Goal: Task Accomplishment & Management: Complete application form

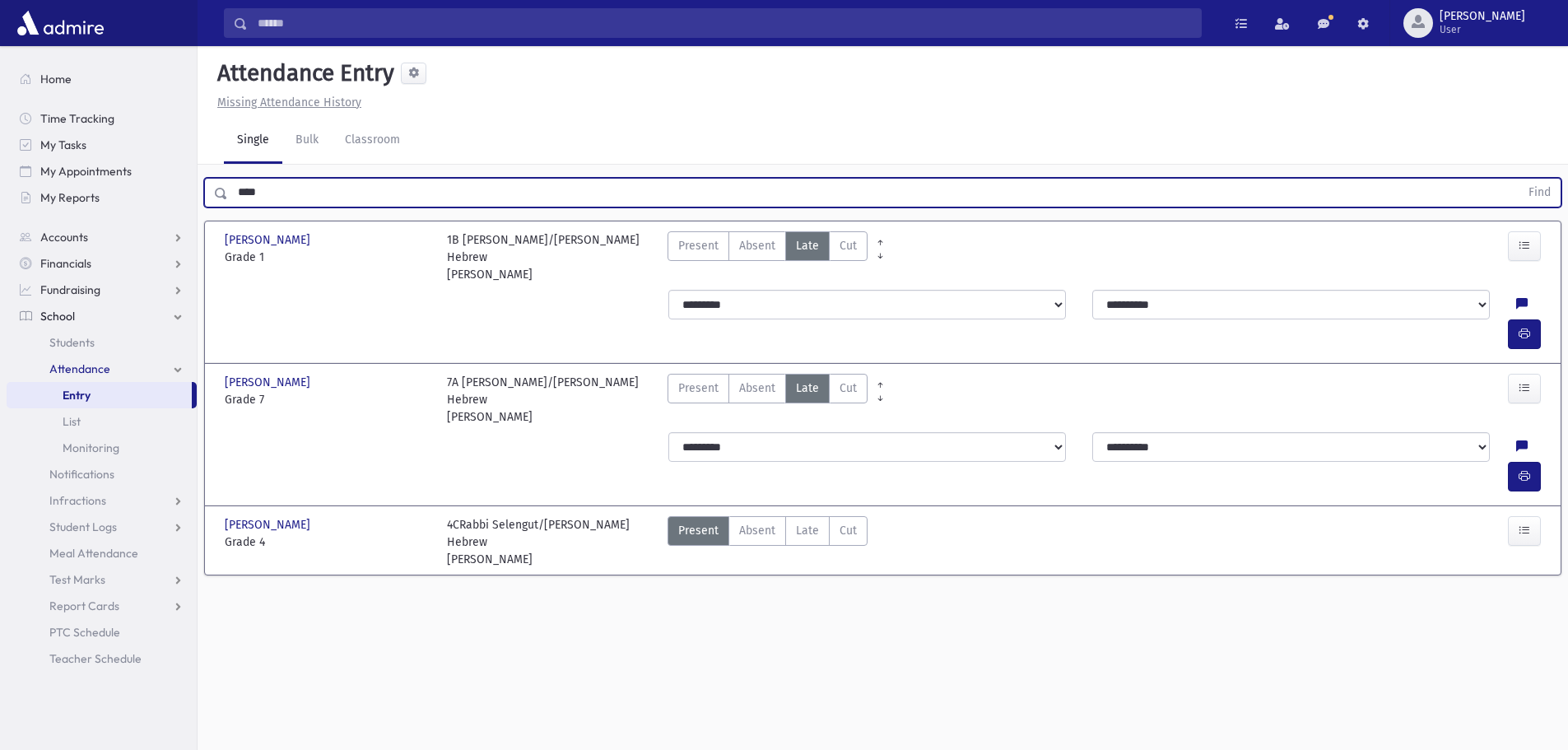
drag, startPoint x: 0, startPoint y: 0, endPoint x: 294, endPoint y: 198, distance: 354.5
click at [294, 198] on input "****" at bounding box center [873, 192] width 1291 height 30
drag, startPoint x: 294, startPoint y: 198, endPoint x: 266, endPoint y: 189, distance: 29.4
click at [266, 189] on input "****" at bounding box center [873, 192] width 1291 height 30
click at [1519, 179] on button "Find" at bounding box center [1539, 192] width 42 height 28
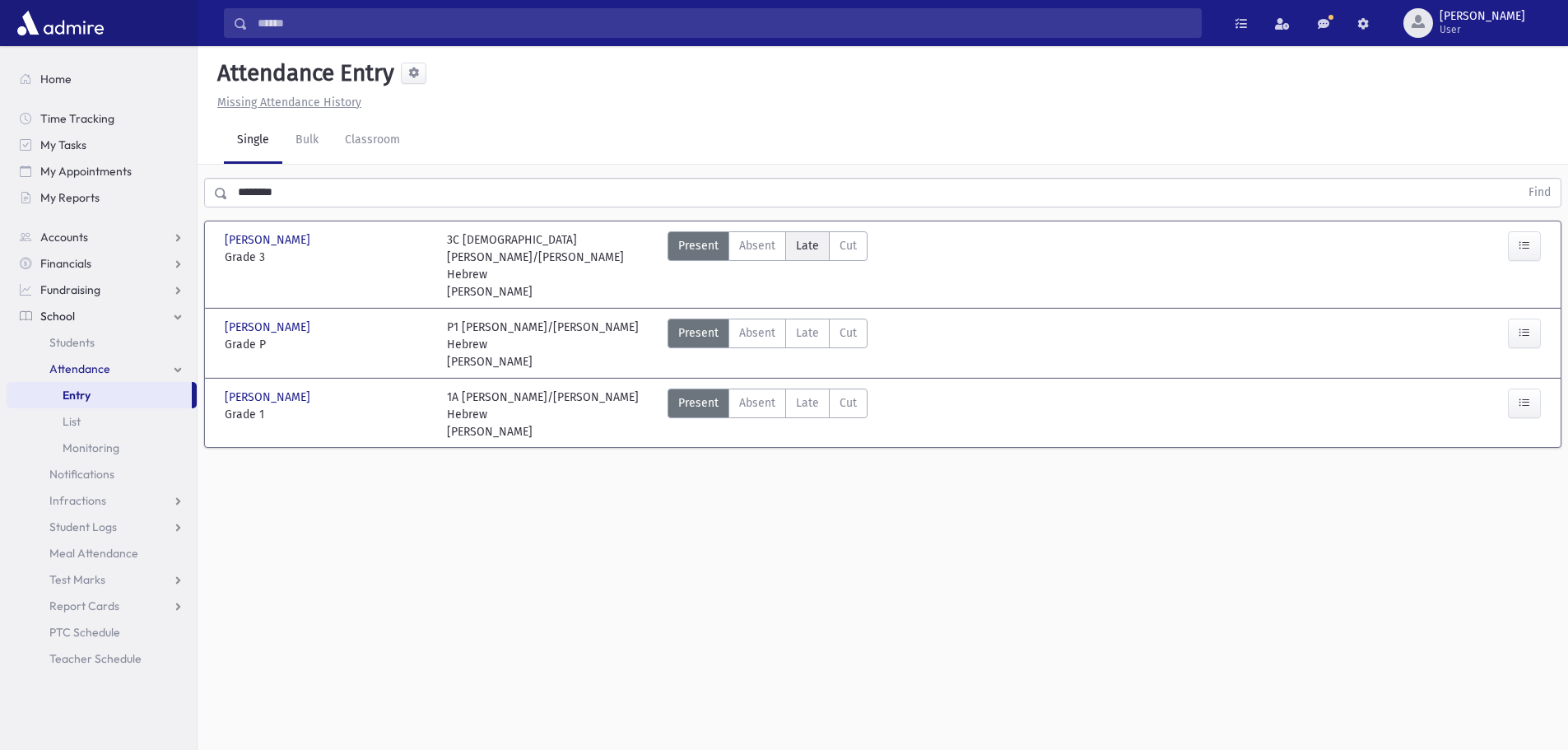
click at [810, 243] on span "Late" at bounding box center [807, 246] width 23 height 17
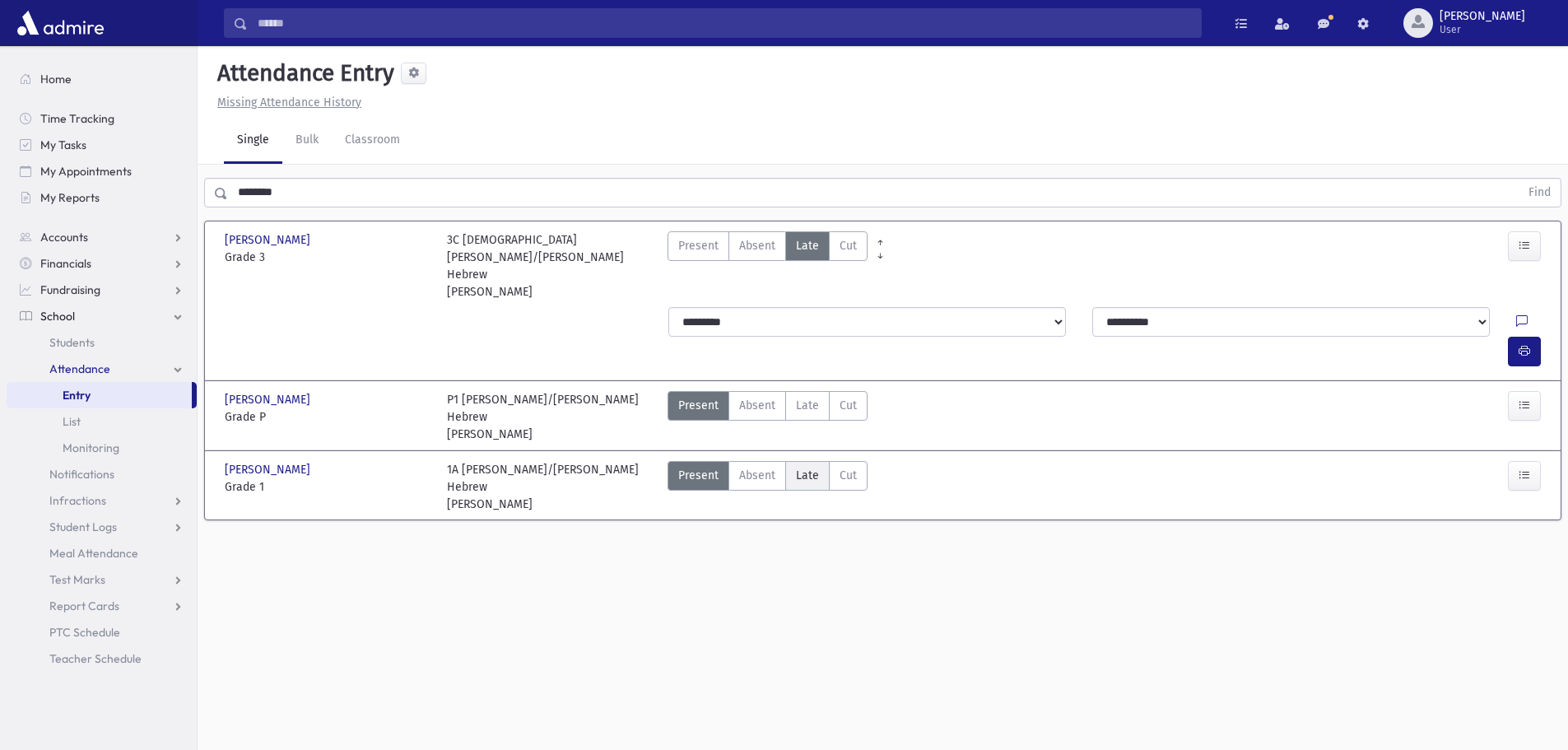
click at [808, 467] on span "Late" at bounding box center [807, 475] width 23 height 17
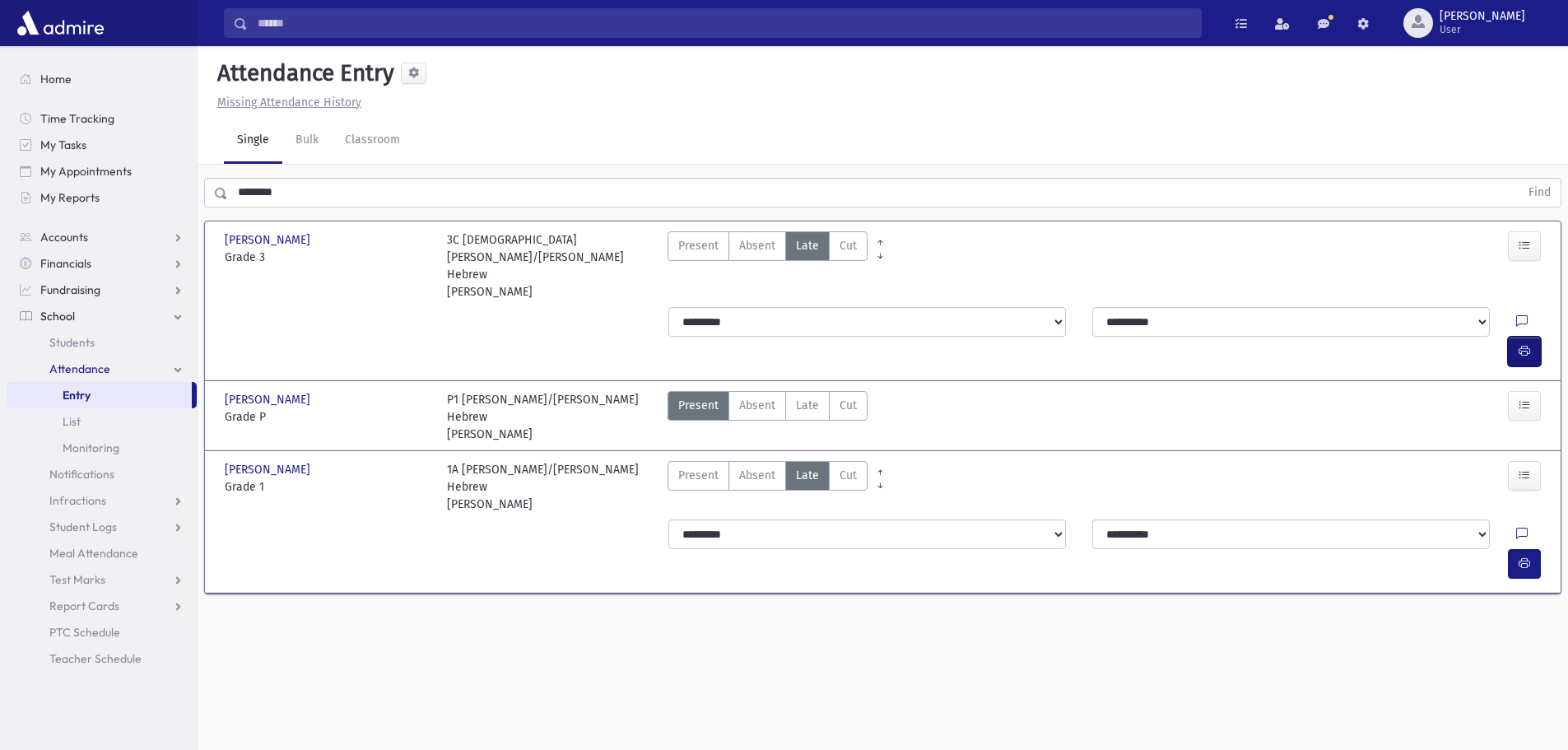
click at [1514, 337] on button "button" at bounding box center [1525, 352] width 33 height 30
click at [1525, 557] on icon "button" at bounding box center [1525, 564] width 12 height 14
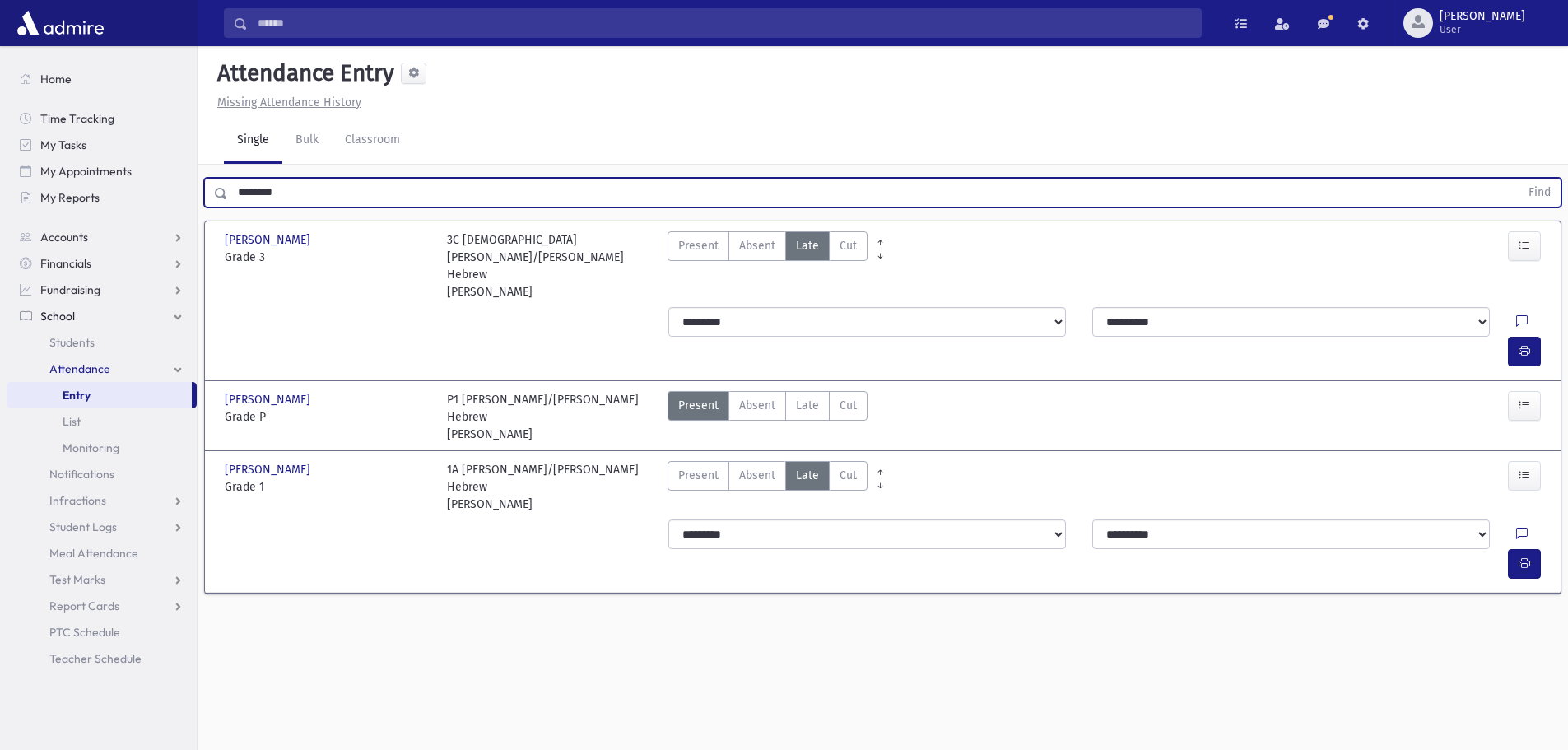
drag, startPoint x: 317, startPoint y: 198, endPoint x: 238, endPoint y: 192, distance: 79.2
click at [238, 192] on input "********" at bounding box center [873, 192] width 1291 height 30
click at [1519, 179] on button "Find" at bounding box center [1539, 192] width 42 height 28
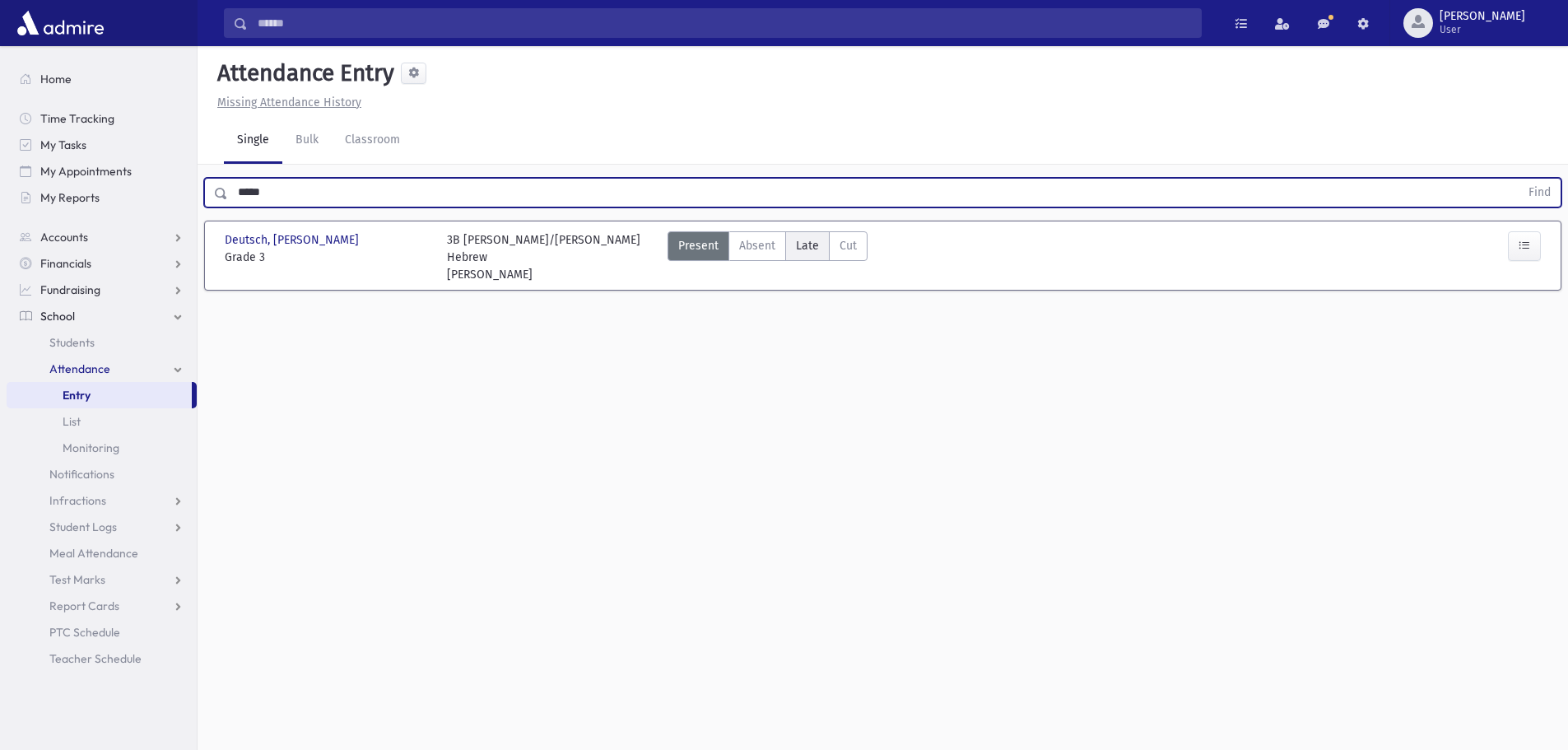
click at [815, 246] on span "Late" at bounding box center [807, 246] width 23 height 17
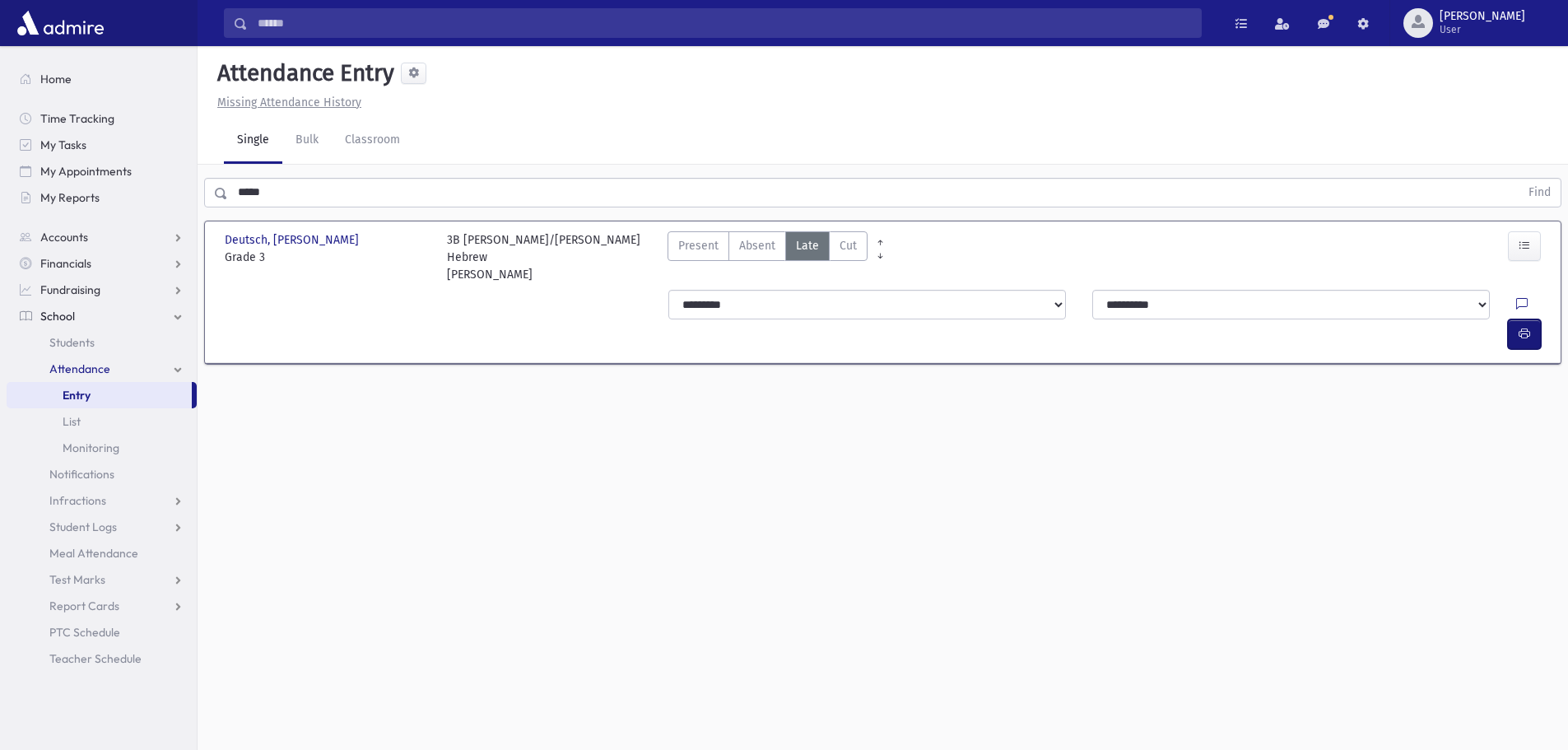
drag, startPoint x: 1525, startPoint y: 303, endPoint x: 1514, endPoint y: 303, distance: 11.0
click at [1519, 327] on icon "button" at bounding box center [1525, 334] width 12 height 14
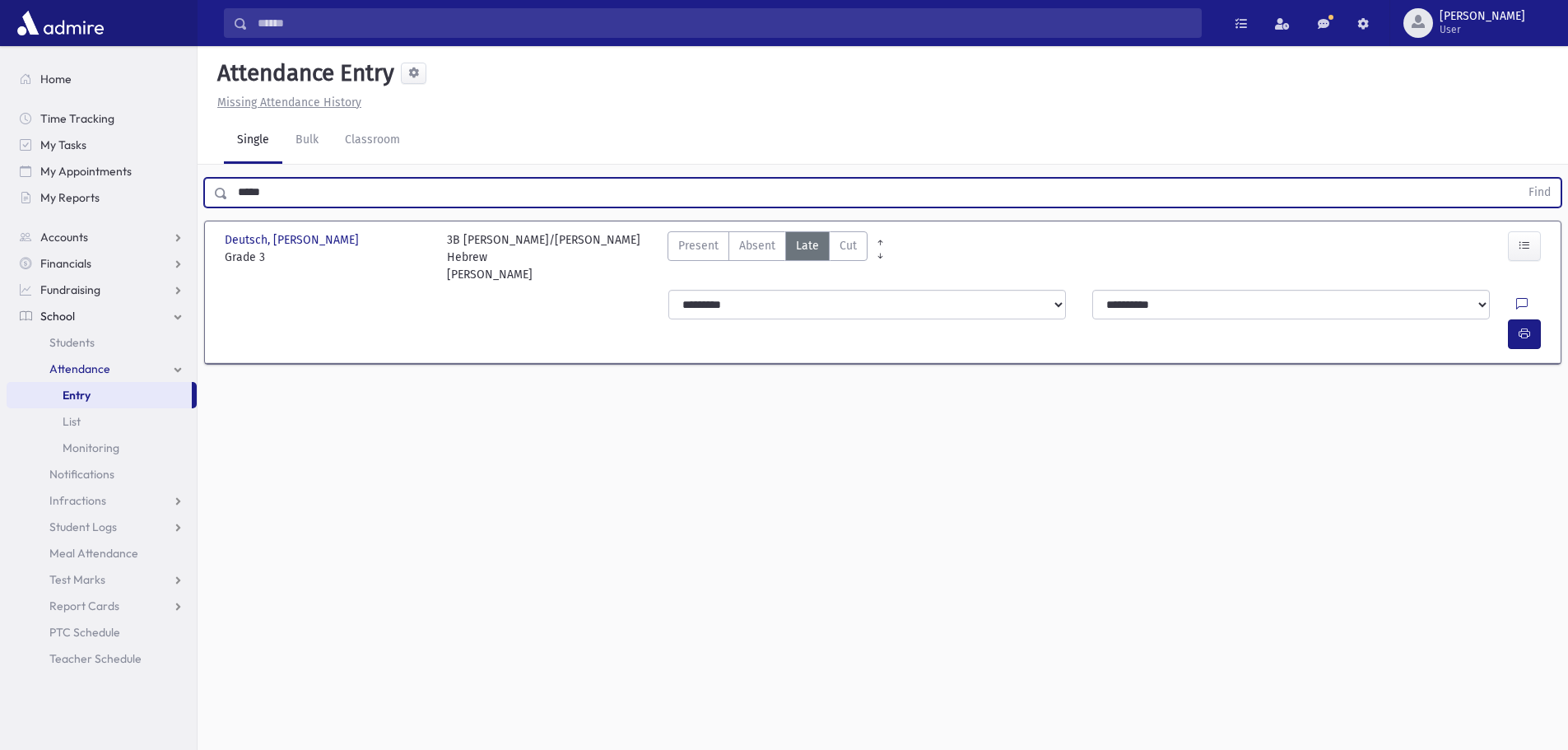
drag, startPoint x: 278, startPoint y: 192, endPoint x: 234, endPoint y: 187, distance: 44.3
click at [234, 187] on input "*****" at bounding box center [873, 192] width 1291 height 30
click at [1519, 179] on button "Find" at bounding box center [1539, 192] width 42 height 28
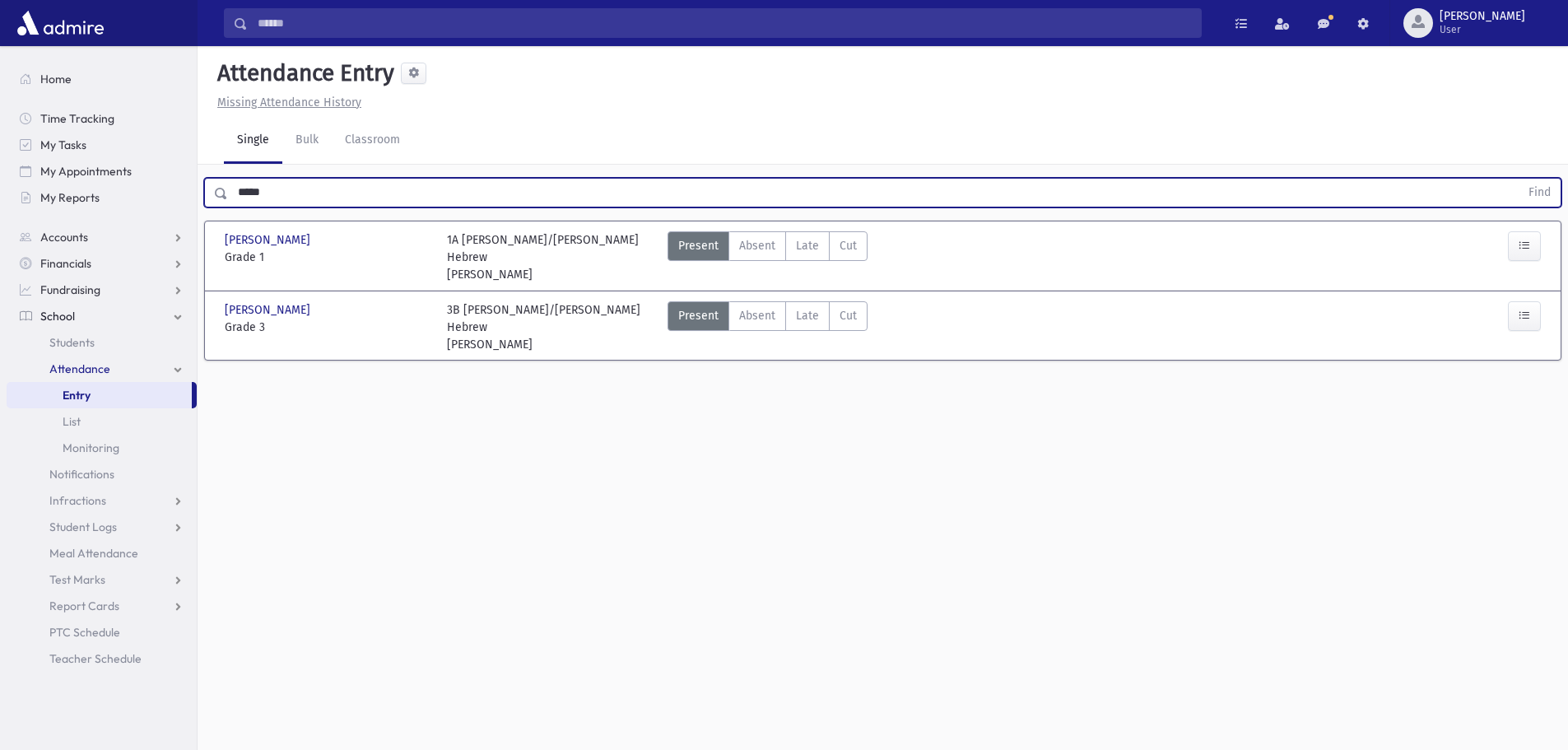
click at [811, 263] on div "Present P Absent Absent [PERSON_NAME] Cut Cut" at bounding box center [767, 257] width 200 height 52
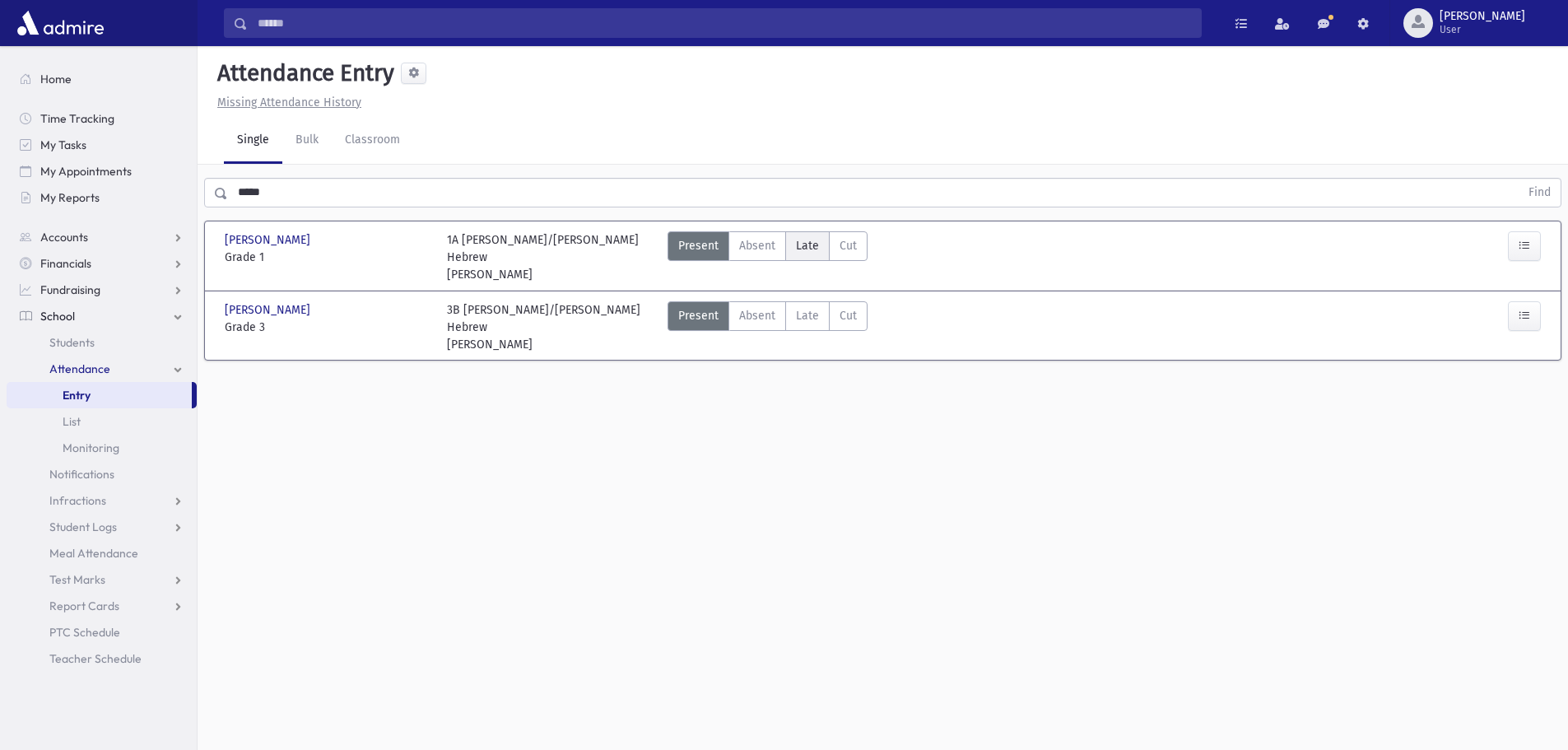
click at [824, 249] on label "Late Late" at bounding box center [808, 246] width 44 height 30
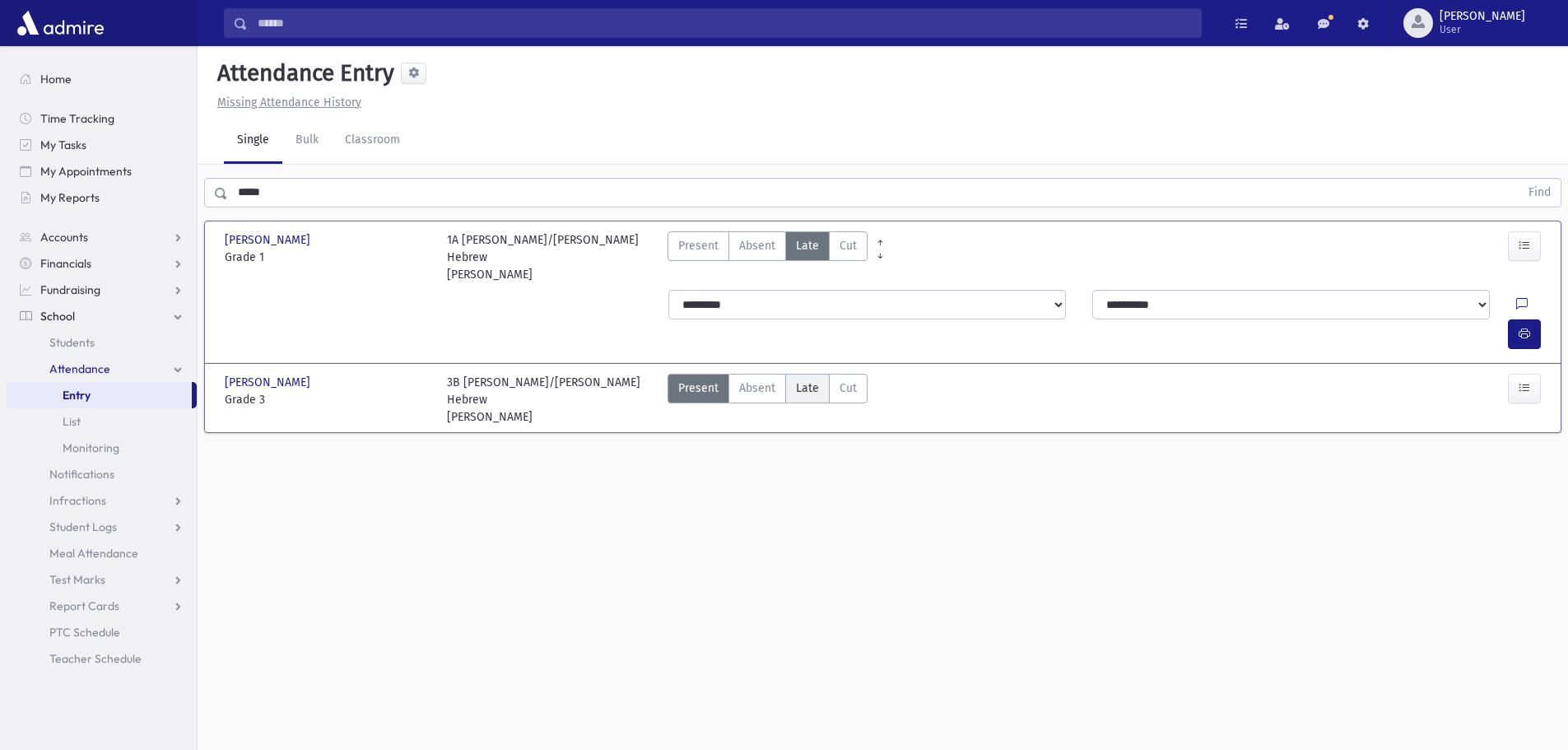
click at [803, 380] on span "Late" at bounding box center [807, 388] width 23 height 17
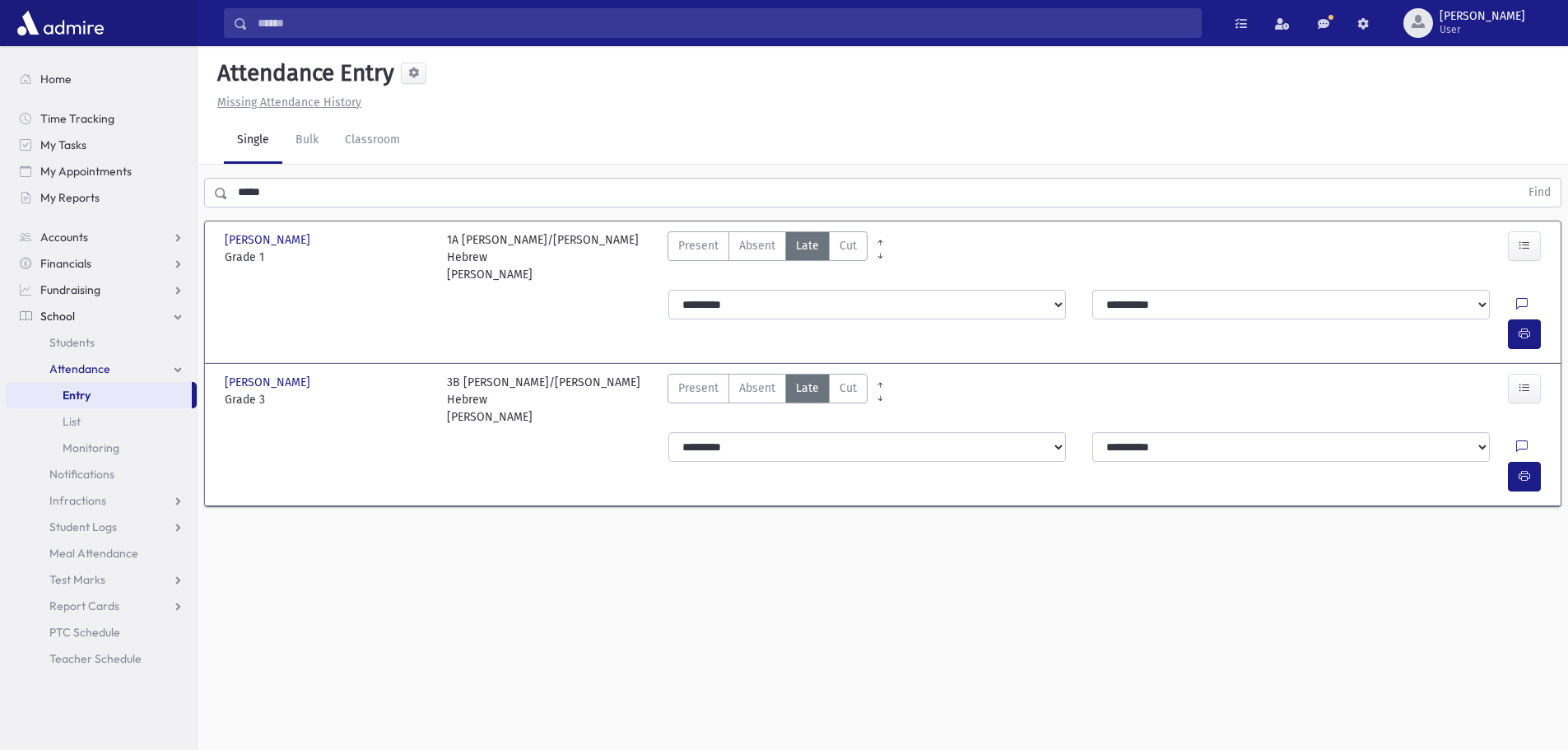
click at [1544, 319] on div at bounding box center [1528, 334] width 39 height 30
click at [1514, 319] on button "button" at bounding box center [1525, 334] width 33 height 30
click at [1519, 469] on icon "button" at bounding box center [1525, 476] width 12 height 14
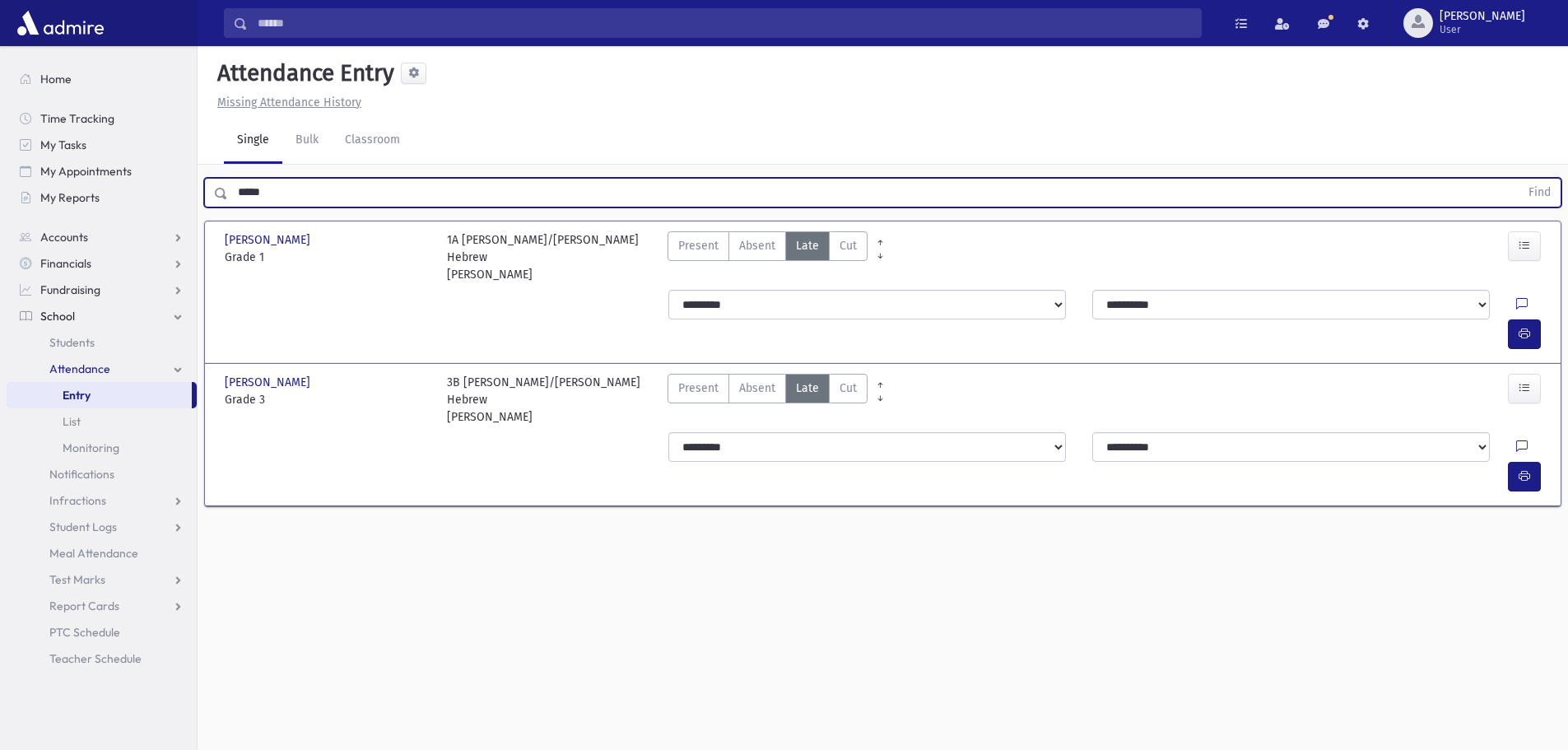
drag, startPoint x: 295, startPoint y: 181, endPoint x: 220, endPoint y: 188, distance: 75.3
click at [220, 188] on div "***** Find" at bounding box center [883, 192] width 1358 height 30
click at [1519, 179] on button "Find" at bounding box center [1539, 192] width 42 height 28
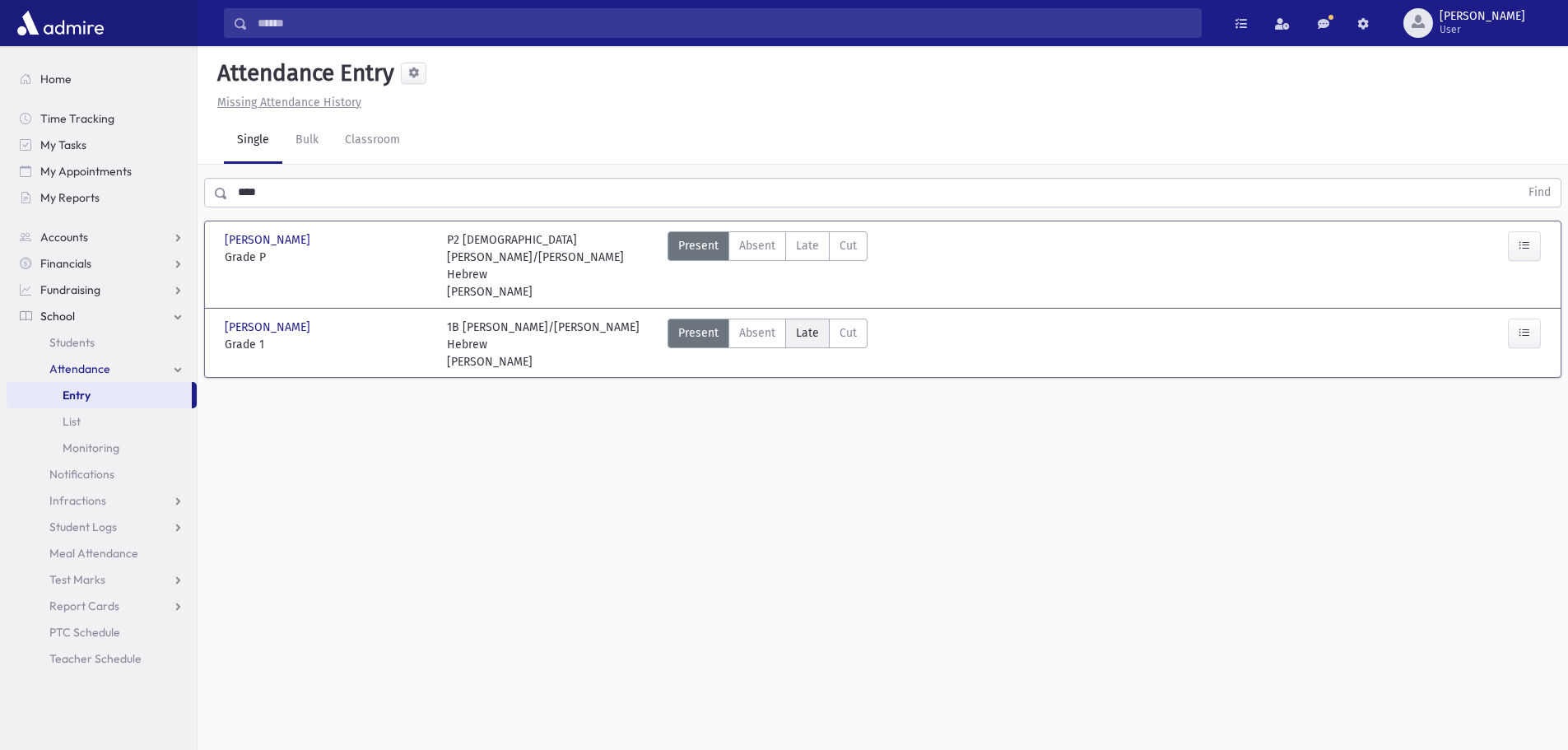
click at [815, 324] on span "Late" at bounding box center [807, 333] width 23 height 17
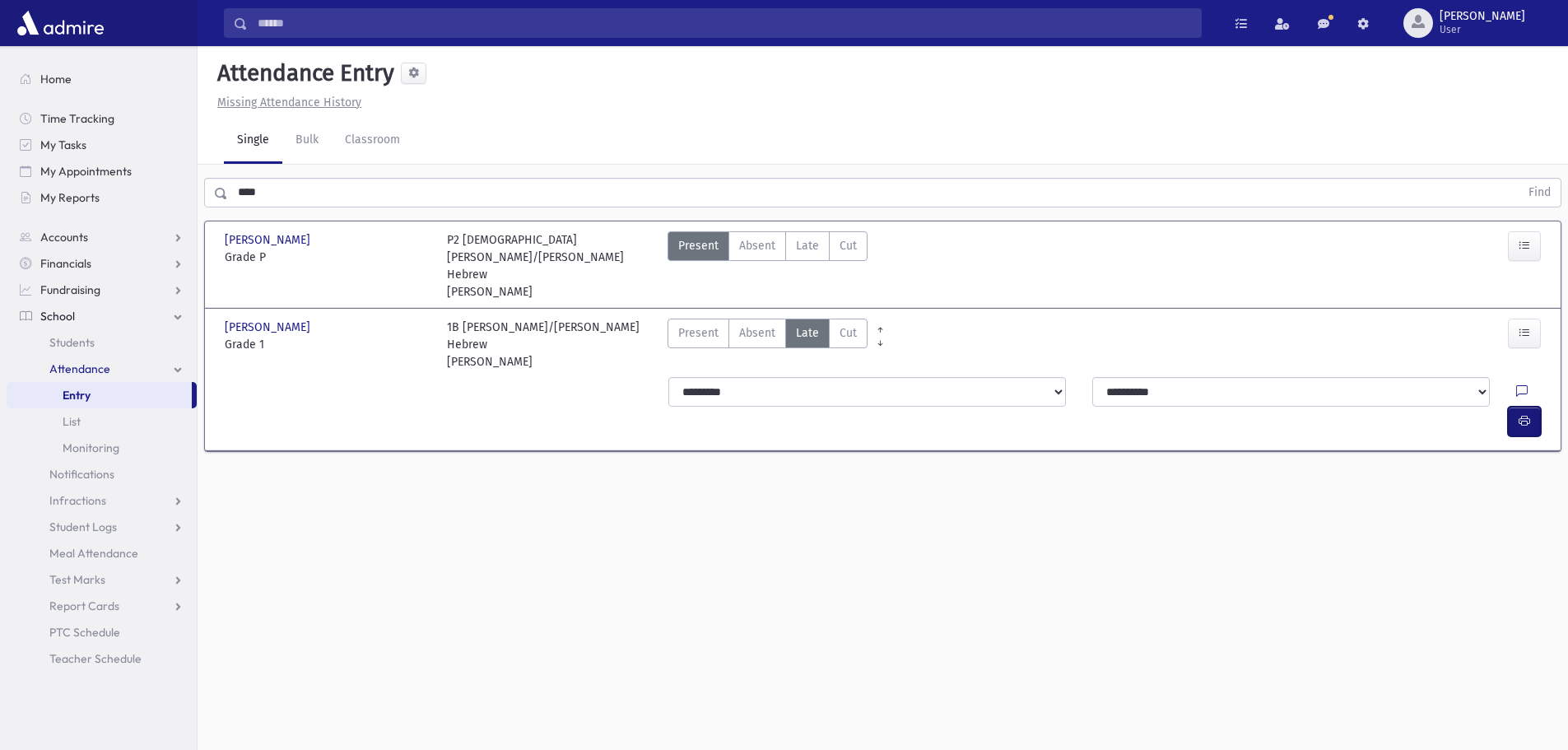
click at [1525, 414] on icon "button" at bounding box center [1525, 421] width 12 height 14
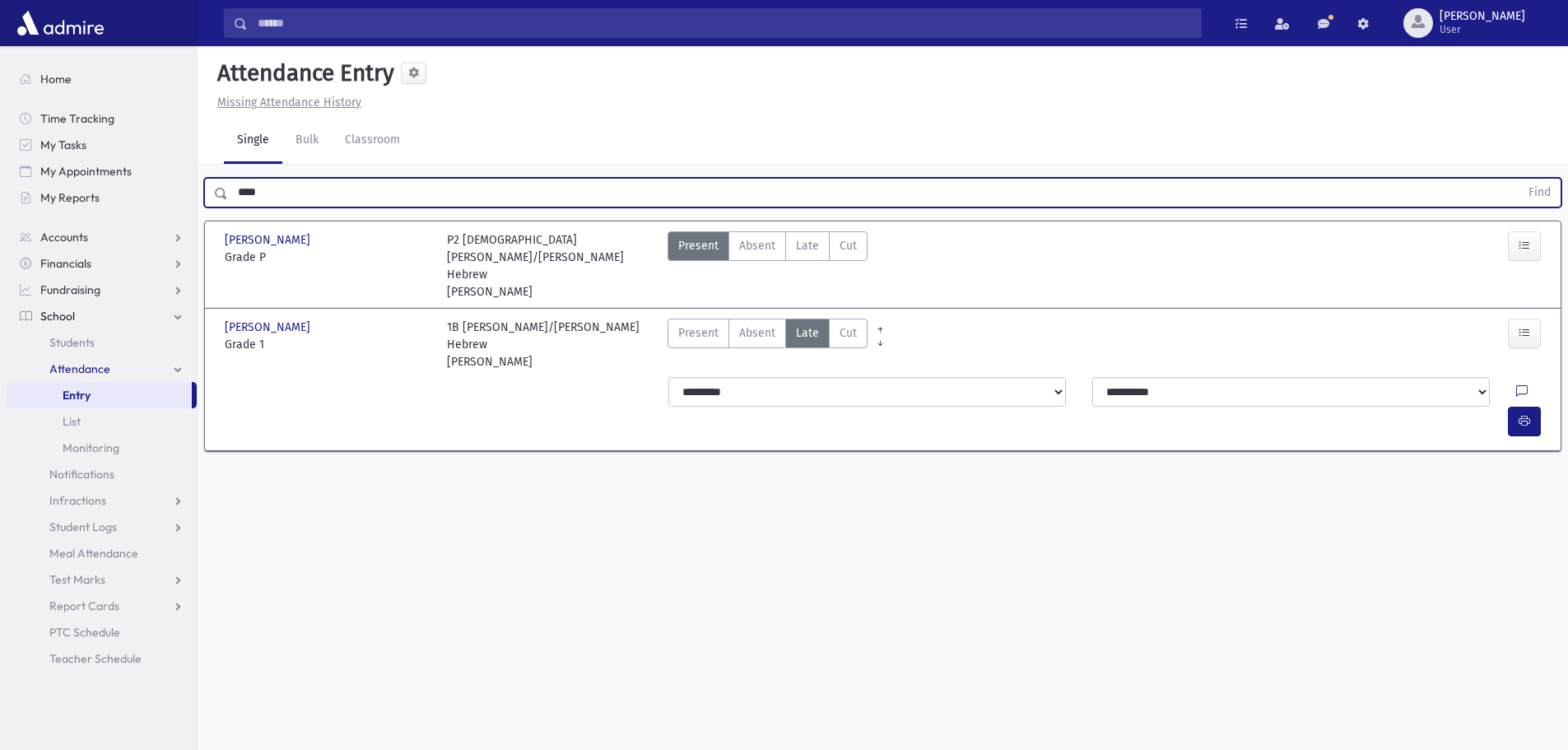
drag, startPoint x: 315, startPoint y: 197, endPoint x: 241, endPoint y: 189, distance: 74.4
click at [241, 189] on input "****" at bounding box center [873, 192] width 1291 height 30
type input "*"
click at [1519, 179] on button "Find" at bounding box center [1539, 192] width 42 height 28
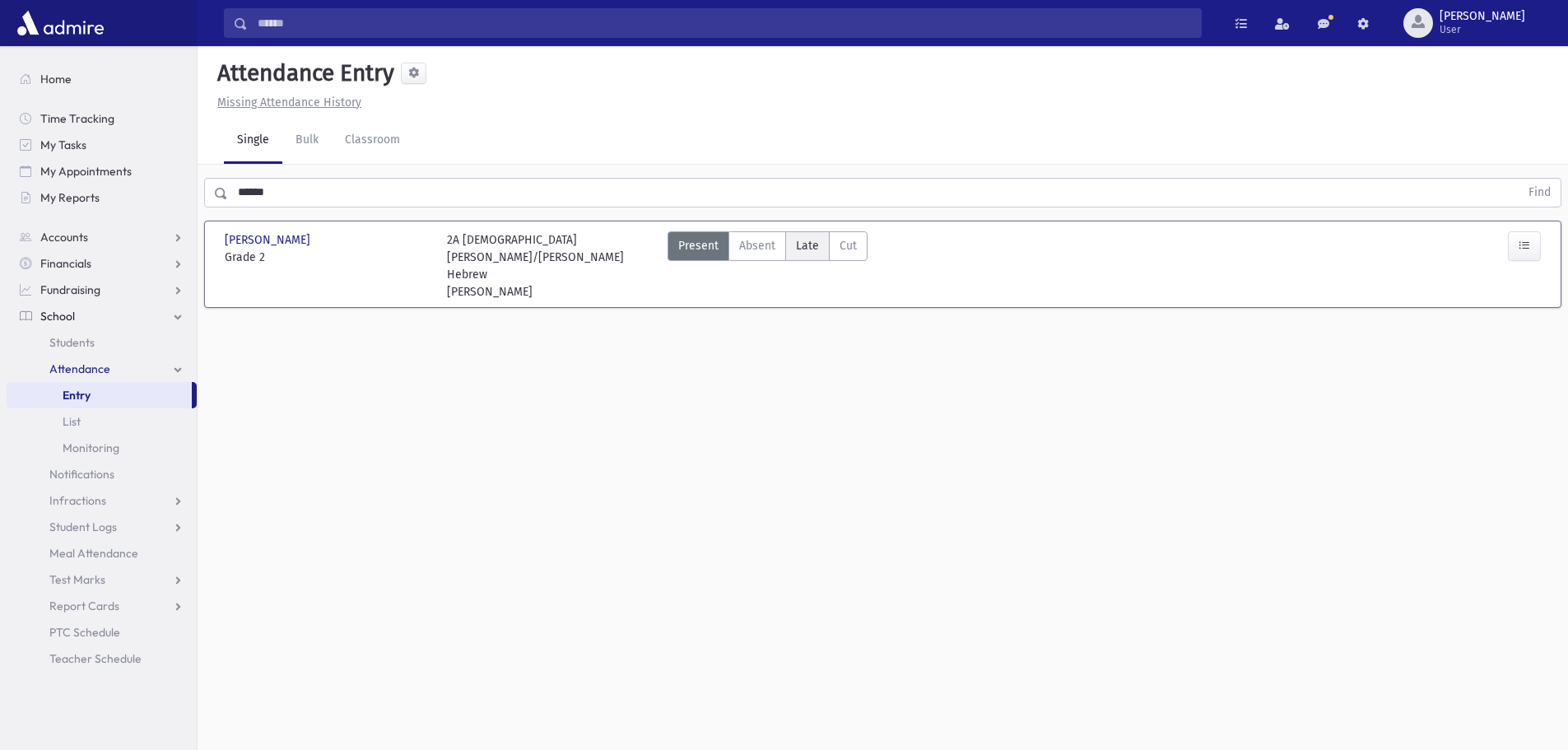
click at [808, 238] on span "Late" at bounding box center [807, 246] width 23 height 17
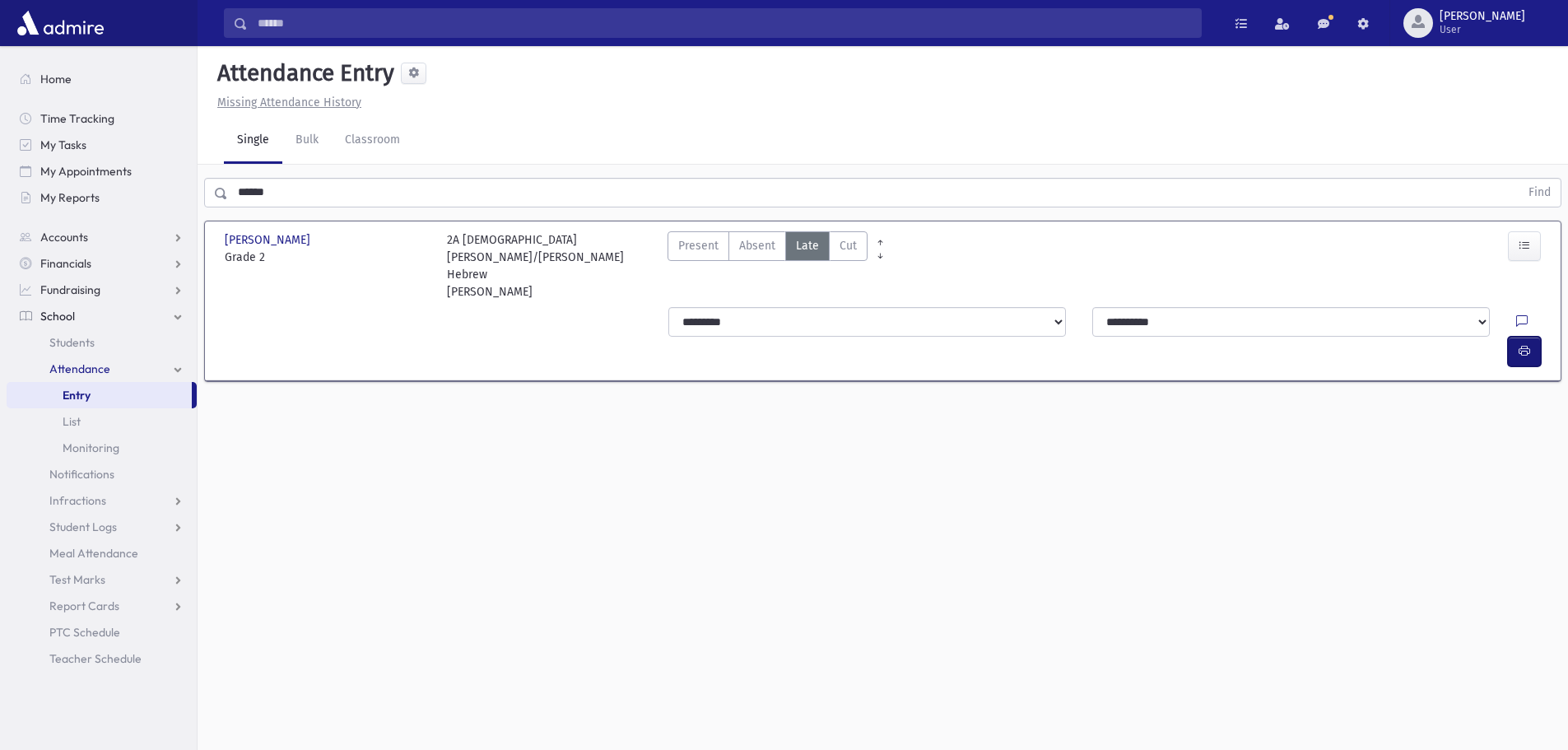
click at [1528, 344] on icon "button" at bounding box center [1525, 351] width 12 height 14
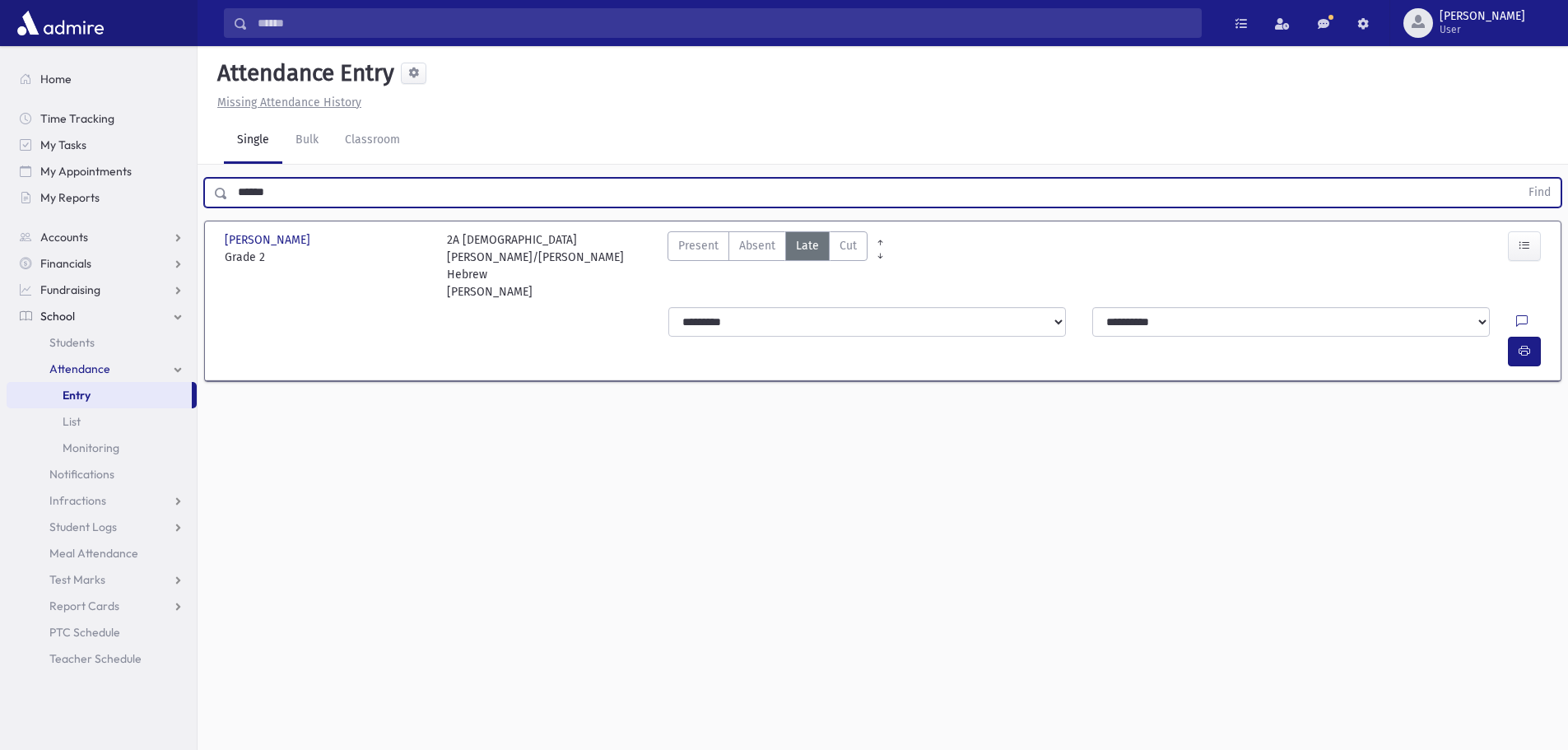
drag, startPoint x: 342, startPoint y: 198, endPoint x: 235, endPoint y: 196, distance: 107.0
click at [235, 196] on input "******" at bounding box center [873, 192] width 1291 height 30
click at [1519, 179] on button "Find" at bounding box center [1539, 192] width 42 height 28
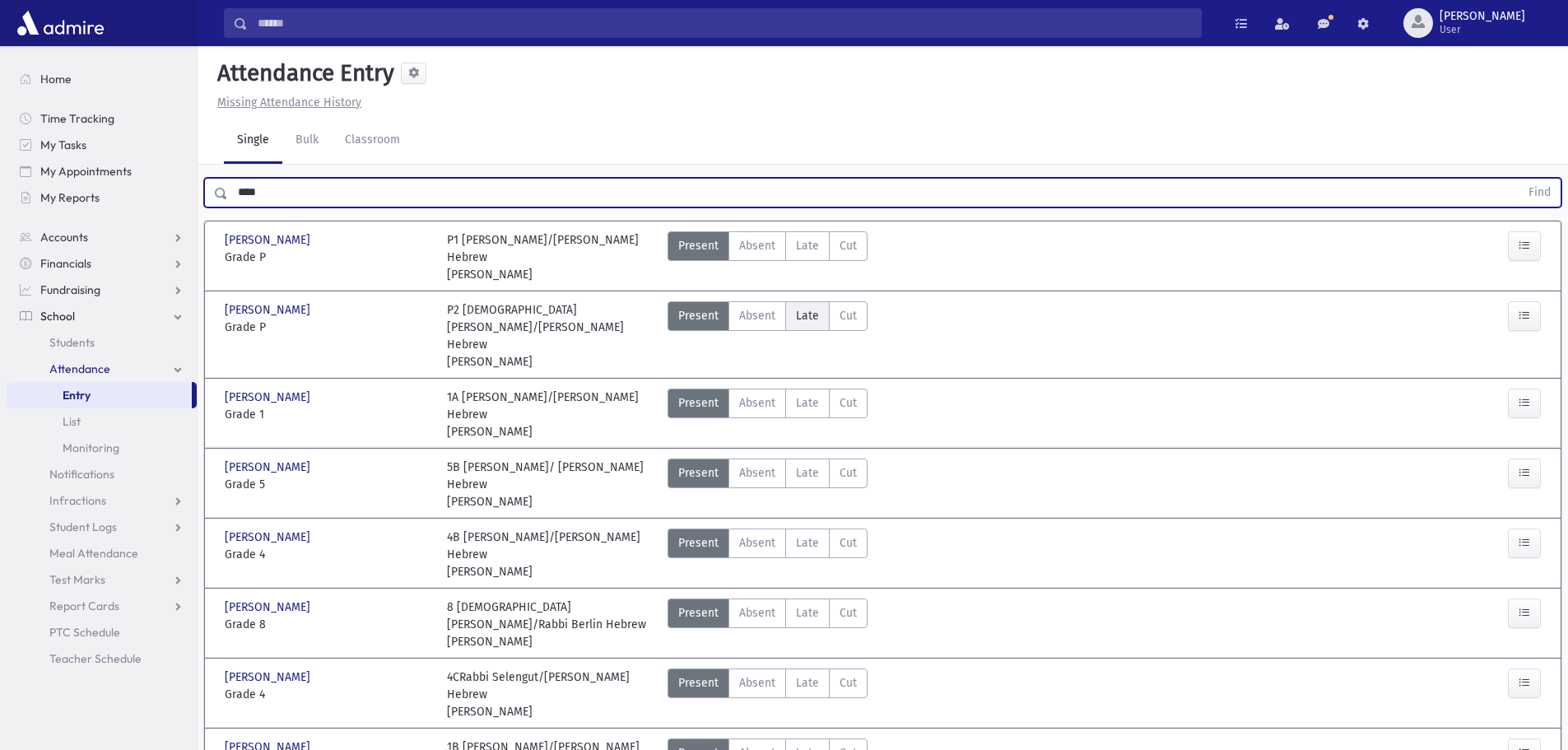
click at [804, 312] on span "Late" at bounding box center [807, 316] width 23 height 17
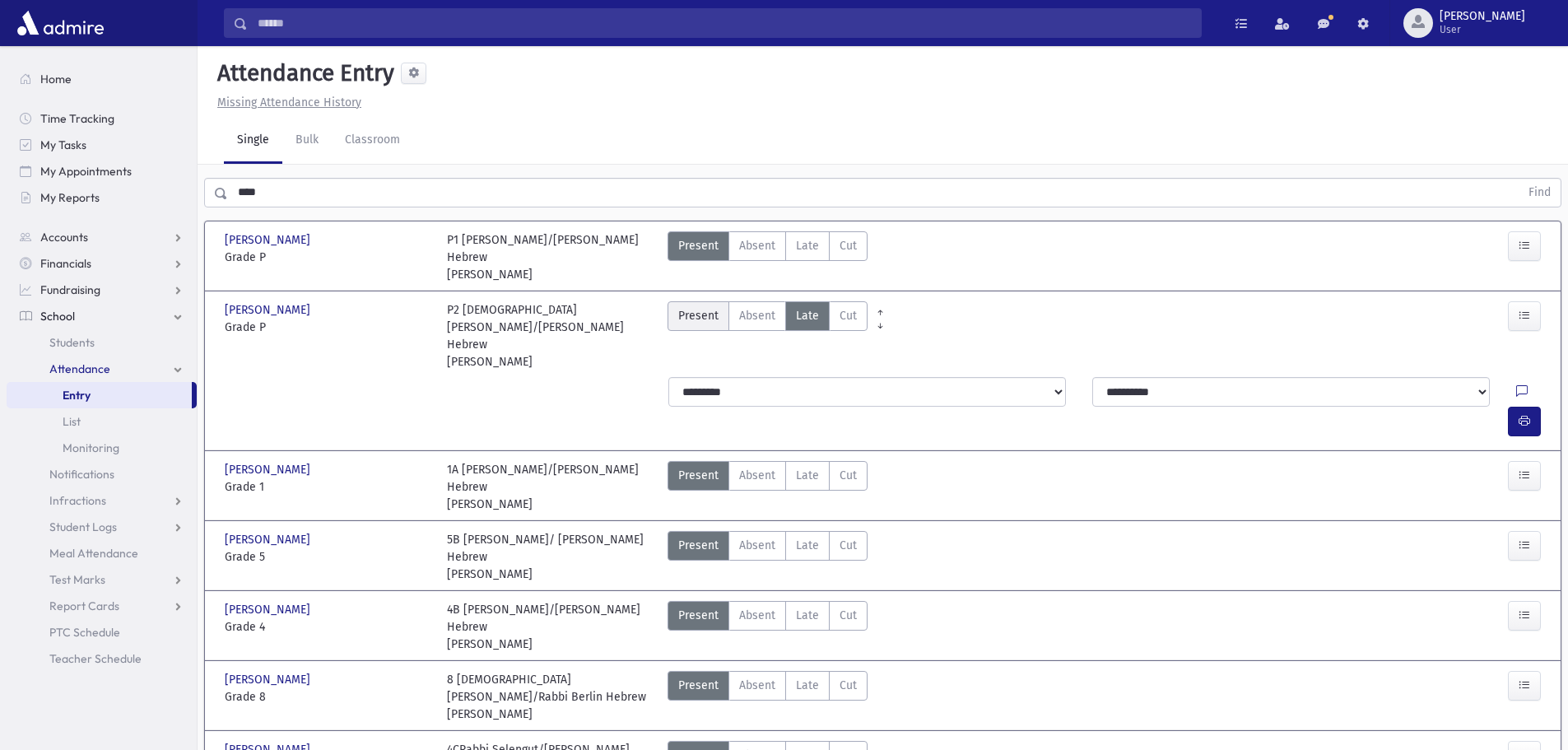
click at [698, 317] on span "Present" at bounding box center [698, 316] width 40 height 17
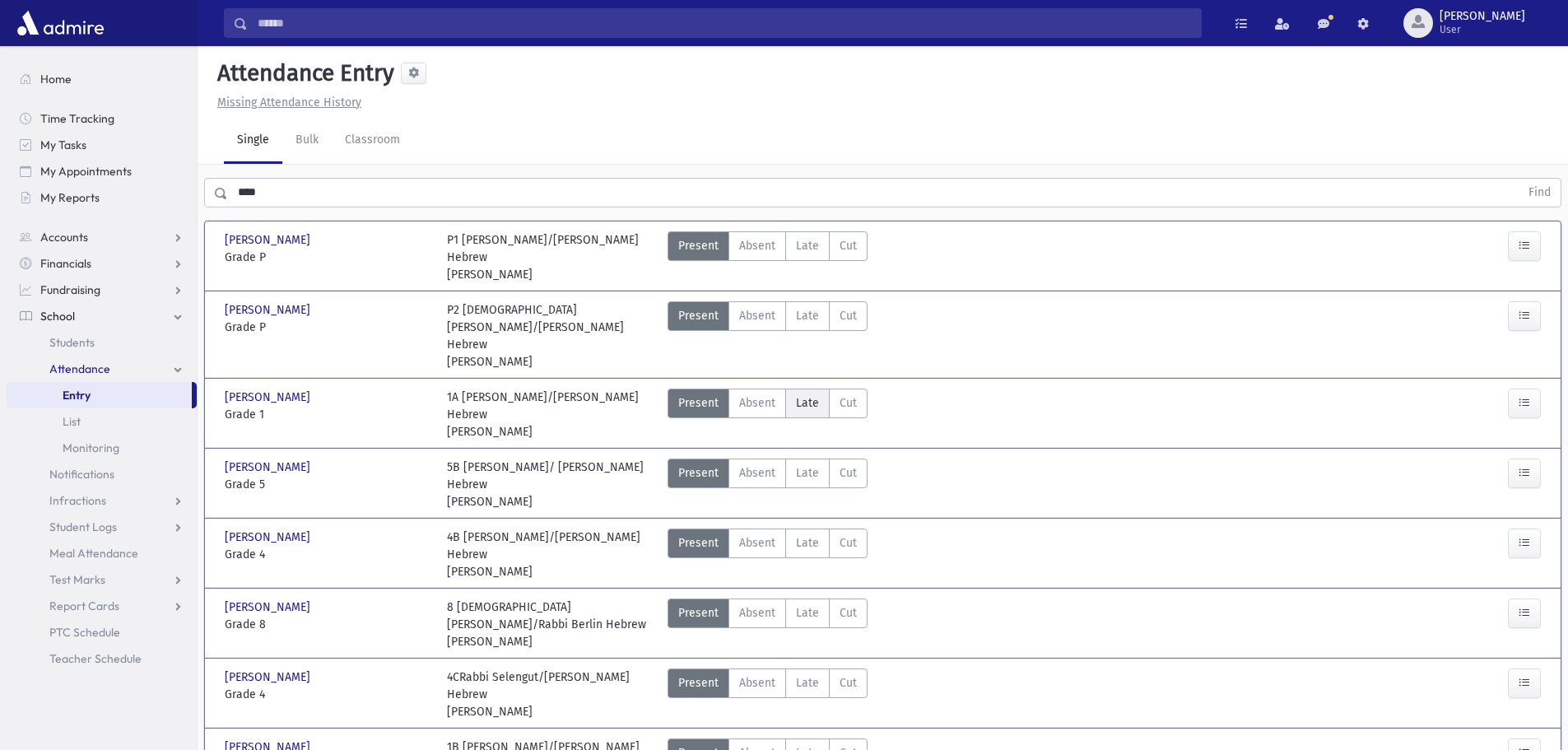
click at [798, 394] on span "Late" at bounding box center [807, 403] width 23 height 17
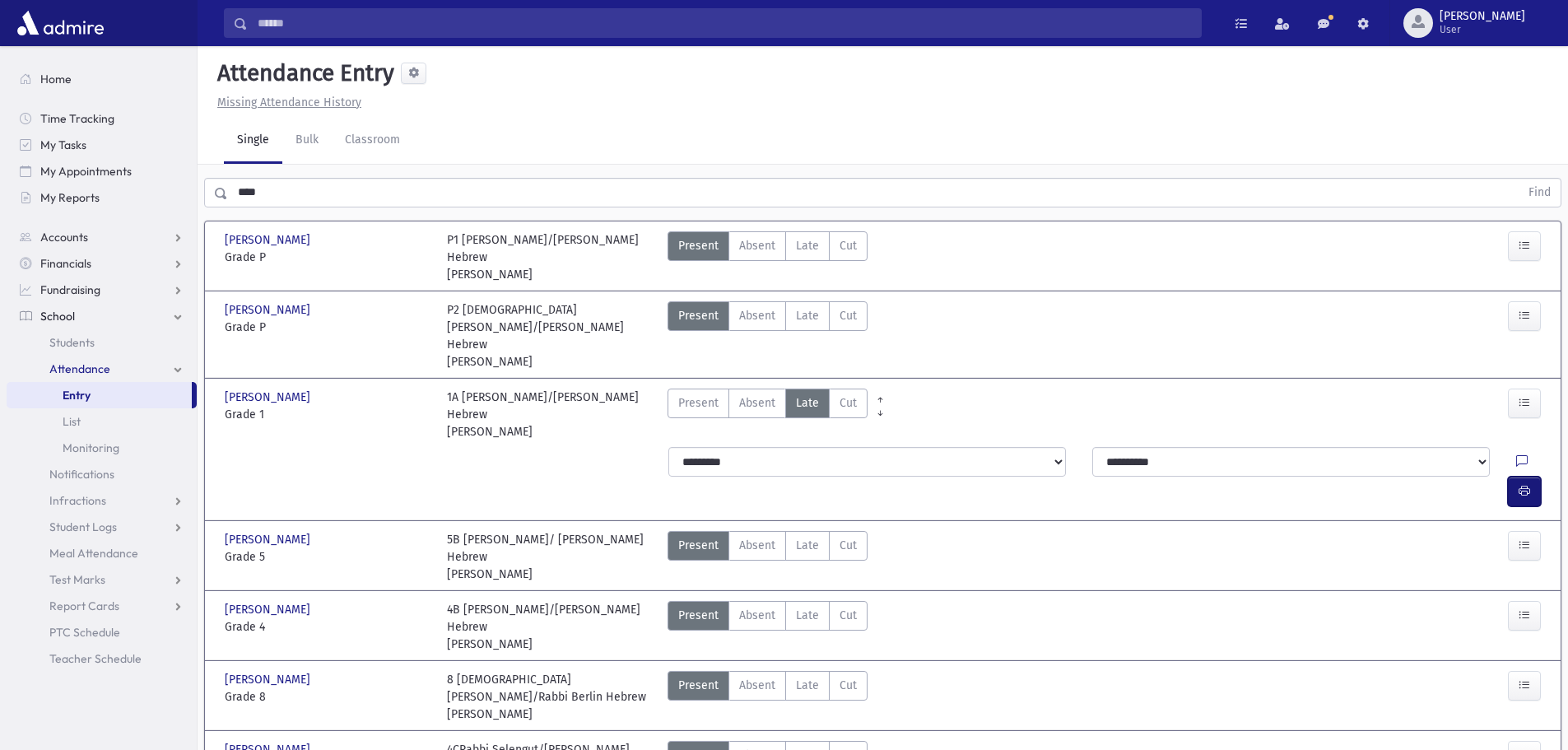
click at [1525, 484] on icon "button" at bounding box center [1525, 491] width 12 height 14
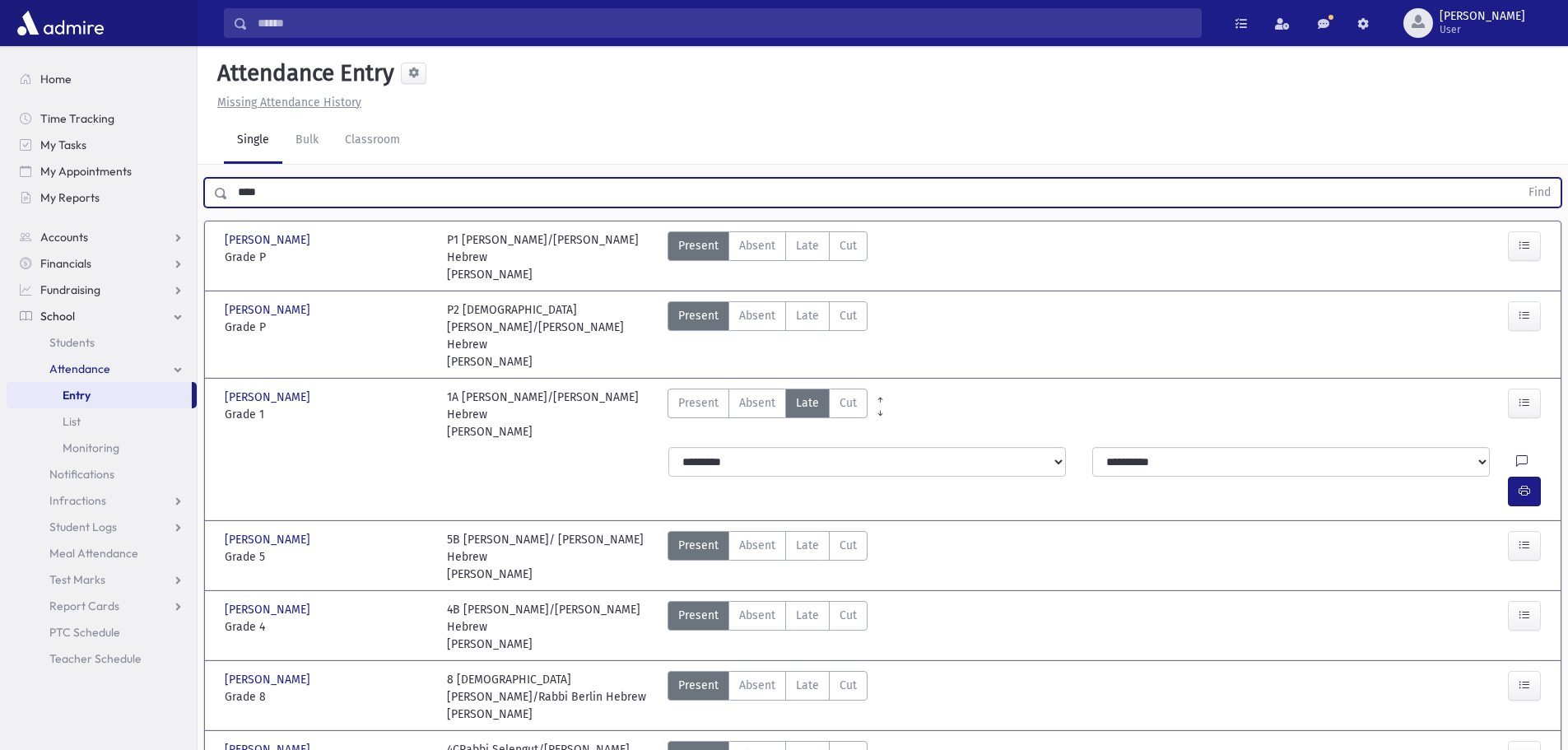
drag, startPoint x: 282, startPoint y: 187, endPoint x: 229, endPoint y: 196, distance: 53.8
click at [229, 196] on input "****" at bounding box center [873, 192] width 1291 height 30
click at [1519, 179] on button "Find" at bounding box center [1539, 192] width 42 height 28
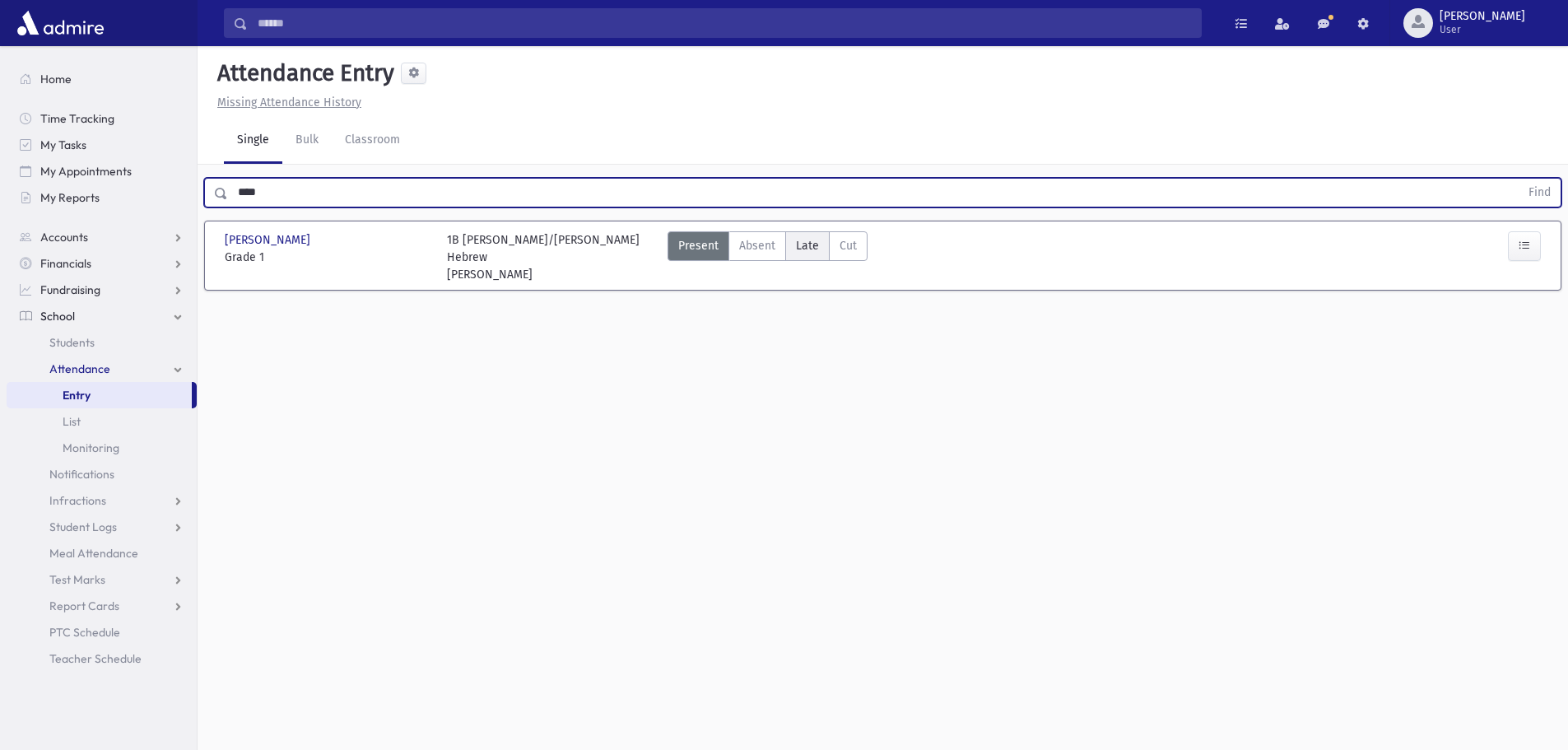
click at [810, 249] on span "Late" at bounding box center [807, 246] width 23 height 17
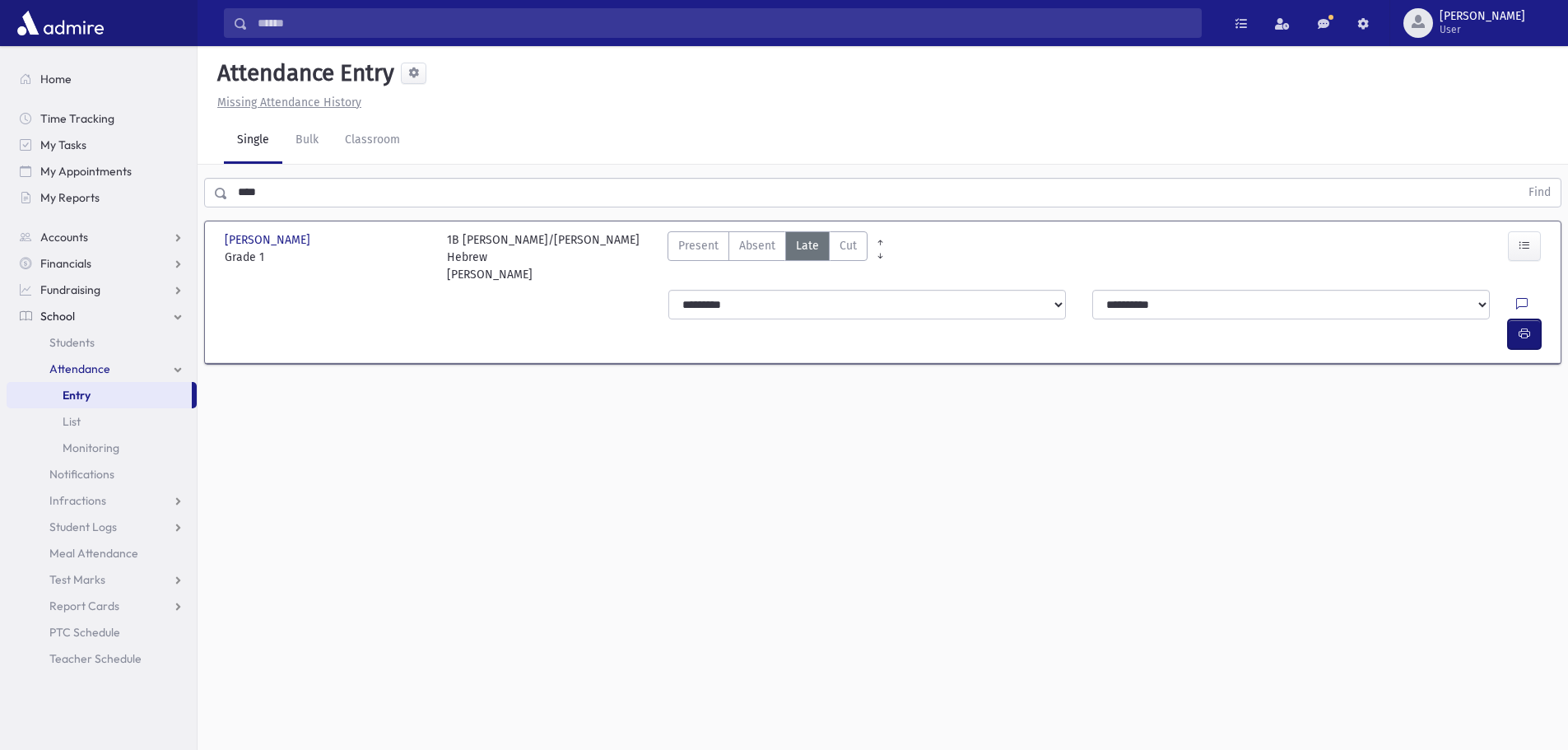
click at [1539, 319] on button "button" at bounding box center [1525, 334] width 33 height 30
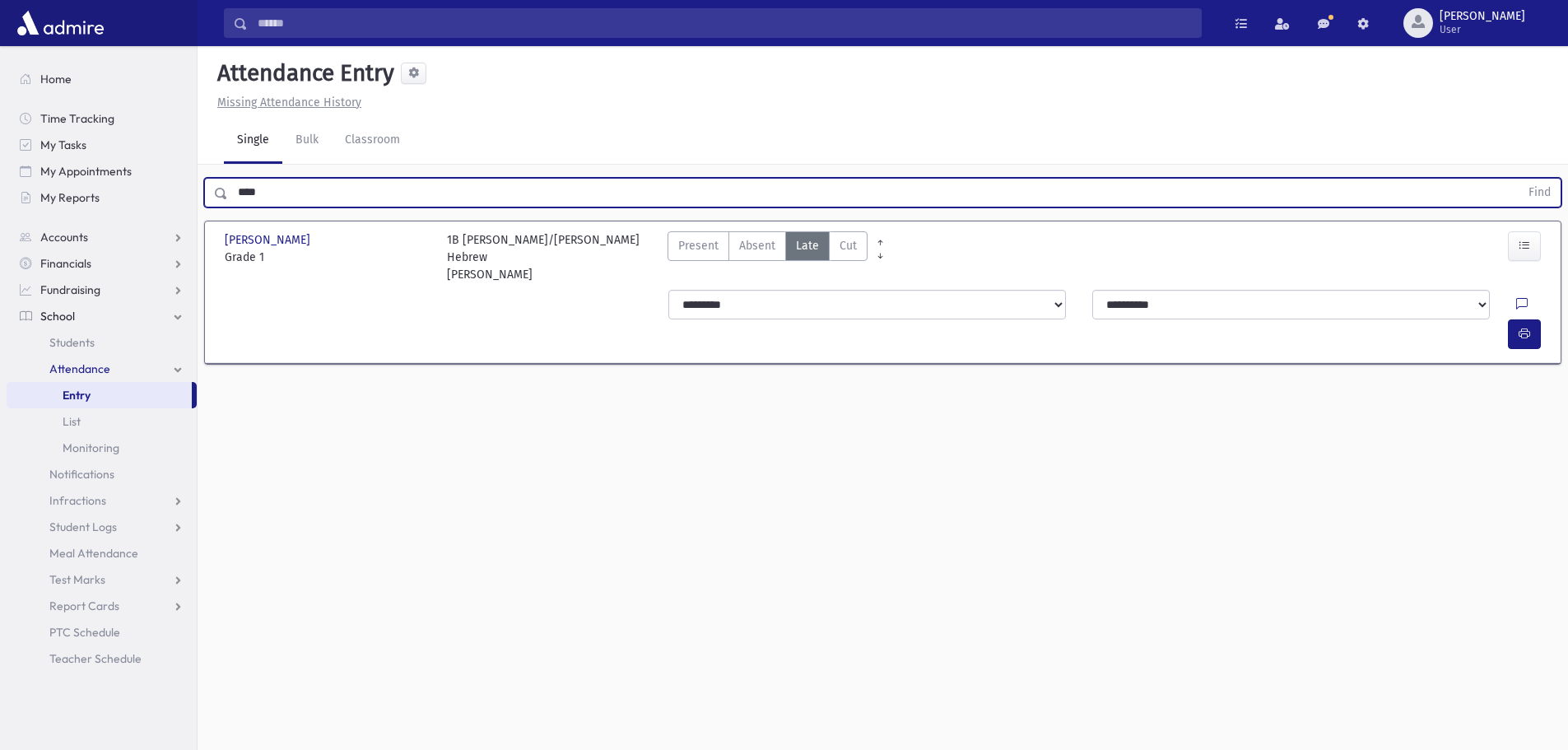
drag, startPoint x: 304, startPoint y: 201, endPoint x: 234, endPoint y: 199, distance: 70.0
click at [234, 199] on input "****" at bounding box center [873, 192] width 1291 height 30
click at [1519, 179] on button "Find" at bounding box center [1539, 192] width 42 height 28
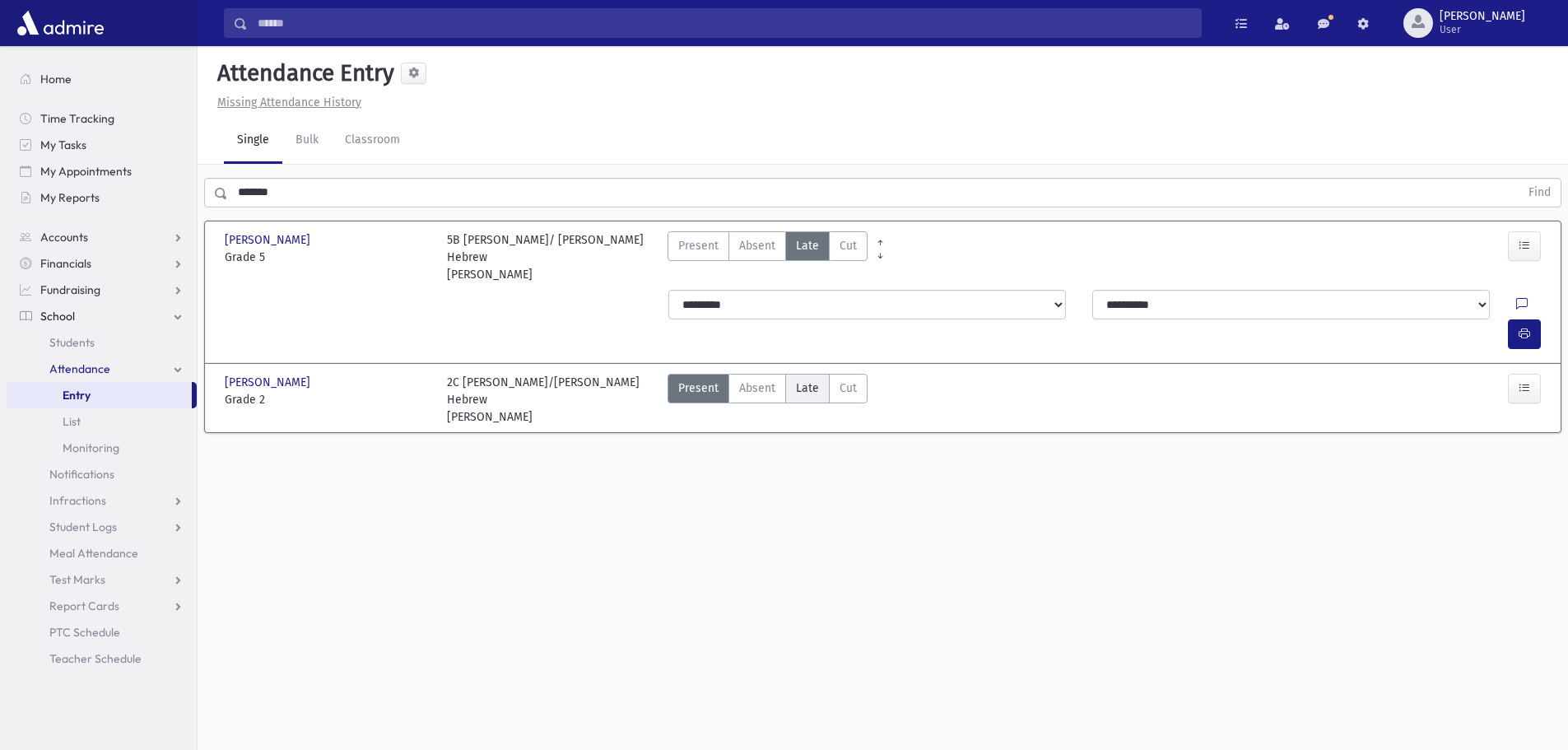
click at [806, 380] on span "Late" at bounding box center [807, 388] width 23 height 17
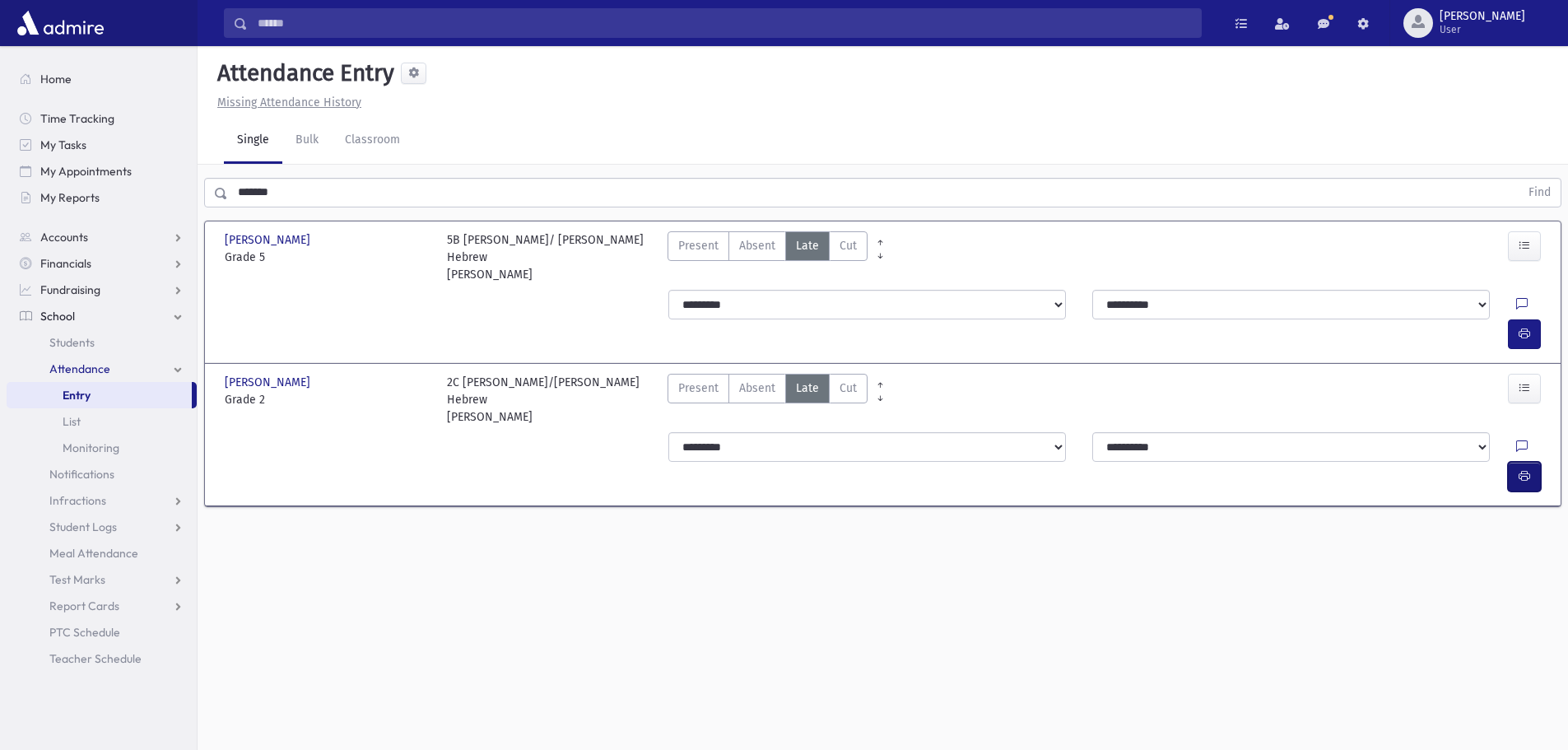
click at [1522, 469] on icon "button" at bounding box center [1525, 476] width 12 height 14
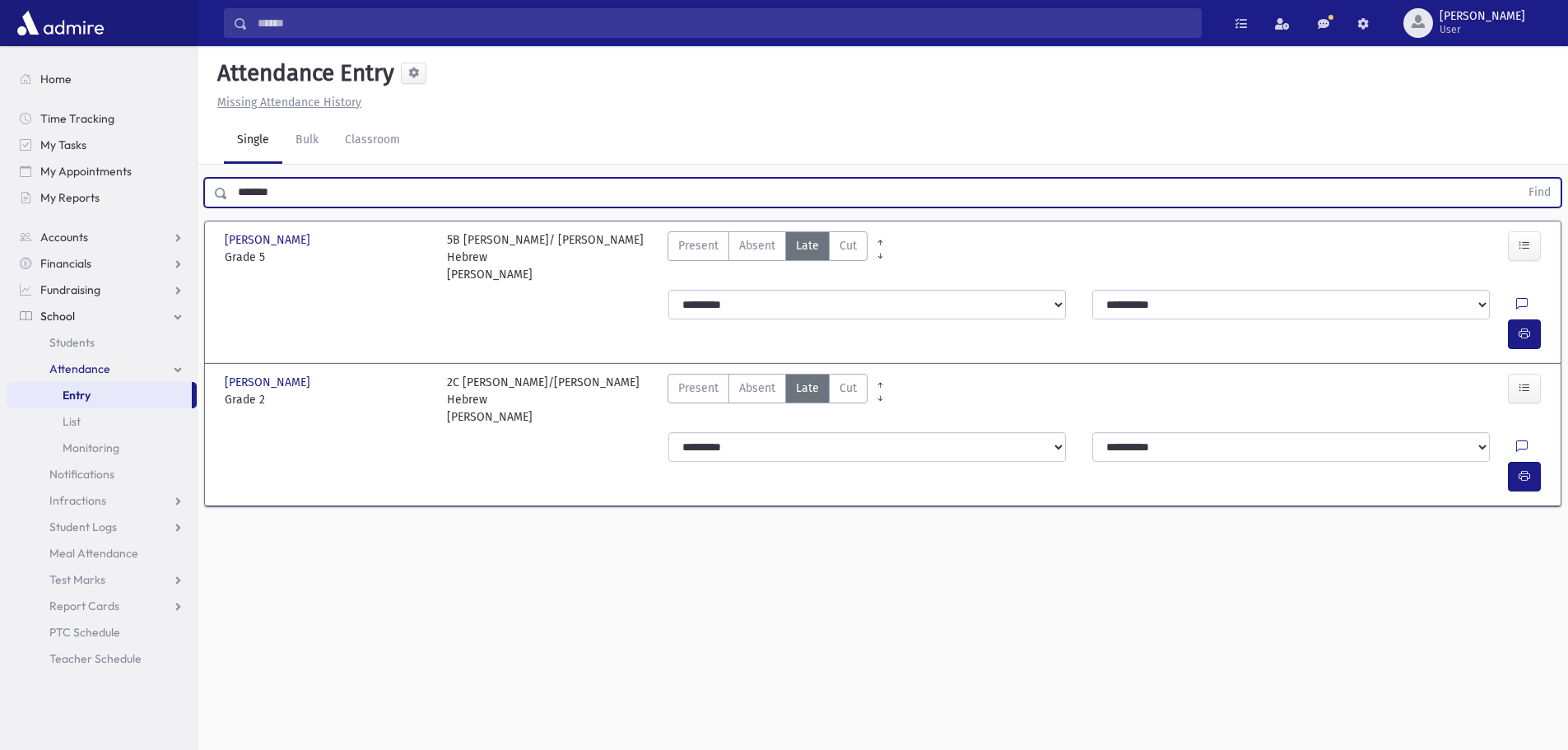
drag, startPoint x: 286, startPoint y: 198, endPoint x: 237, endPoint y: 186, distance: 50.4
click at [237, 186] on input "*******" at bounding box center [873, 192] width 1291 height 30
click at [1519, 179] on button "Find" at bounding box center [1539, 192] width 42 height 28
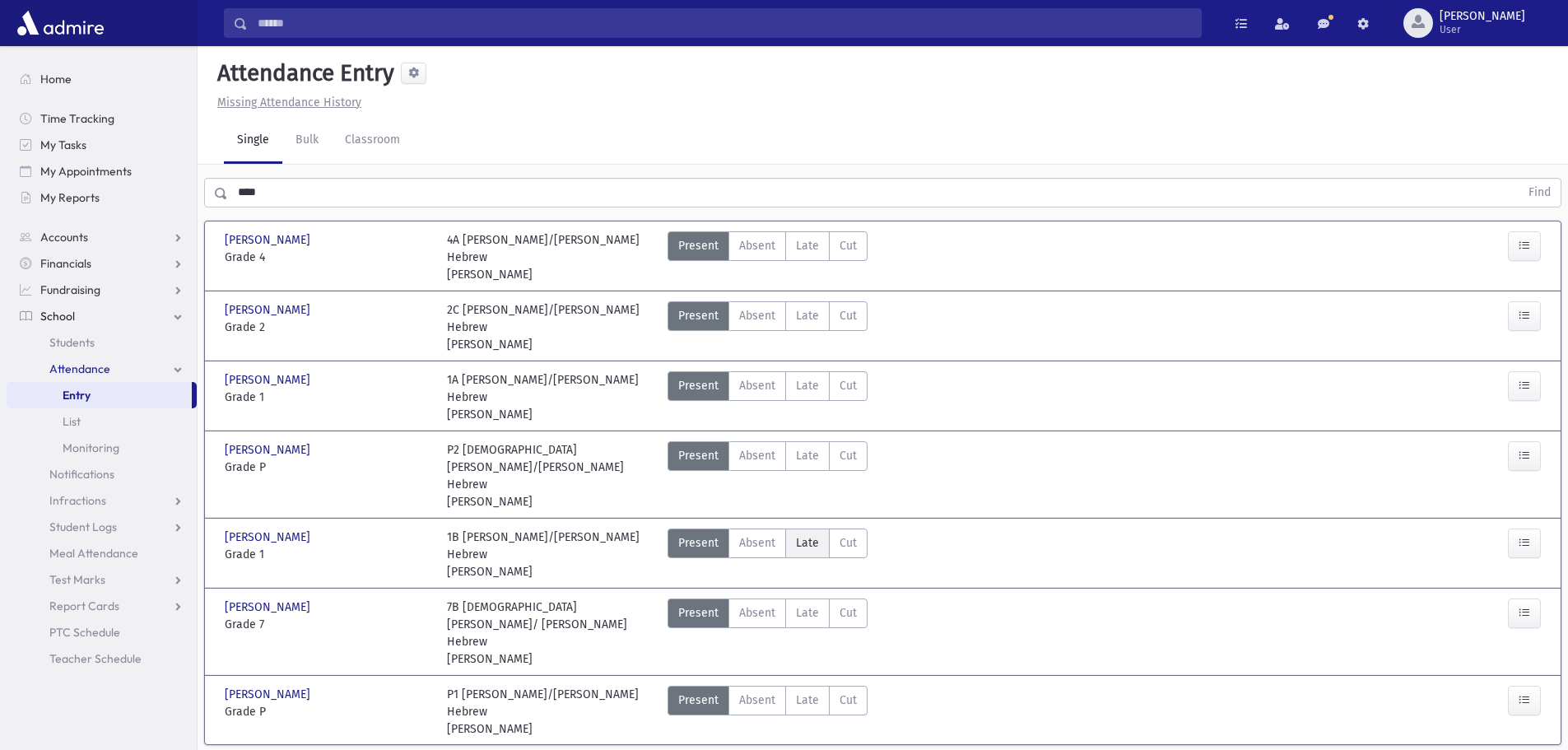
click at [798, 535] on span "Late" at bounding box center [807, 543] width 23 height 17
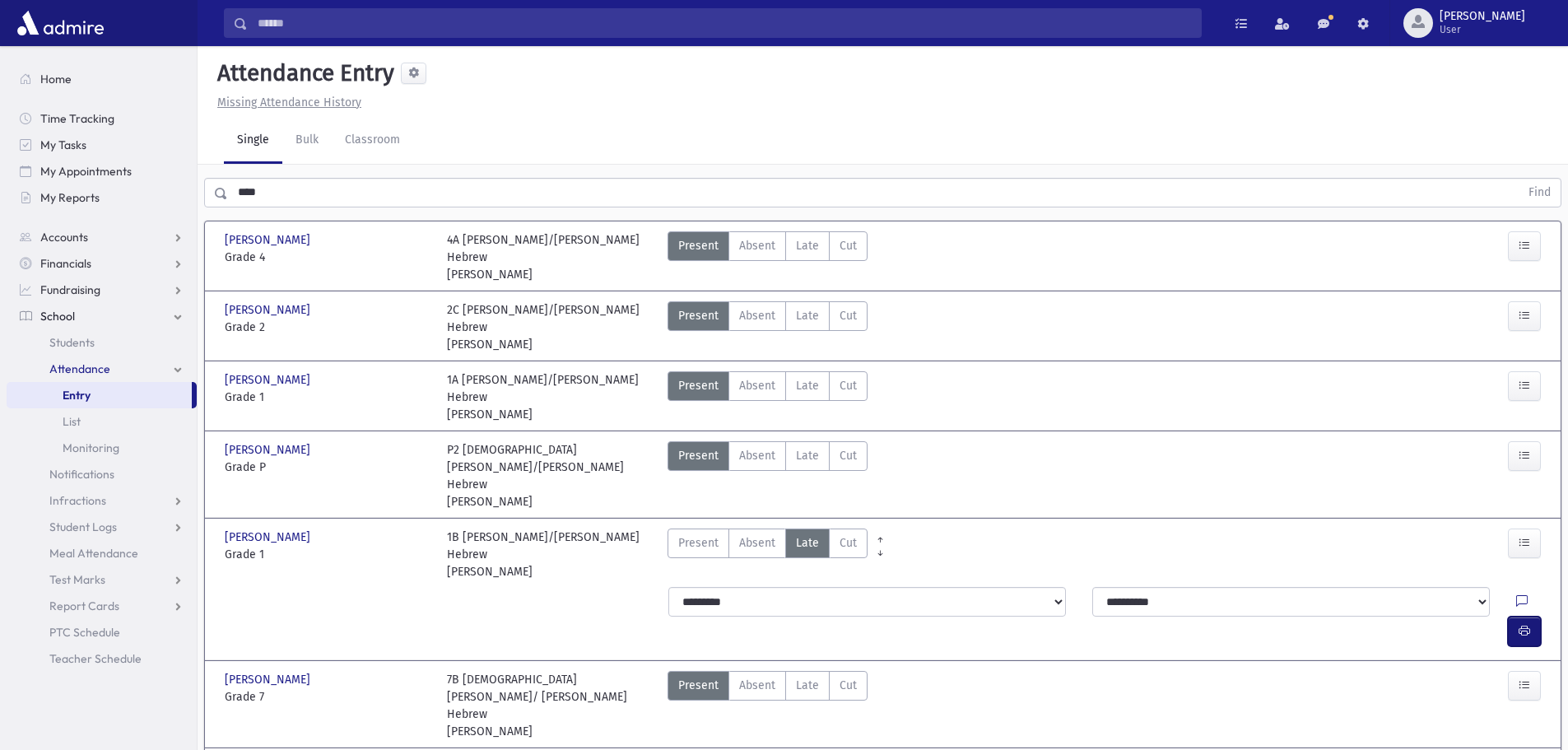
click at [1525, 624] on icon "button" at bounding box center [1525, 631] width 12 height 14
click at [1524, 616] on button "button" at bounding box center [1525, 631] width 33 height 30
click at [1526, 624] on icon "button" at bounding box center [1525, 631] width 12 height 14
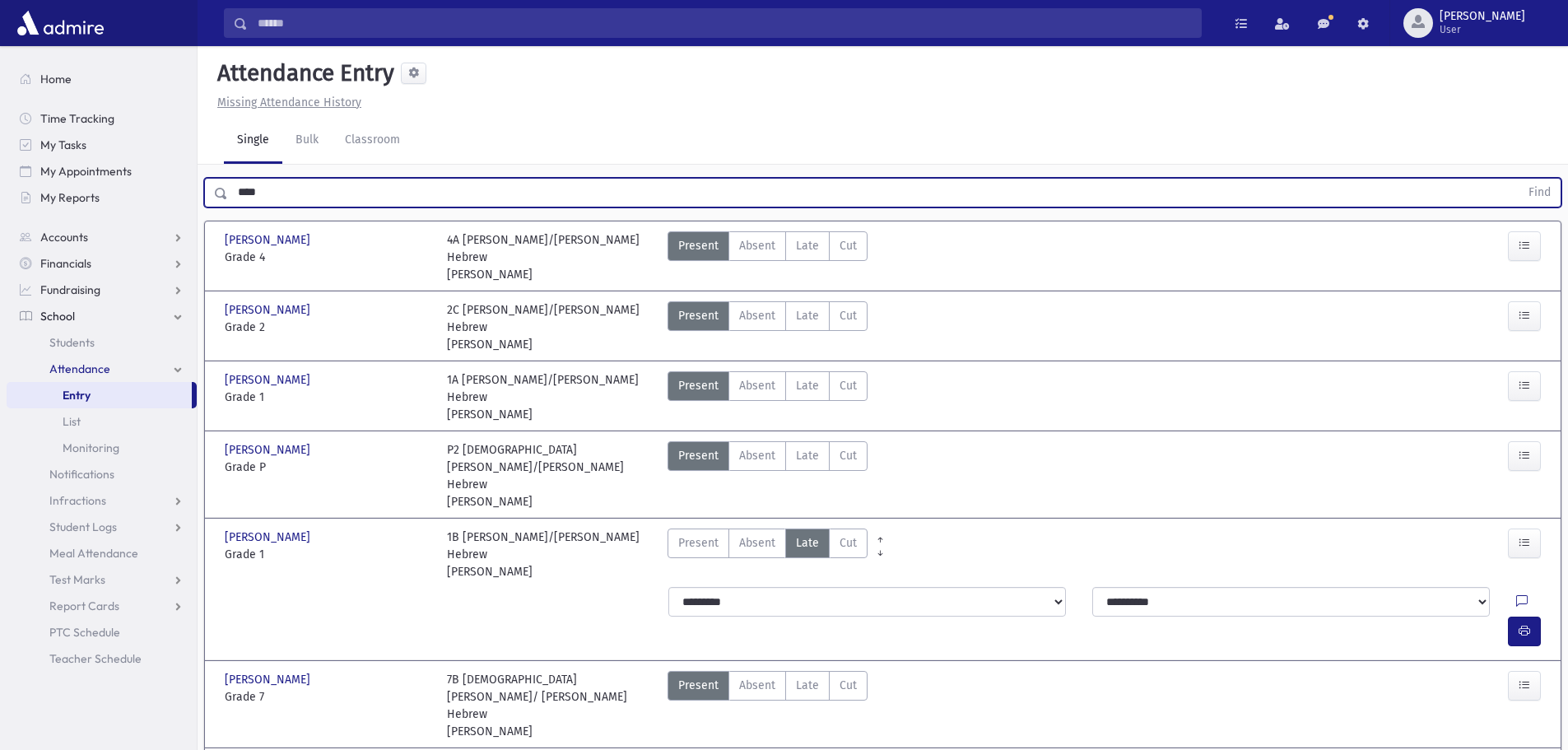
drag, startPoint x: 431, startPoint y: 196, endPoint x: 232, endPoint y: 193, distance: 199.0
click at [232, 193] on input "****" at bounding box center [873, 192] width 1291 height 30
click at [1519, 179] on button "Find" at bounding box center [1539, 192] width 42 height 28
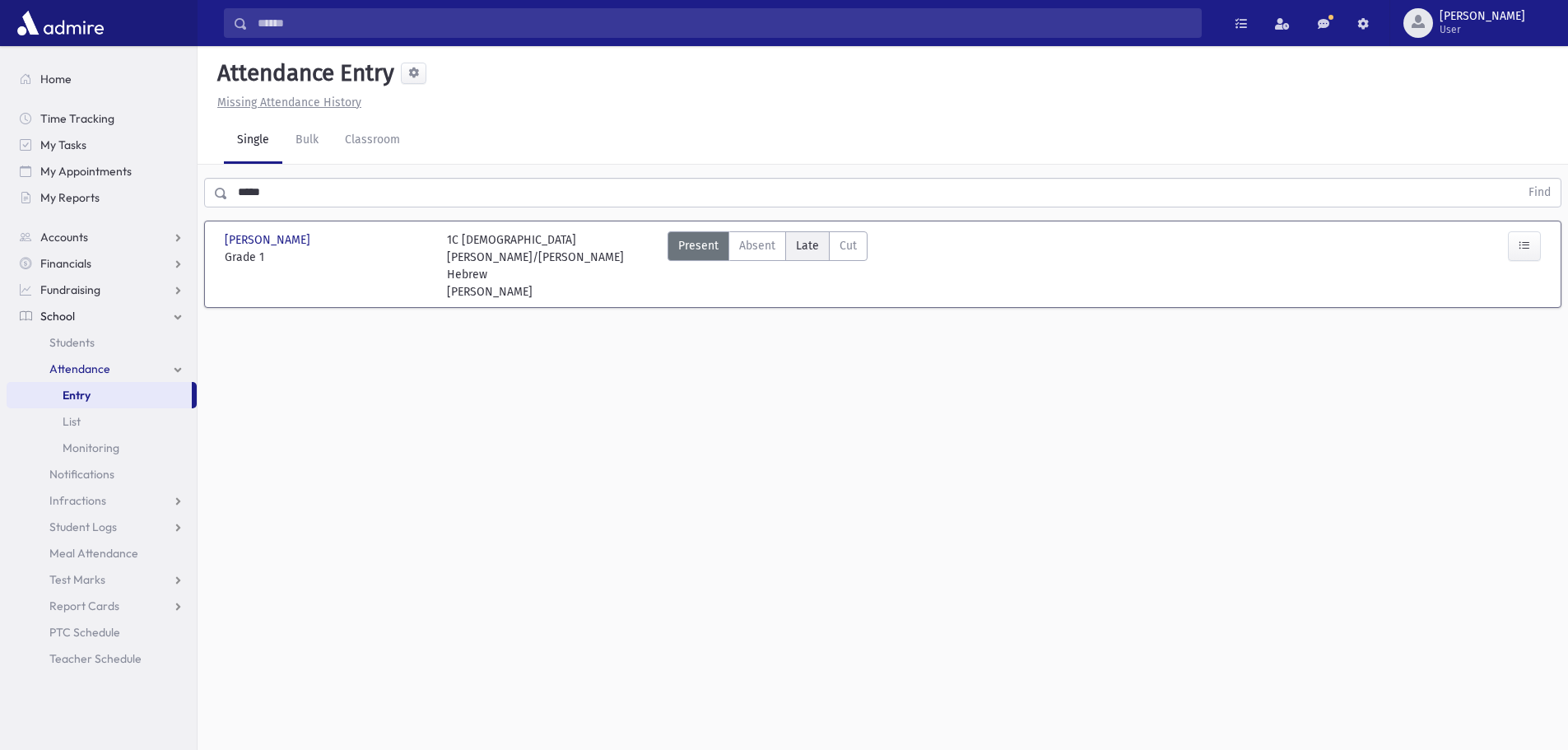
click at [807, 242] on span "Late" at bounding box center [807, 246] width 23 height 17
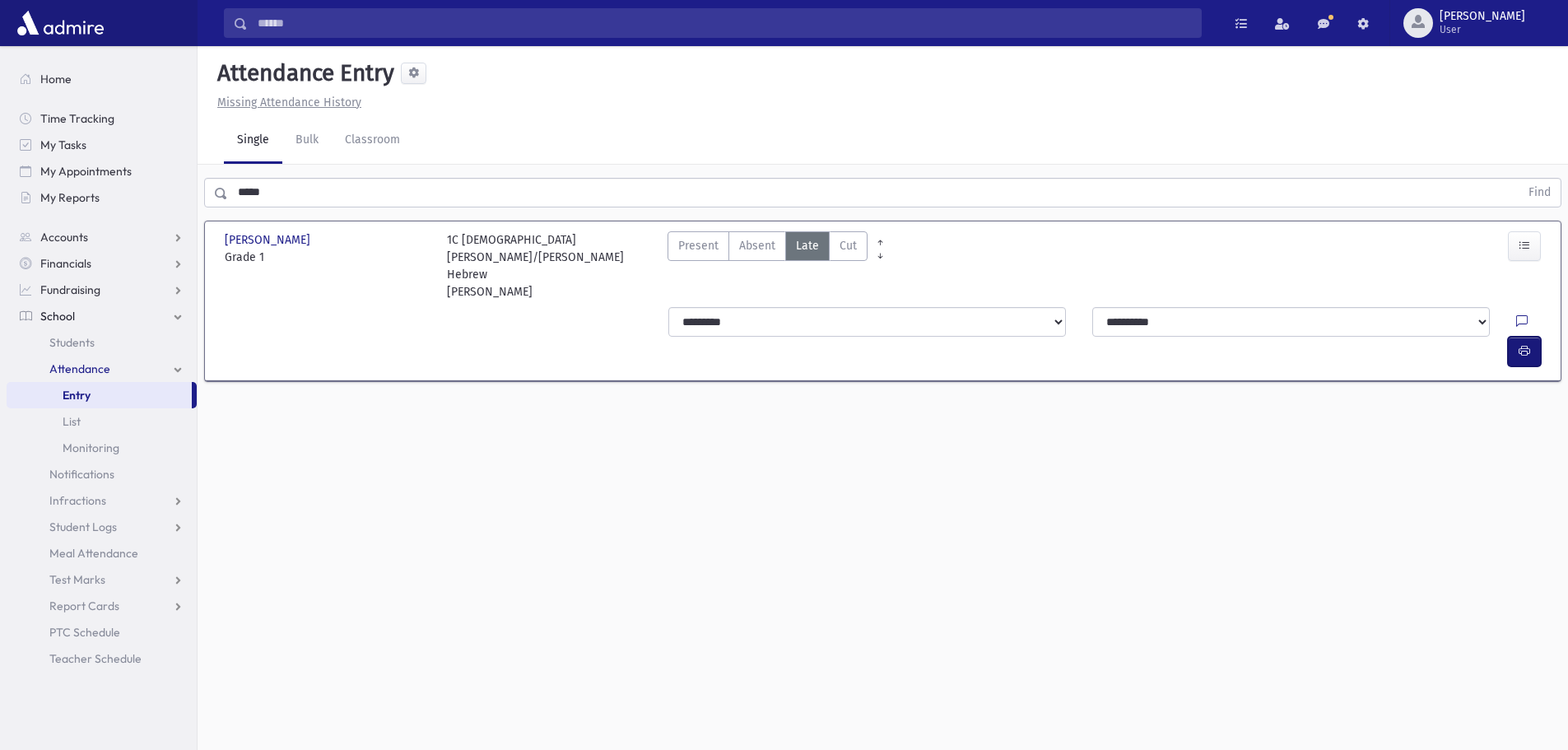
click at [1520, 344] on icon "button" at bounding box center [1525, 351] width 12 height 14
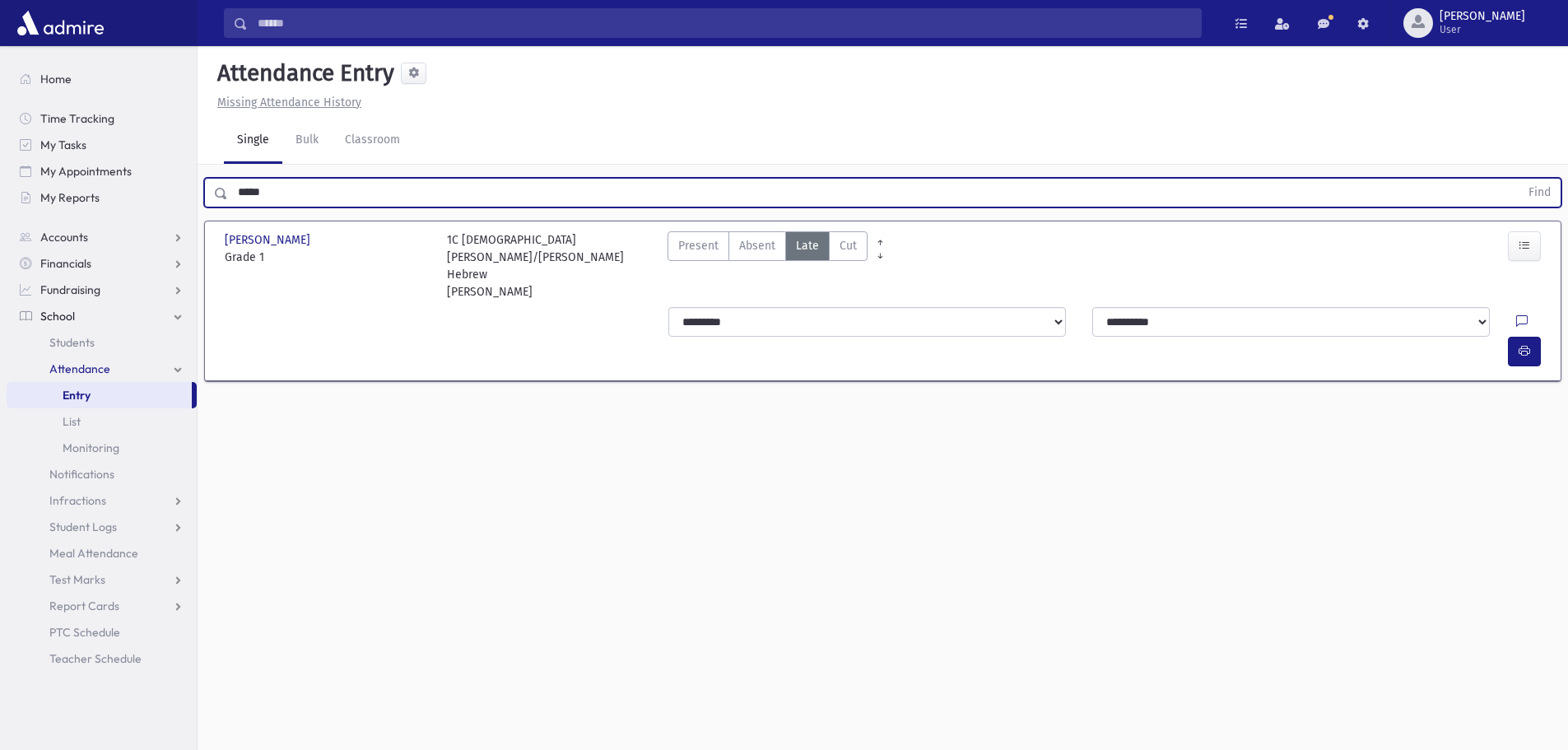
drag, startPoint x: 276, startPoint y: 194, endPoint x: 236, endPoint y: 191, distance: 40.1
click at [236, 191] on input "*****" at bounding box center [873, 192] width 1291 height 30
click at [1519, 179] on button "Find" at bounding box center [1539, 192] width 42 height 28
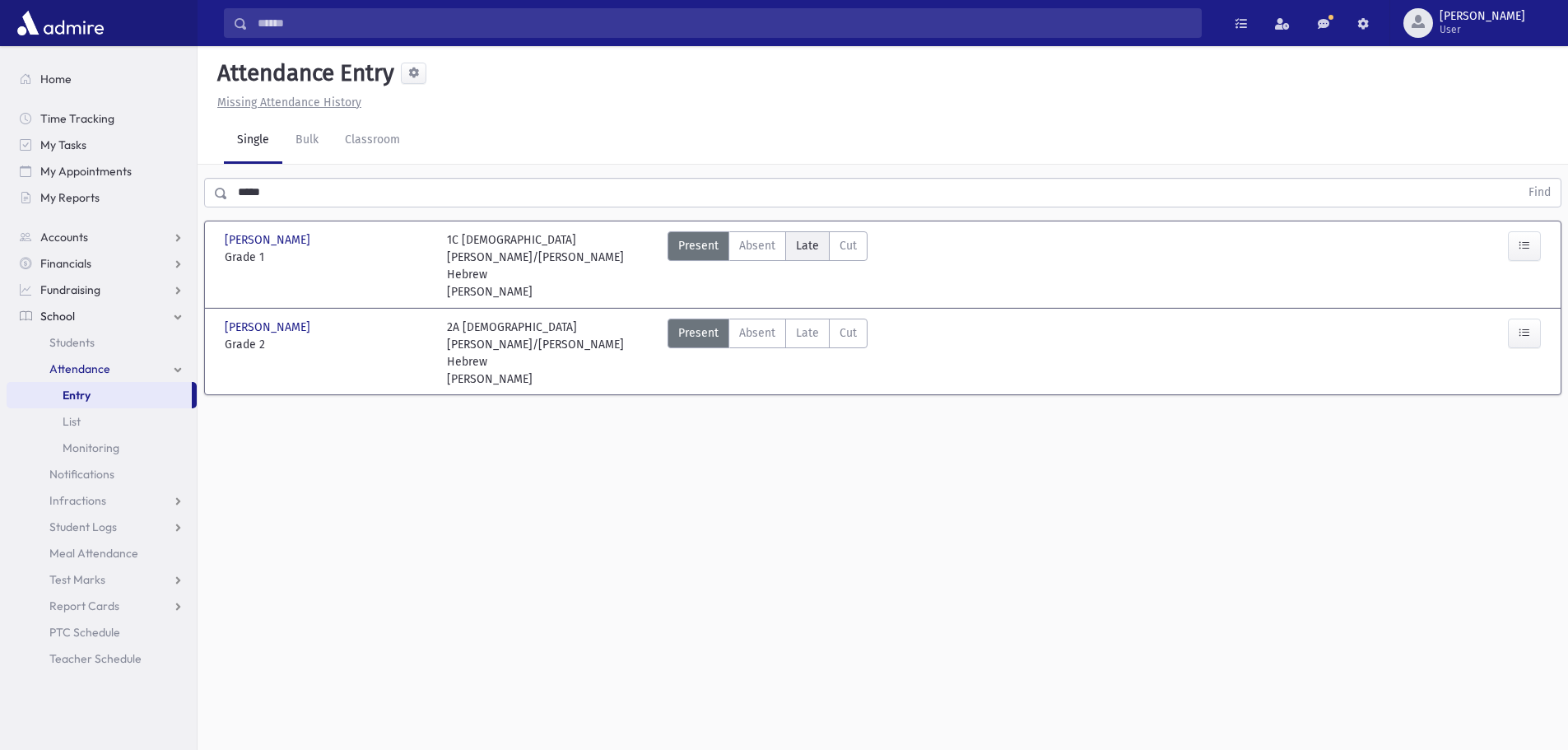
click at [787, 242] on label "Late Late" at bounding box center [808, 246] width 44 height 30
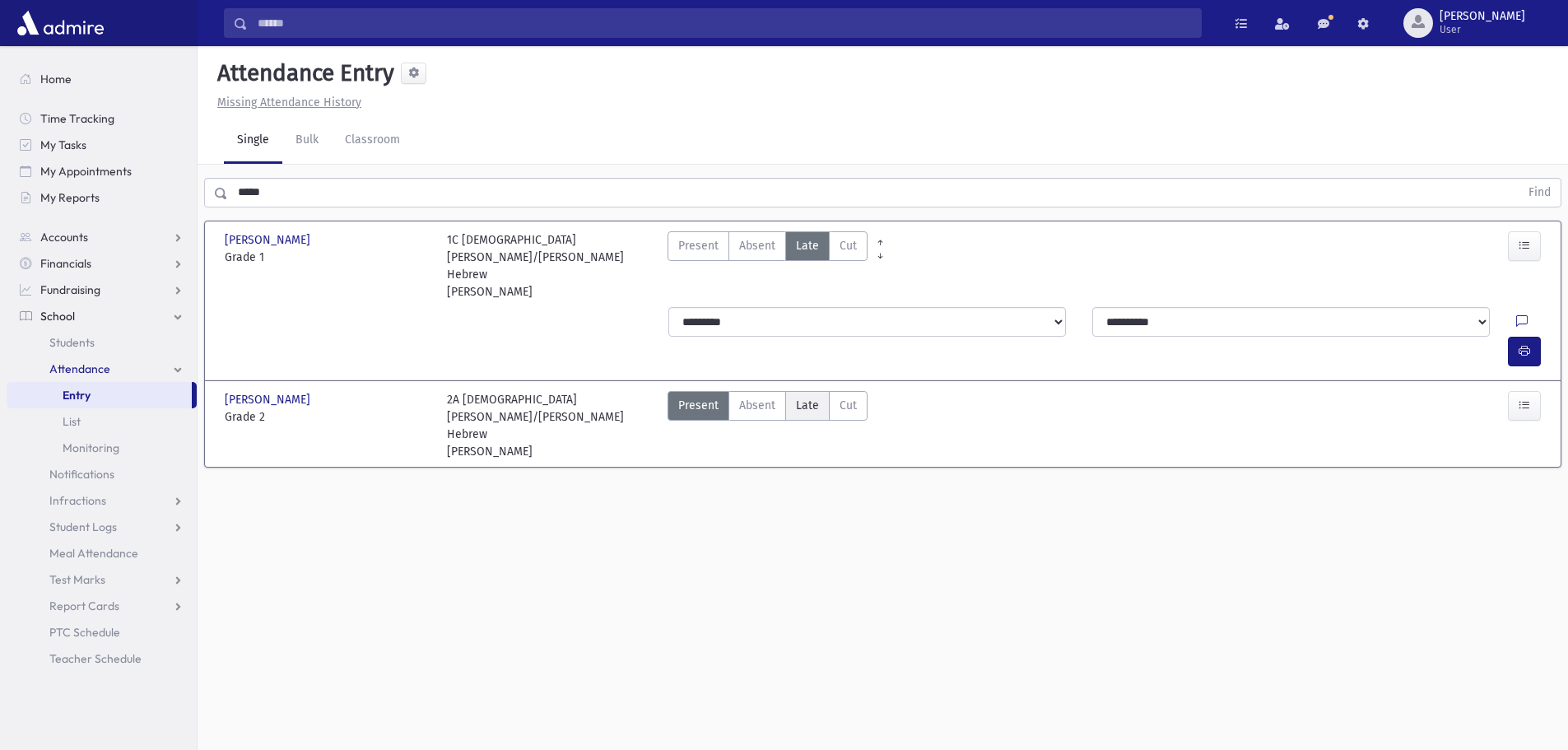
click at [815, 397] on span "Late" at bounding box center [807, 405] width 23 height 17
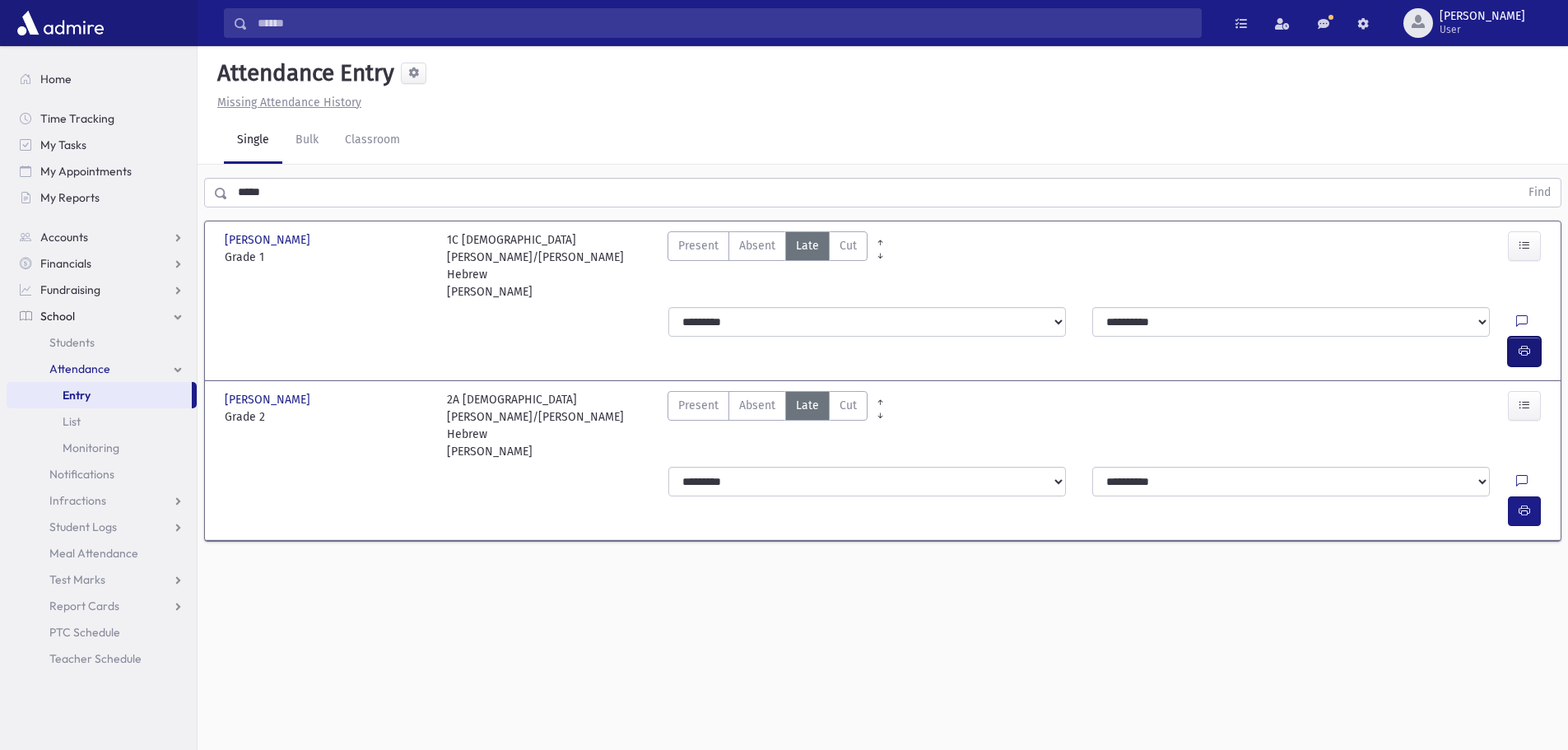
click at [1519, 344] on icon "button" at bounding box center [1525, 351] width 12 height 14
click at [1531, 496] on button "button" at bounding box center [1525, 511] width 33 height 30
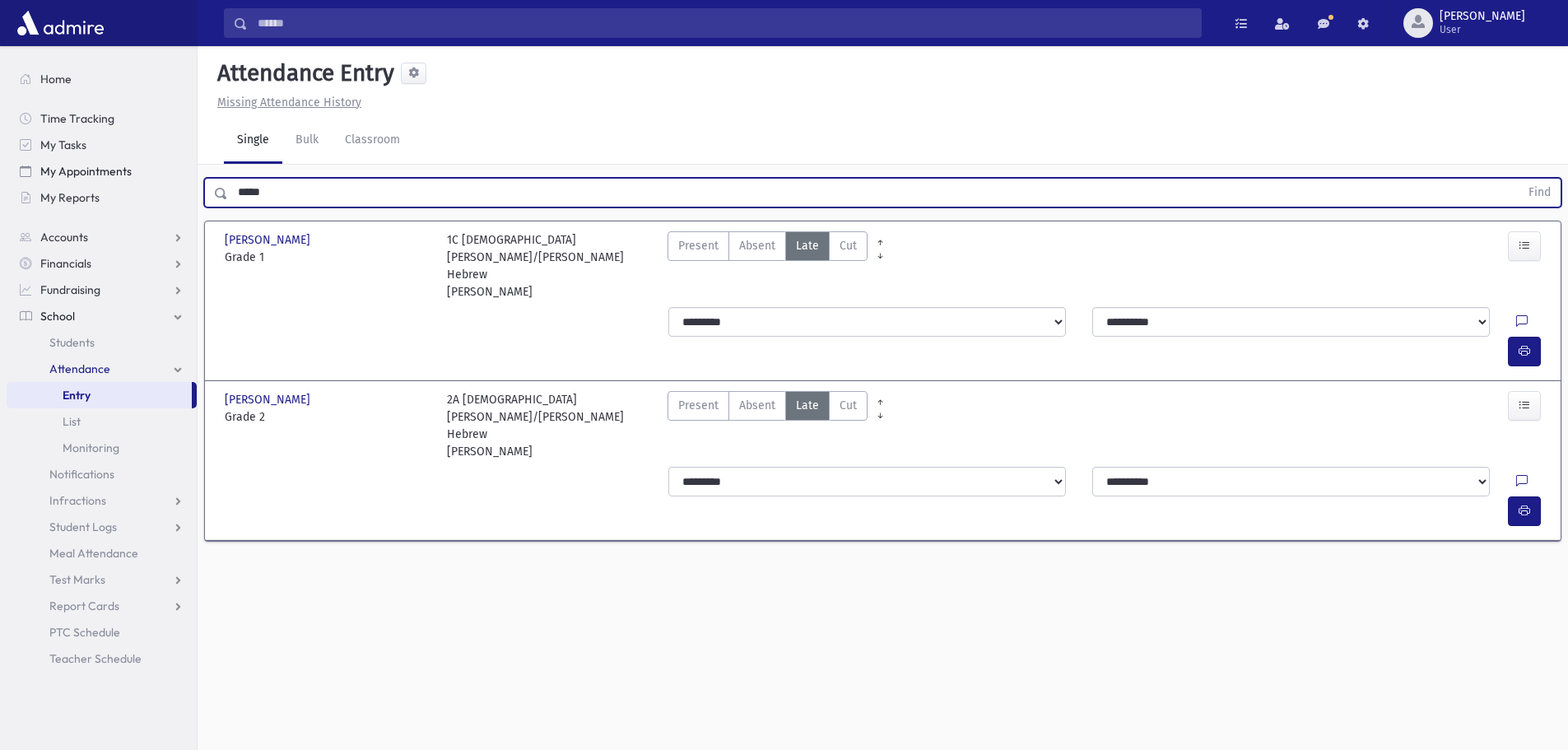
drag, startPoint x: 284, startPoint y: 188, endPoint x: 167, endPoint y: 171, distance: 118.2
click at [167, 171] on div "Search Results All Accounts" at bounding box center [784, 393] width 1568 height 787
click at [1519, 179] on button "Find" at bounding box center [1539, 192] width 42 height 28
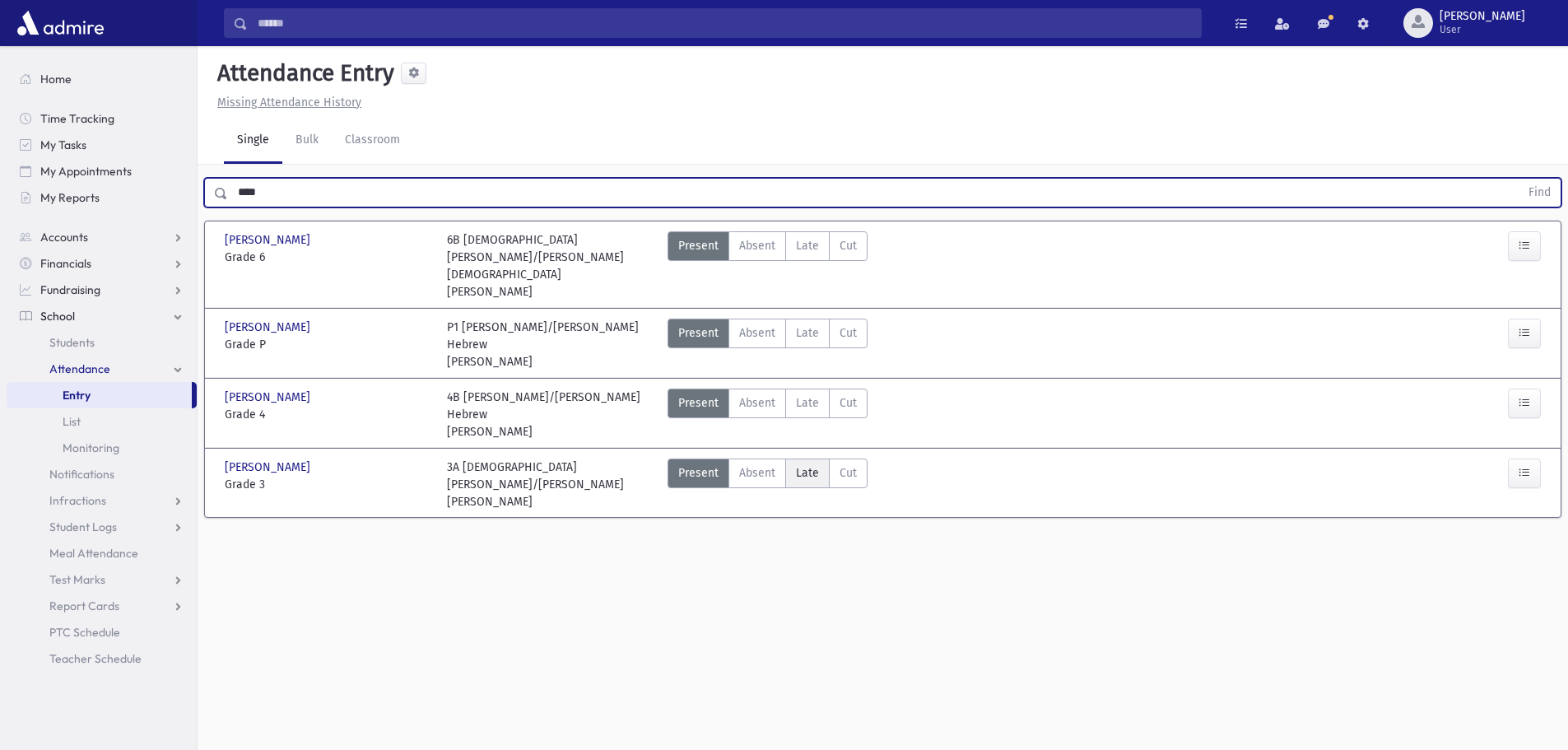
click at [813, 464] on span "Late" at bounding box center [807, 472] width 23 height 17
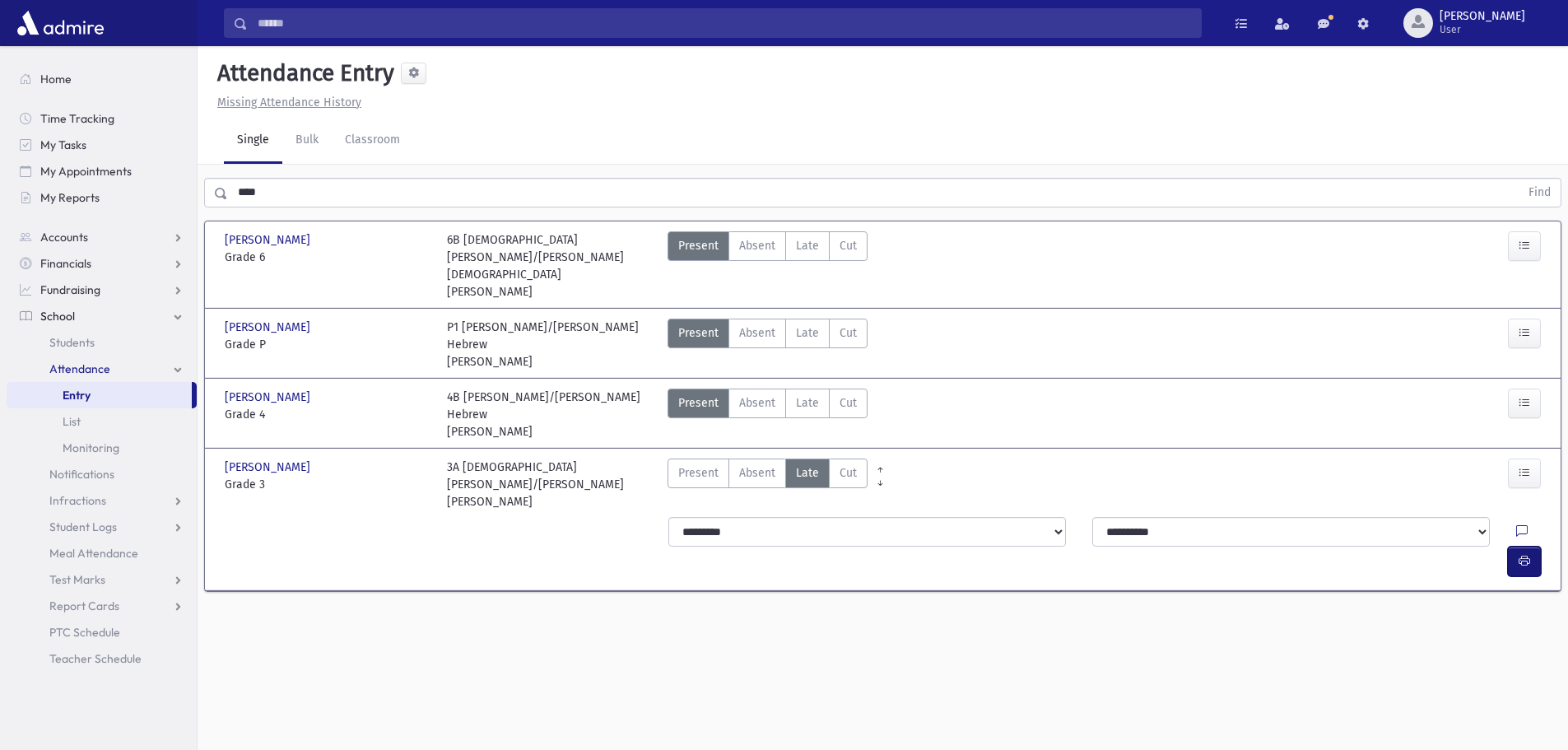
click at [1523, 554] on icon "button" at bounding box center [1525, 561] width 12 height 14
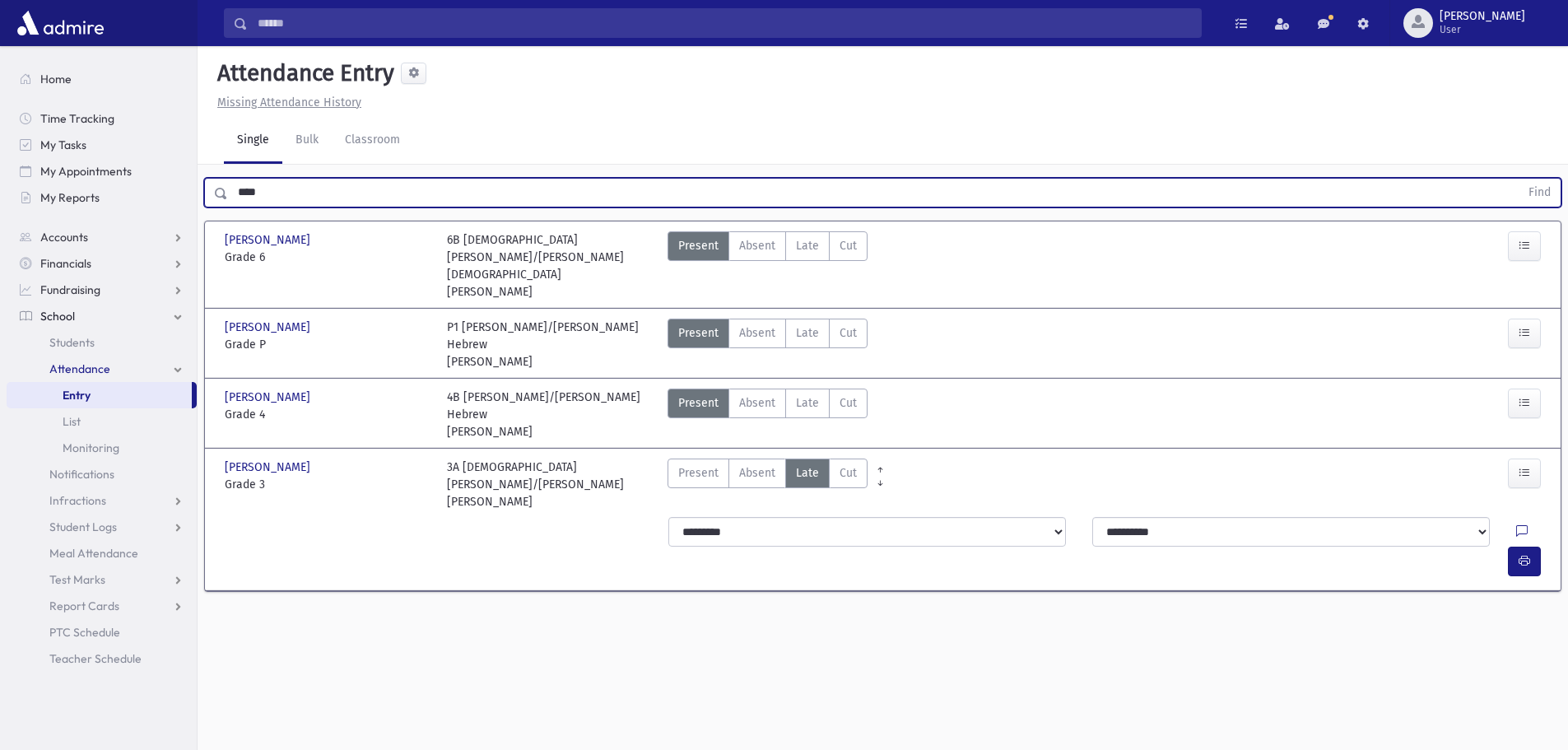
drag, startPoint x: 331, startPoint y: 198, endPoint x: 239, endPoint y: 217, distance: 93.9
click at [239, 217] on div "**** Find [PERSON_NAME] [PERSON_NAME][GEOGRAPHIC_DATA] Grade 6 Grade 6 6B [DEMO…" at bounding box center [883, 389] width 1371 height 450
type input "*"
click at [1519, 179] on button "Find" at bounding box center [1539, 192] width 42 height 28
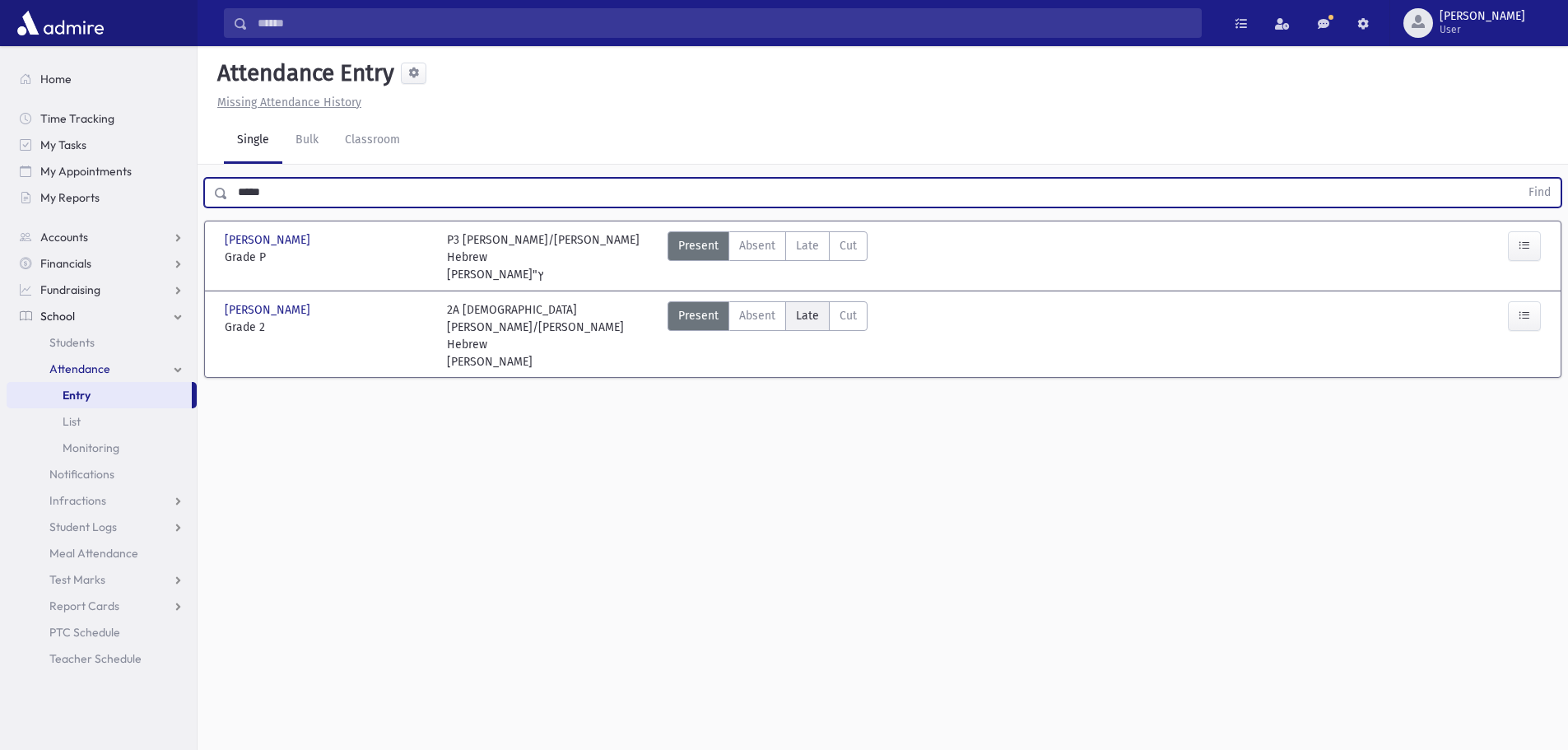
click at [820, 301] on label "Late Late" at bounding box center [808, 316] width 44 height 30
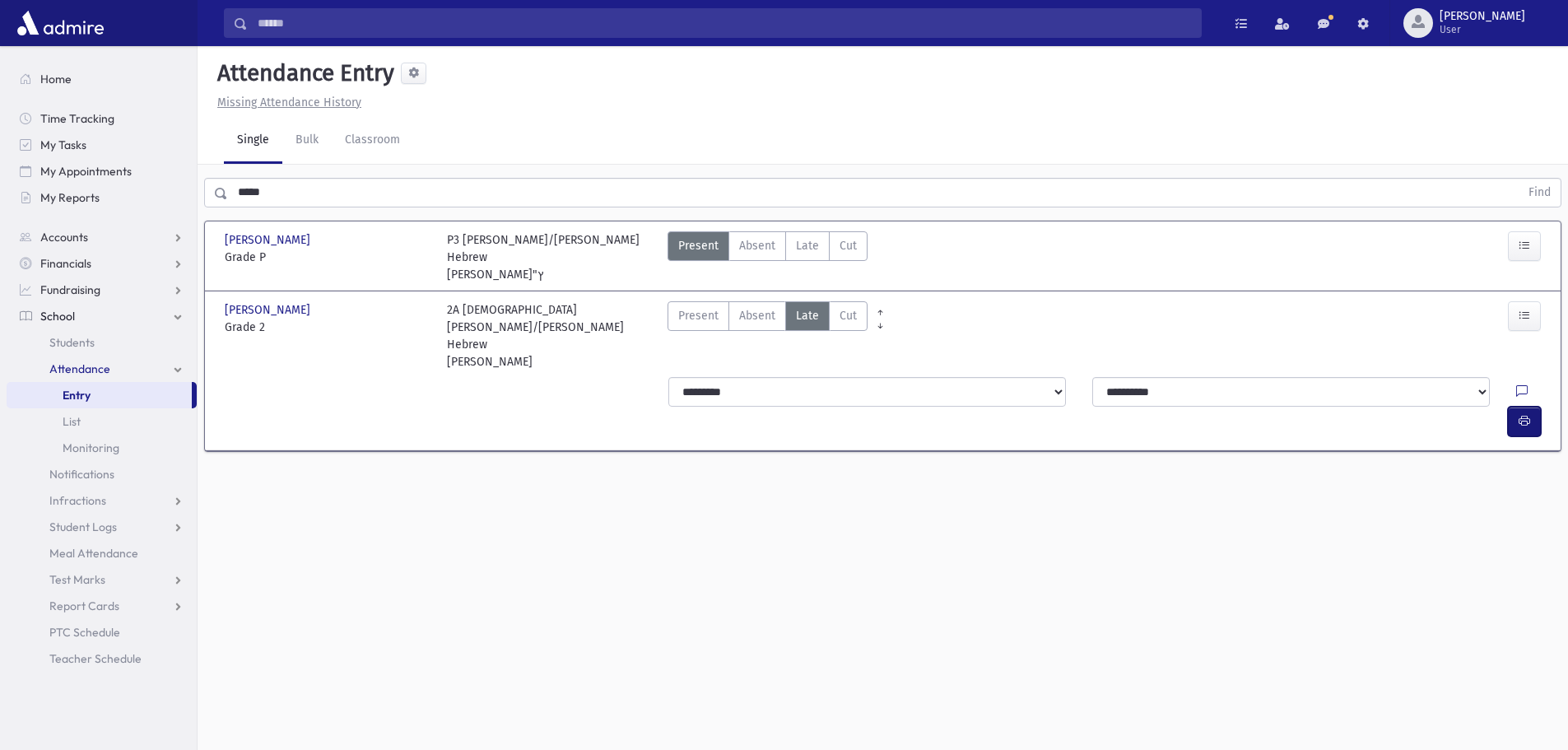
click at [1517, 407] on button "button" at bounding box center [1525, 421] width 33 height 30
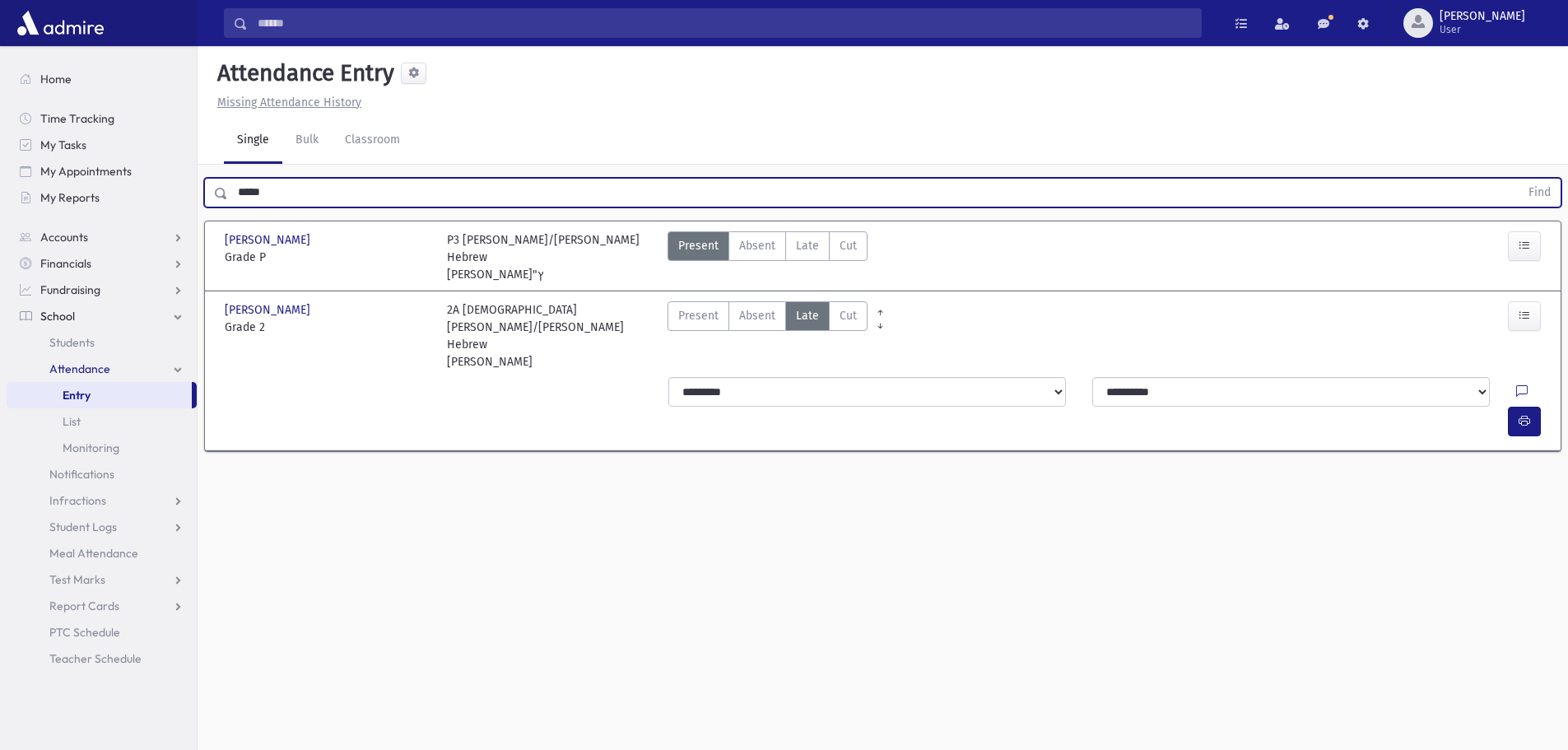
drag, startPoint x: 330, startPoint y: 203, endPoint x: 216, endPoint y: 196, distance: 114.2
click at [216, 196] on div "***** Find" at bounding box center [883, 192] width 1358 height 30
click at [1519, 179] on button "Find" at bounding box center [1539, 192] width 42 height 28
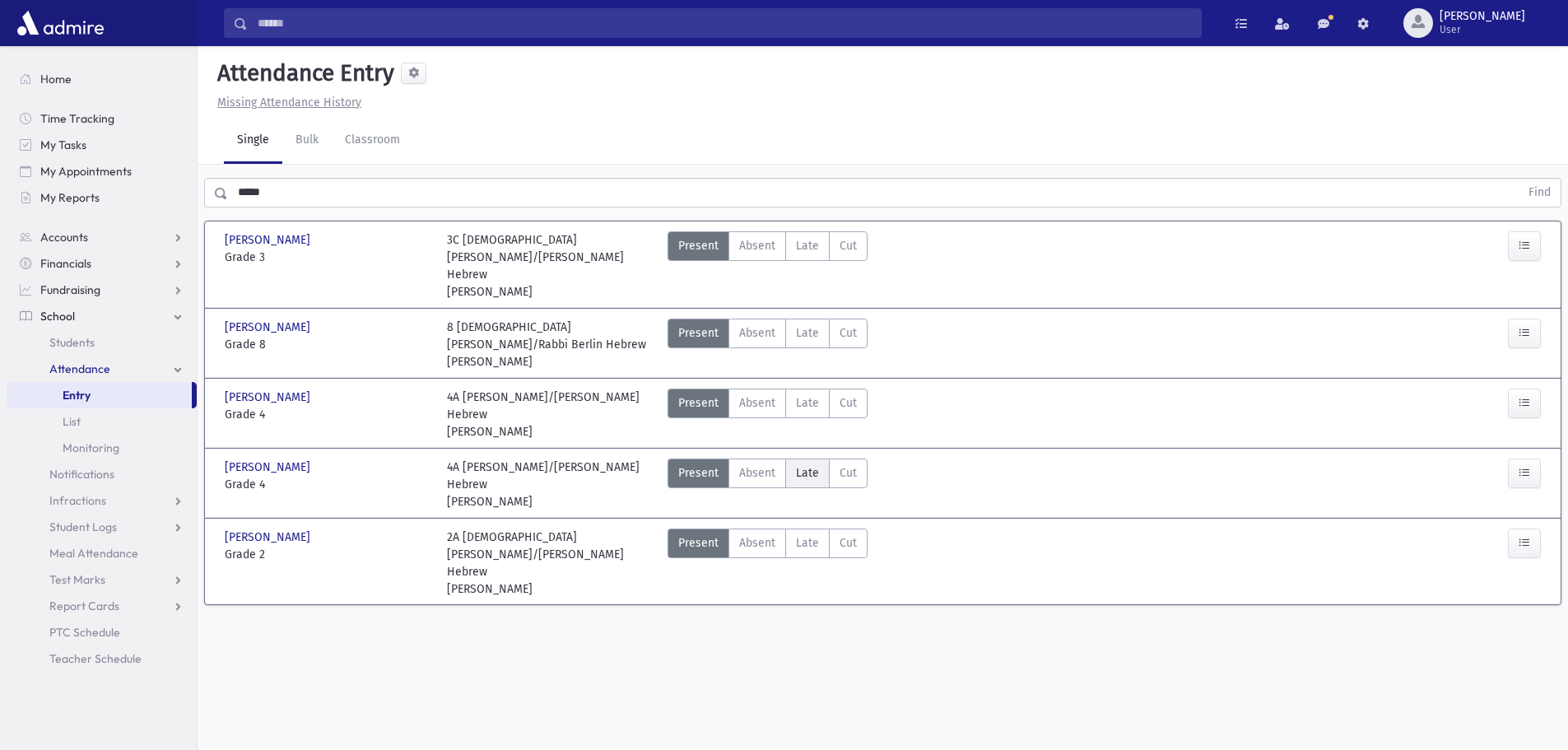
click at [808, 464] on span "Late" at bounding box center [807, 472] width 23 height 17
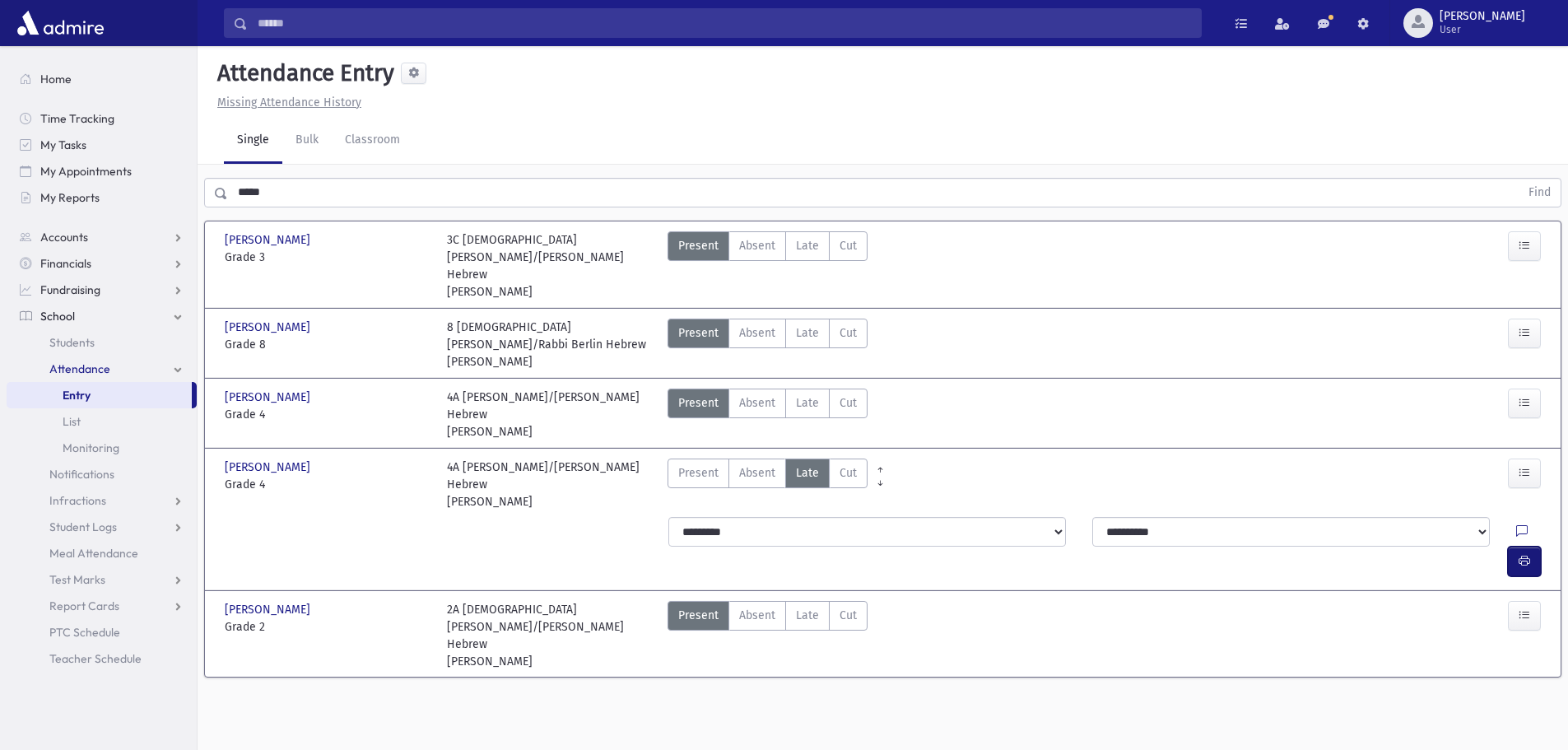
click at [1536, 547] on button "button" at bounding box center [1525, 561] width 33 height 30
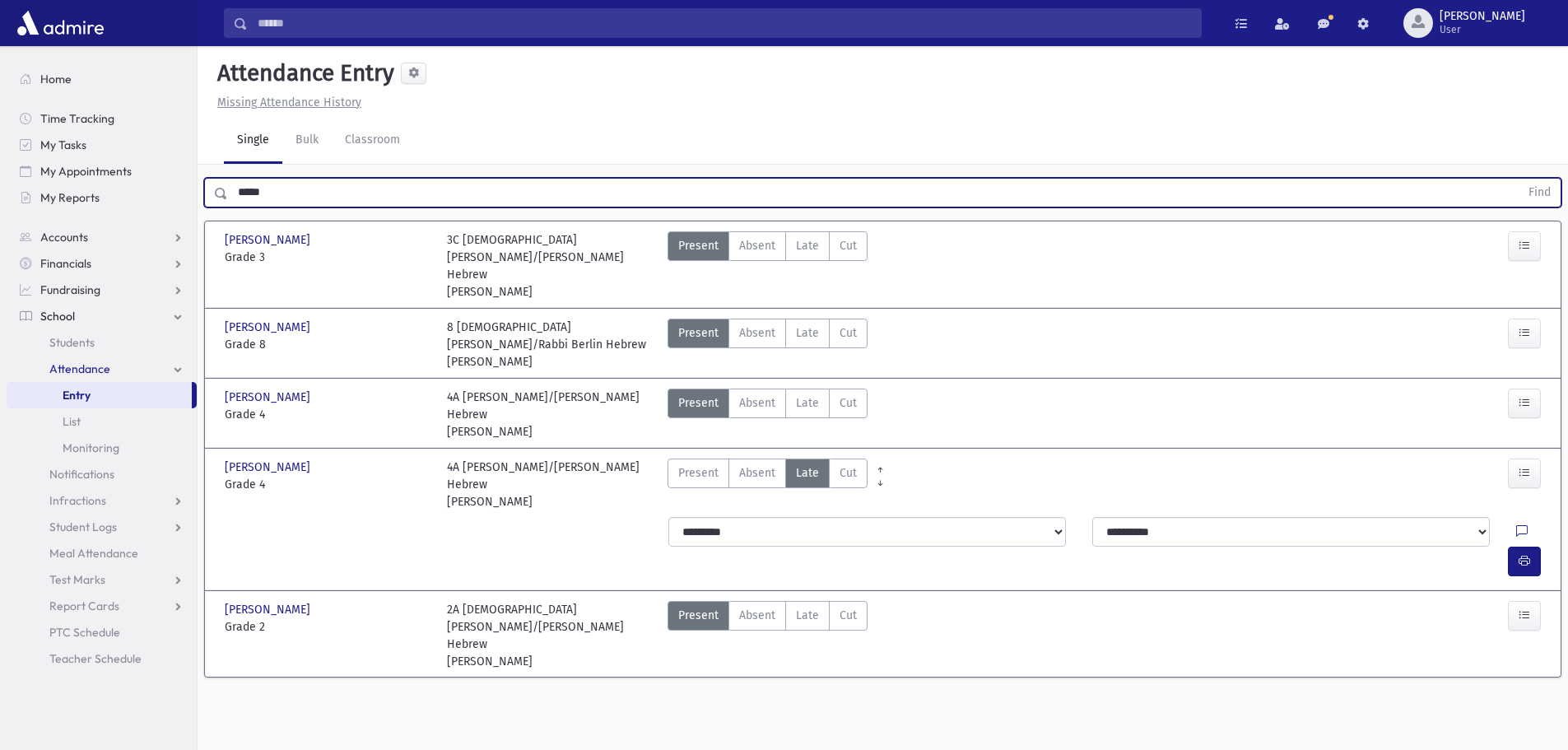
drag, startPoint x: 268, startPoint y: 202, endPoint x: 234, endPoint y: 203, distance: 34.0
click at [234, 203] on input "*****" at bounding box center [873, 192] width 1291 height 30
click at [1519, 179] on button "Find" at bounding box center [1539, 192] width 42 height 28
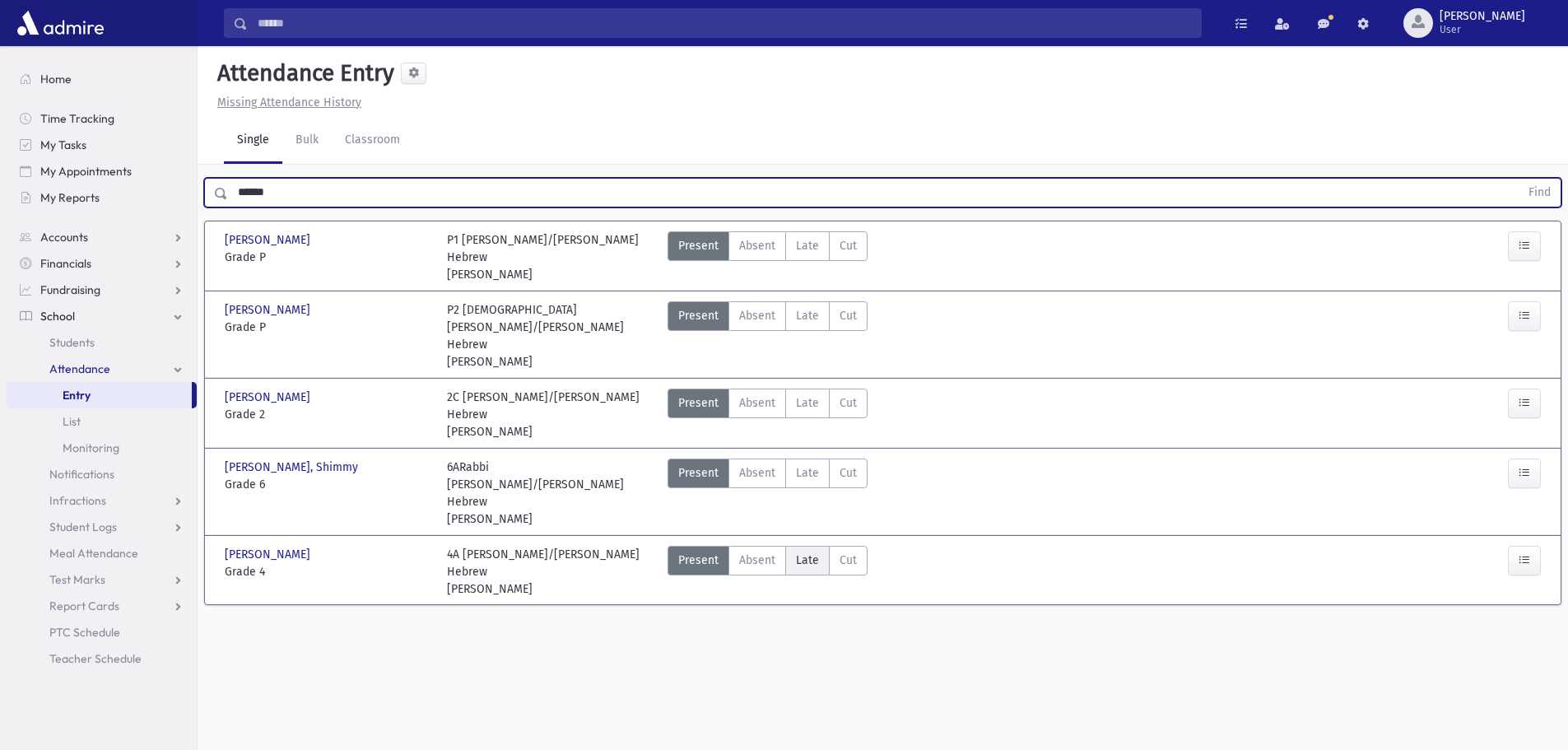
click at [793, 546] on label "Late Late" at bounding box center [808, 560] width 44 height 30
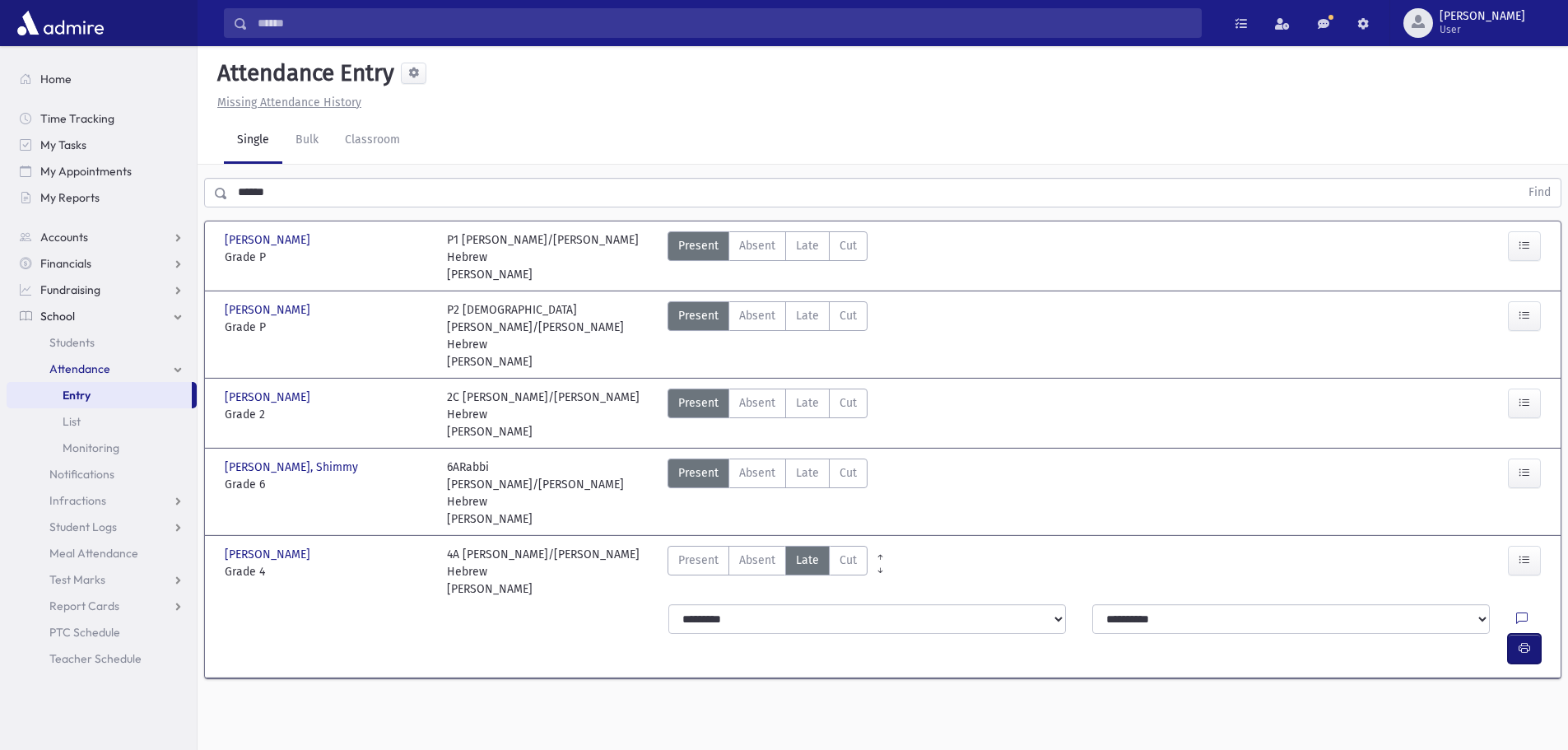
click at [1534, 634] on button "button" at bounding box center [1525, 649] width 33 height 30
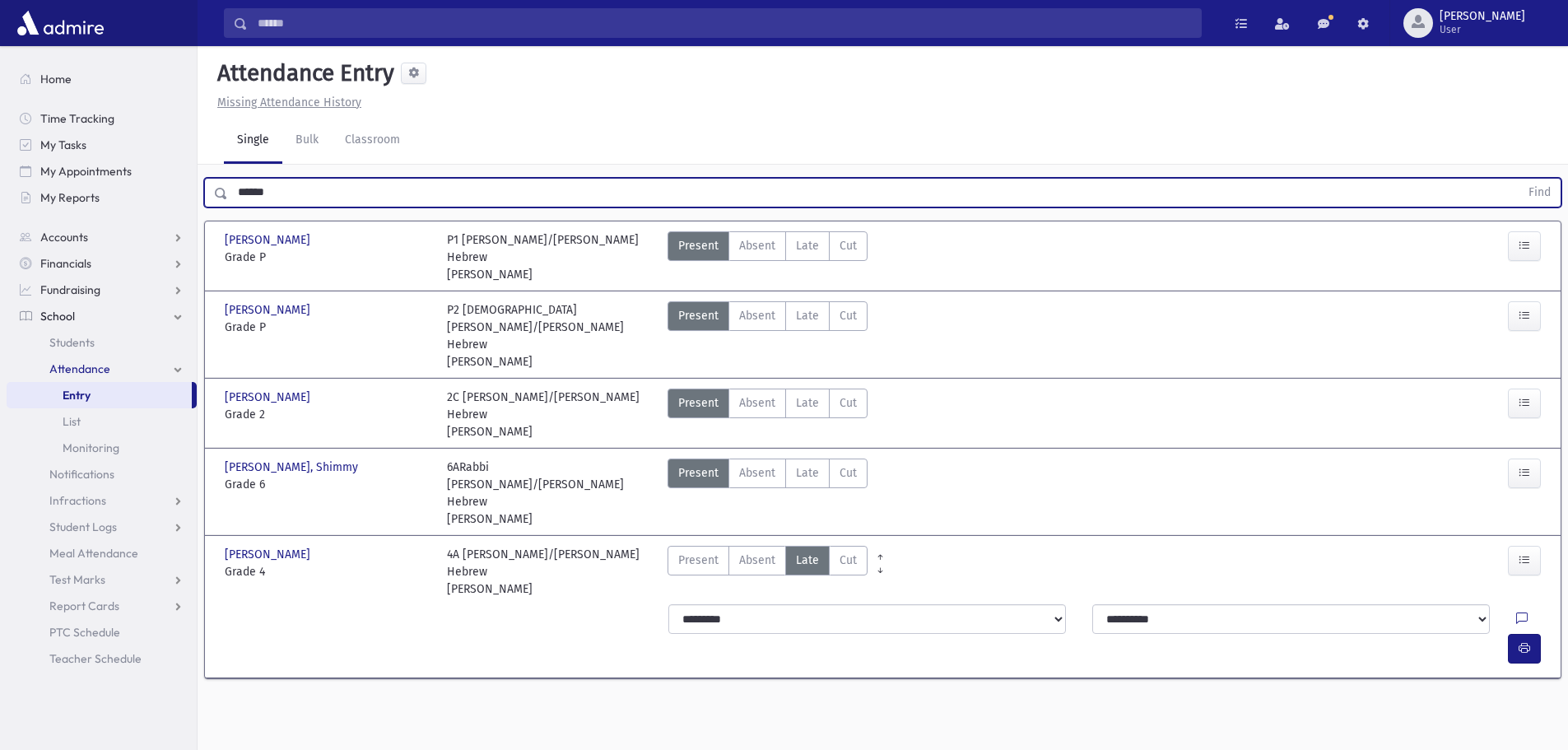
drag, startPoint x: 314, startPoint y: 202, endPoint x: 227, endPoint y: 198, distance: 87.1
click at [228, 198] on input "******" at bounding box center [873, 192] width 1291 height 30
click at [1519, 179] on button "Find" at bounding box center [1539, 192] width 42 height 28
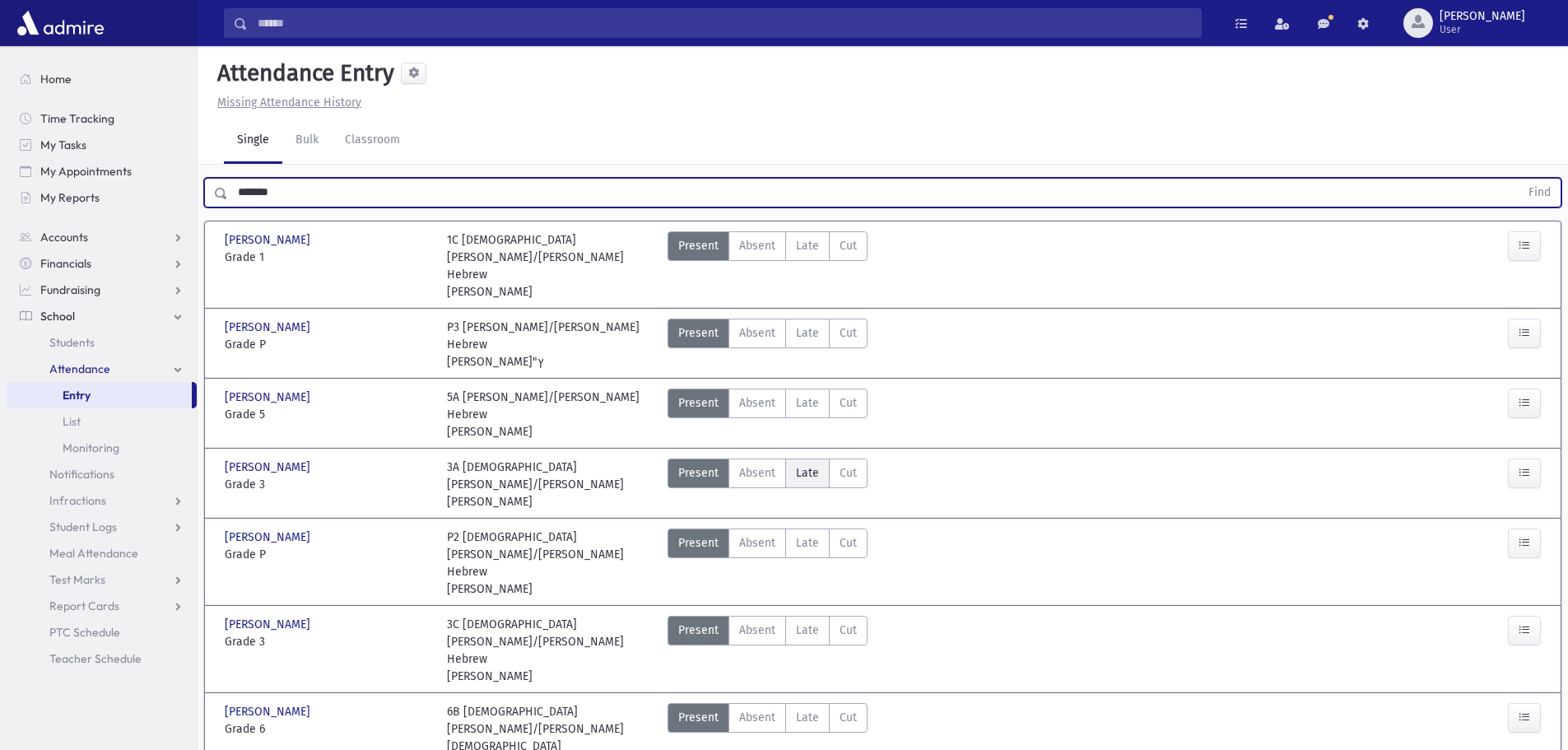
click at [815, 464] on span "Late" at bounding box center [807, 472] width 23 height 17
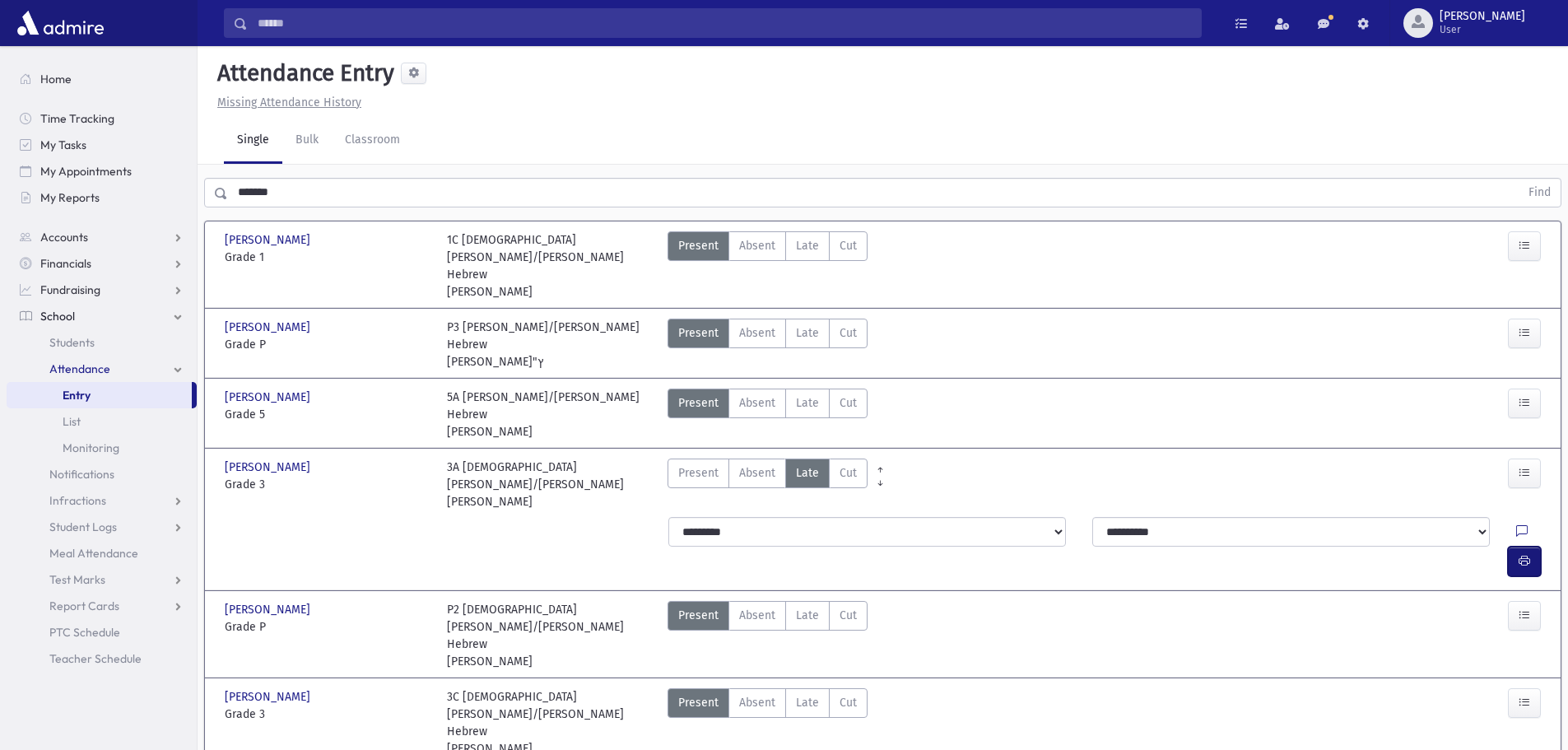
click at [1530, 554] on icon "button" at bounding box center [1525, 561] width 12 height 14
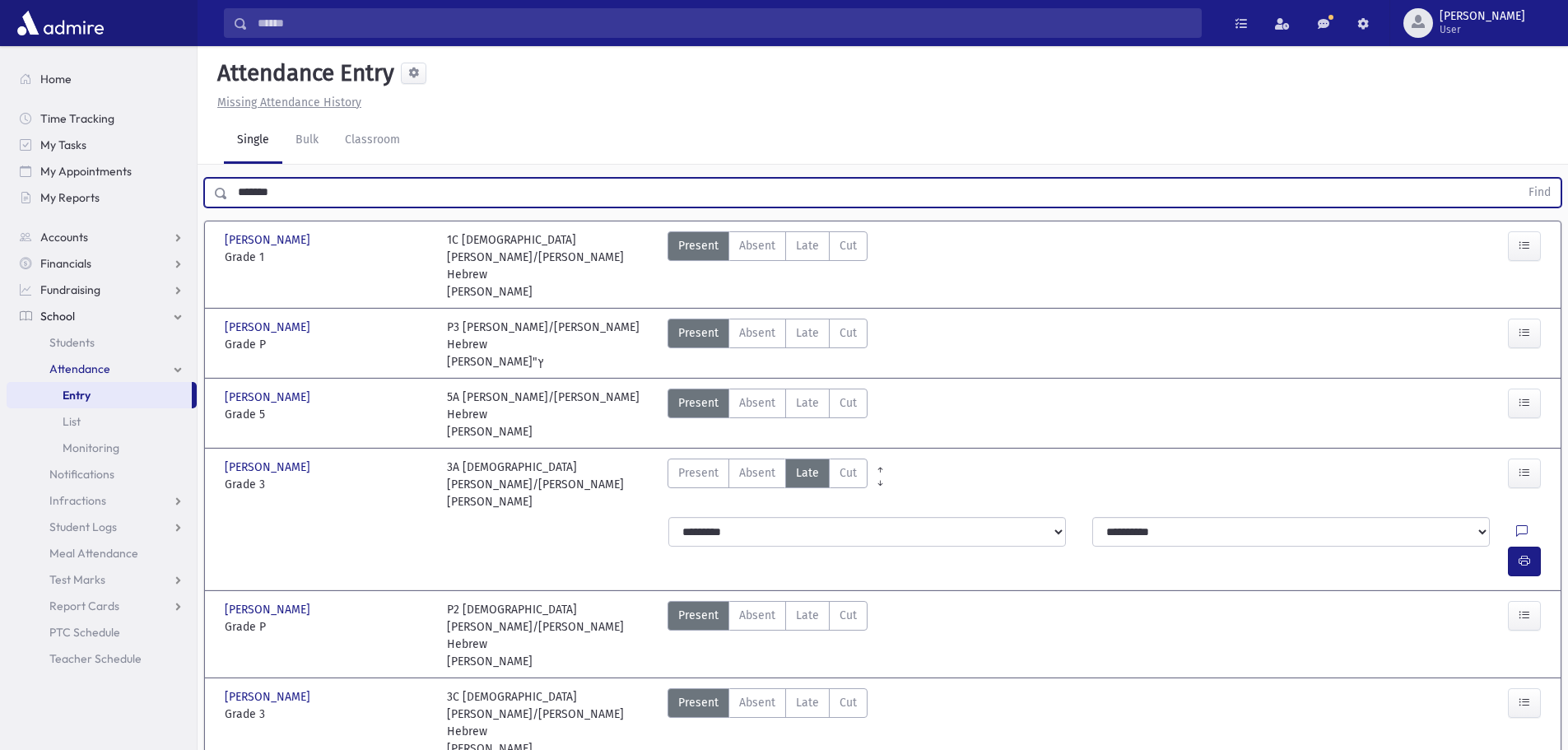
drag, startPoint x: 284, startPoint y: 192, endPoint x: 226, endPoint y: 189, distance: 58.1
click at [226, 189] on div "******* Find" at bounding box center [883, 192] width 1358 height 30
click at [1519, 179] on button "Find" at bounding box center [1539, 192] width 42 height 28
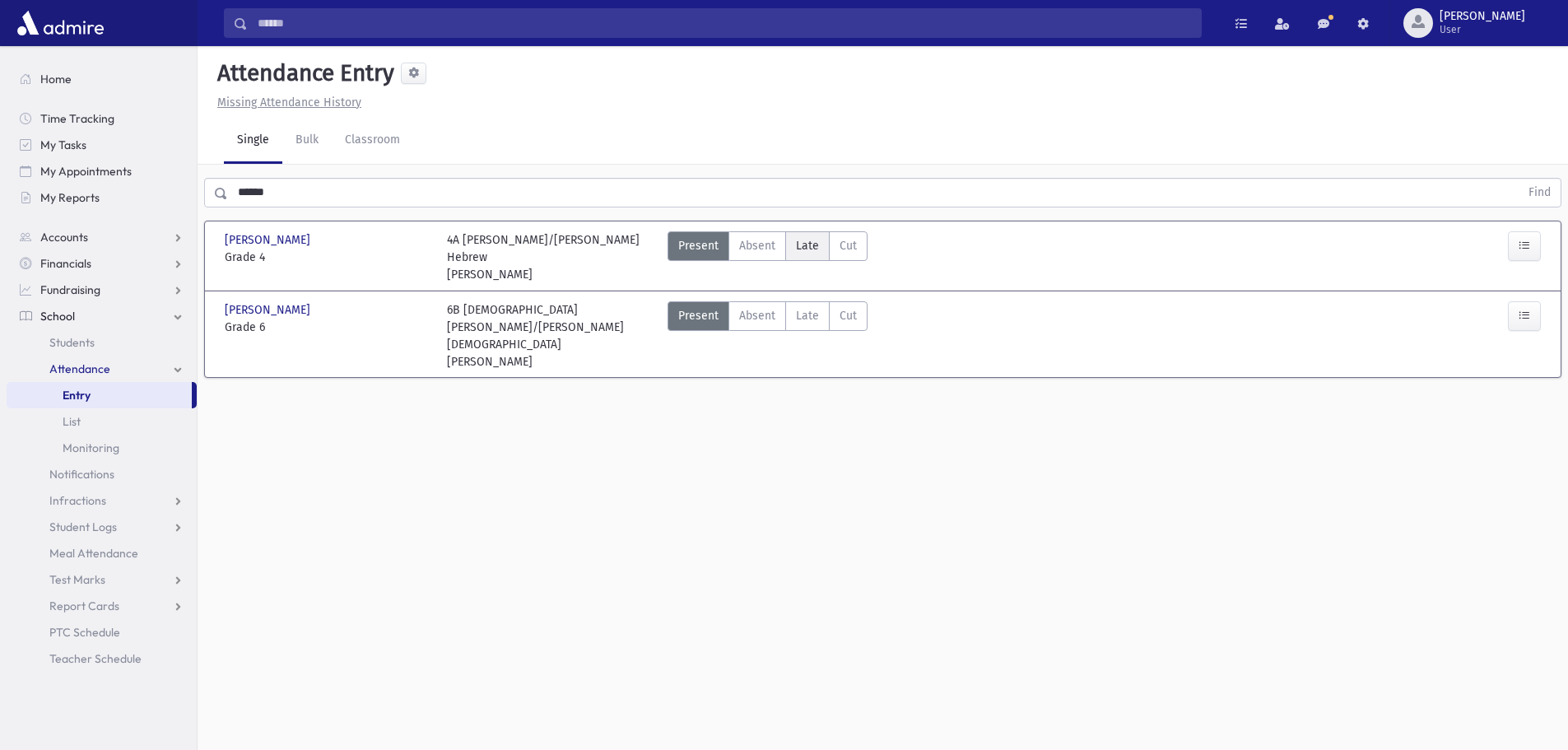
click at [804, 243] on span "Late" at bounding box center [807, 246] width 23 height 17
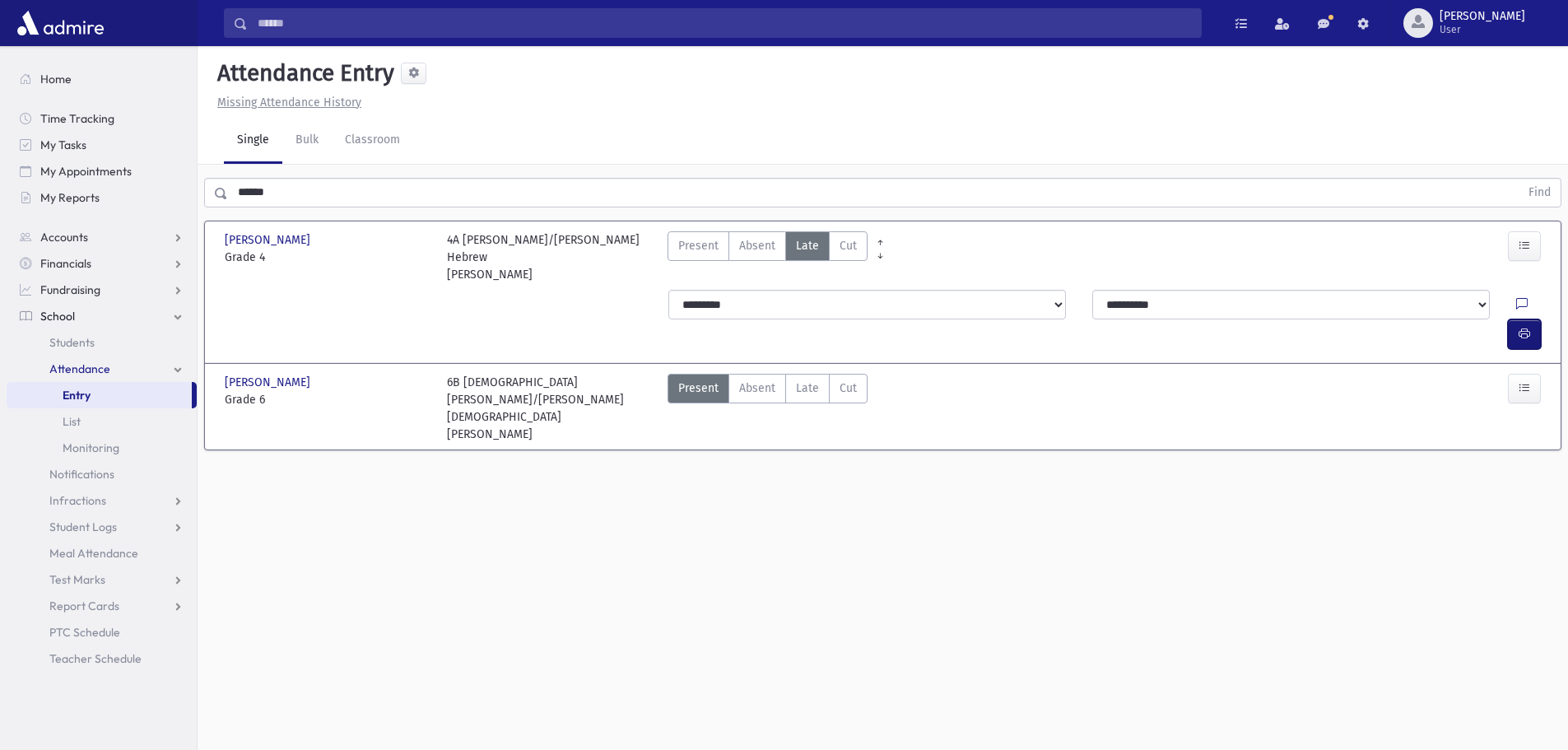
click at [1510, 319] on button "button" at bounding box center [1525, 334] width 33 height 30
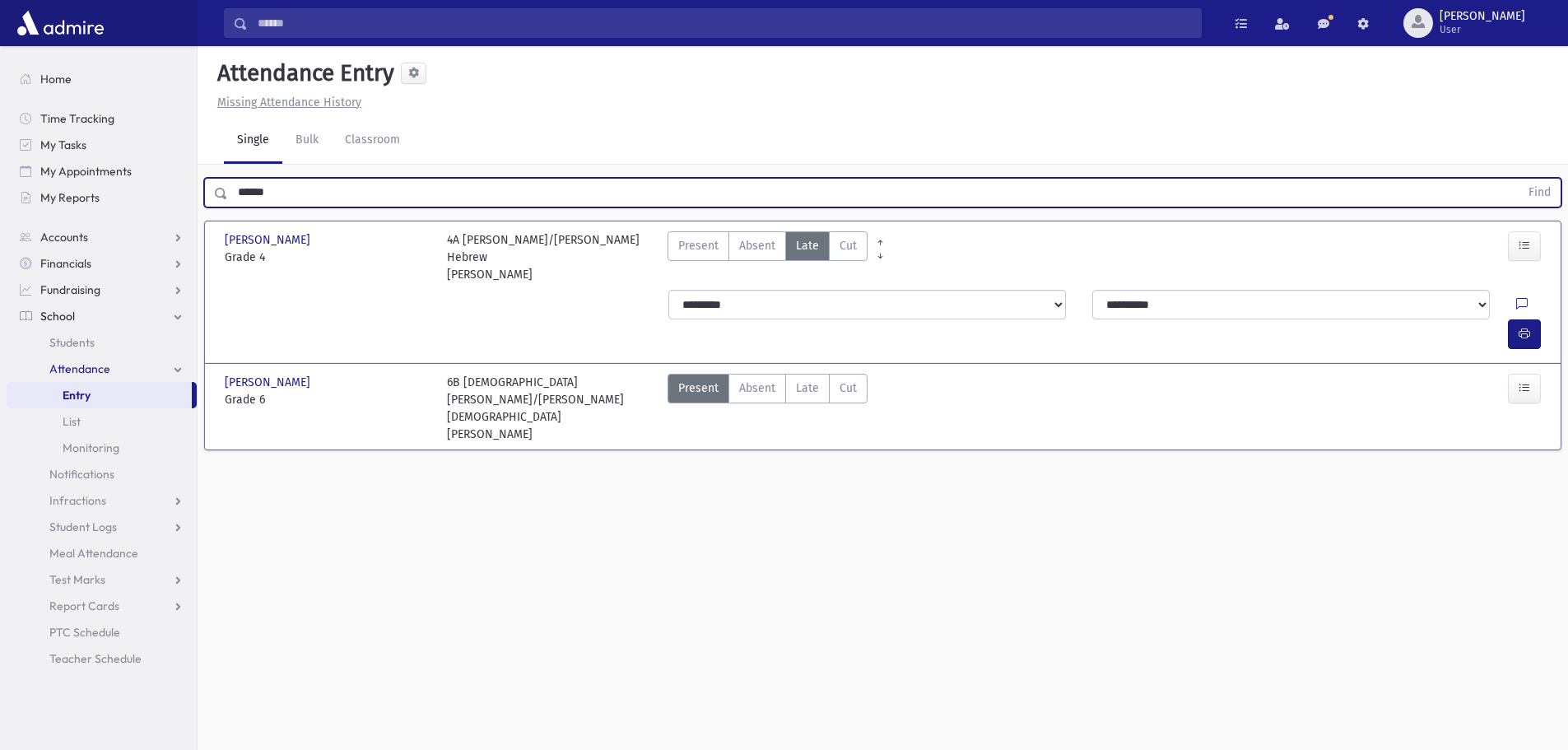
drag, startPoint x: 308, startPoint y: 194, endPoint x: 230, endPoint y: 192, distance: 78.0
click at [230, 192] on input "******" at bounding box center [873, 192] width 1291 height 30
click at [1519, 179] on button "Find" at bounding box center [1539, 192] width 42 height 28
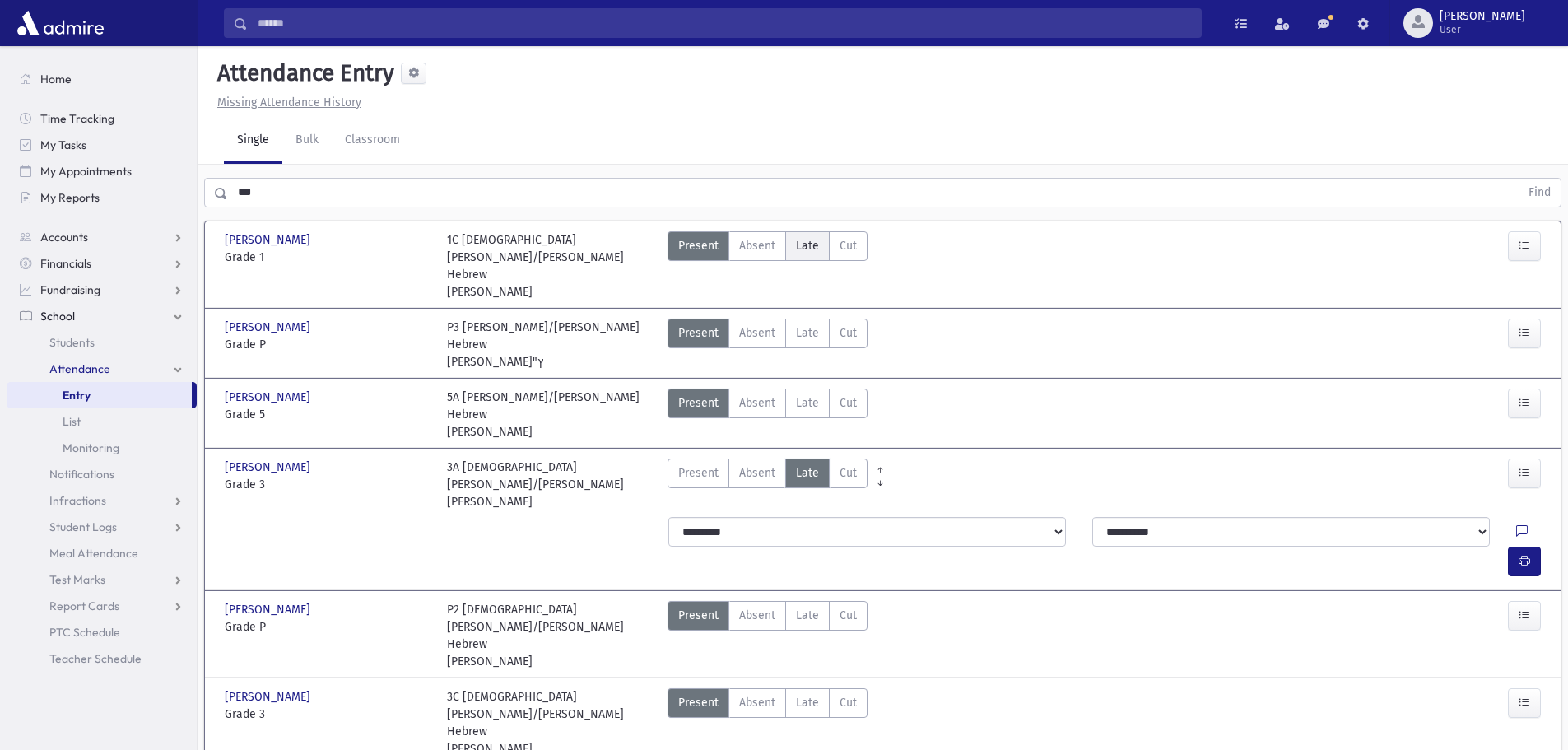
click at [804, 238] on span "Late" at bounding box center [807, 246] width 23 height 17
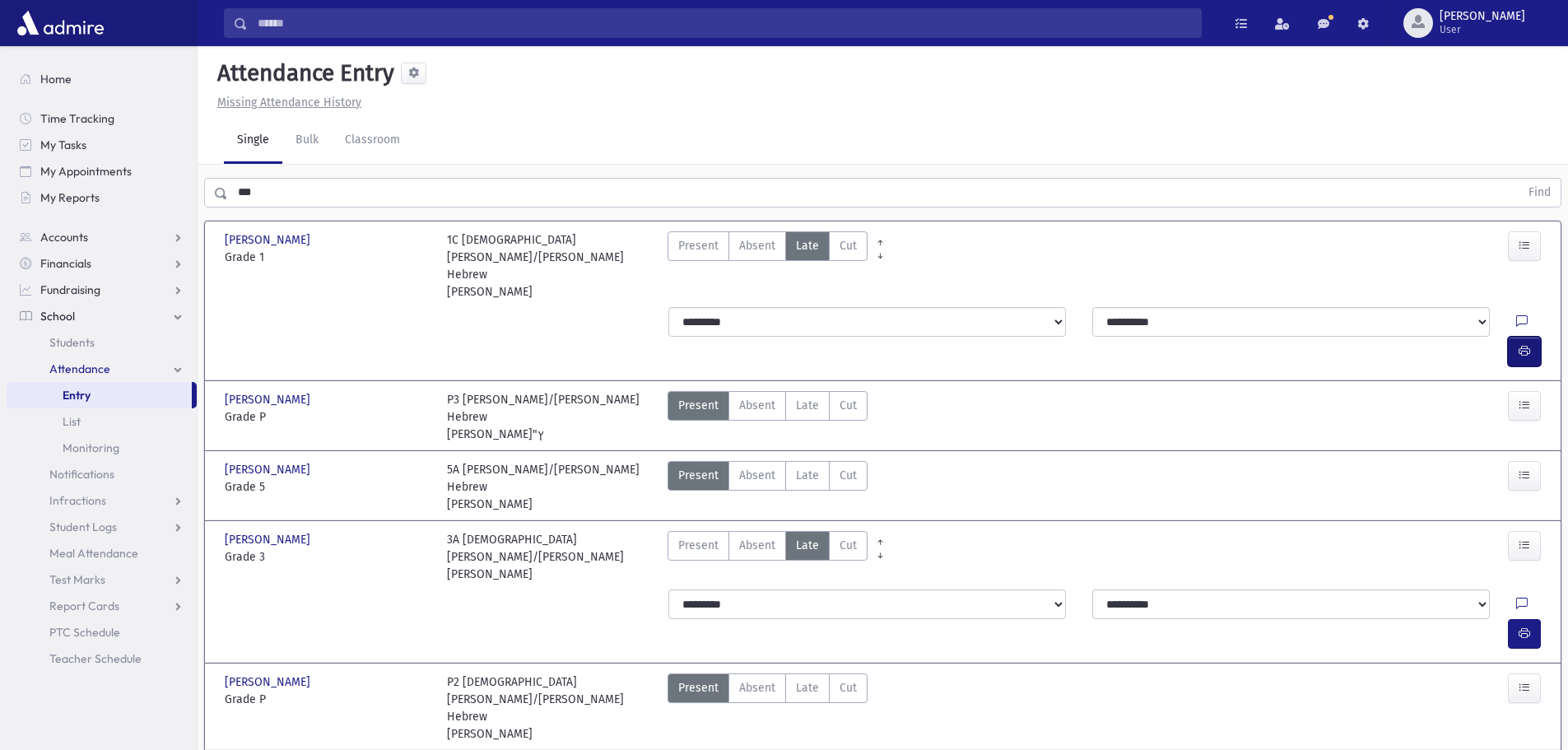
click at [1531, 337] on button "button" at bounding box center [1525, 352] width 33 height 30
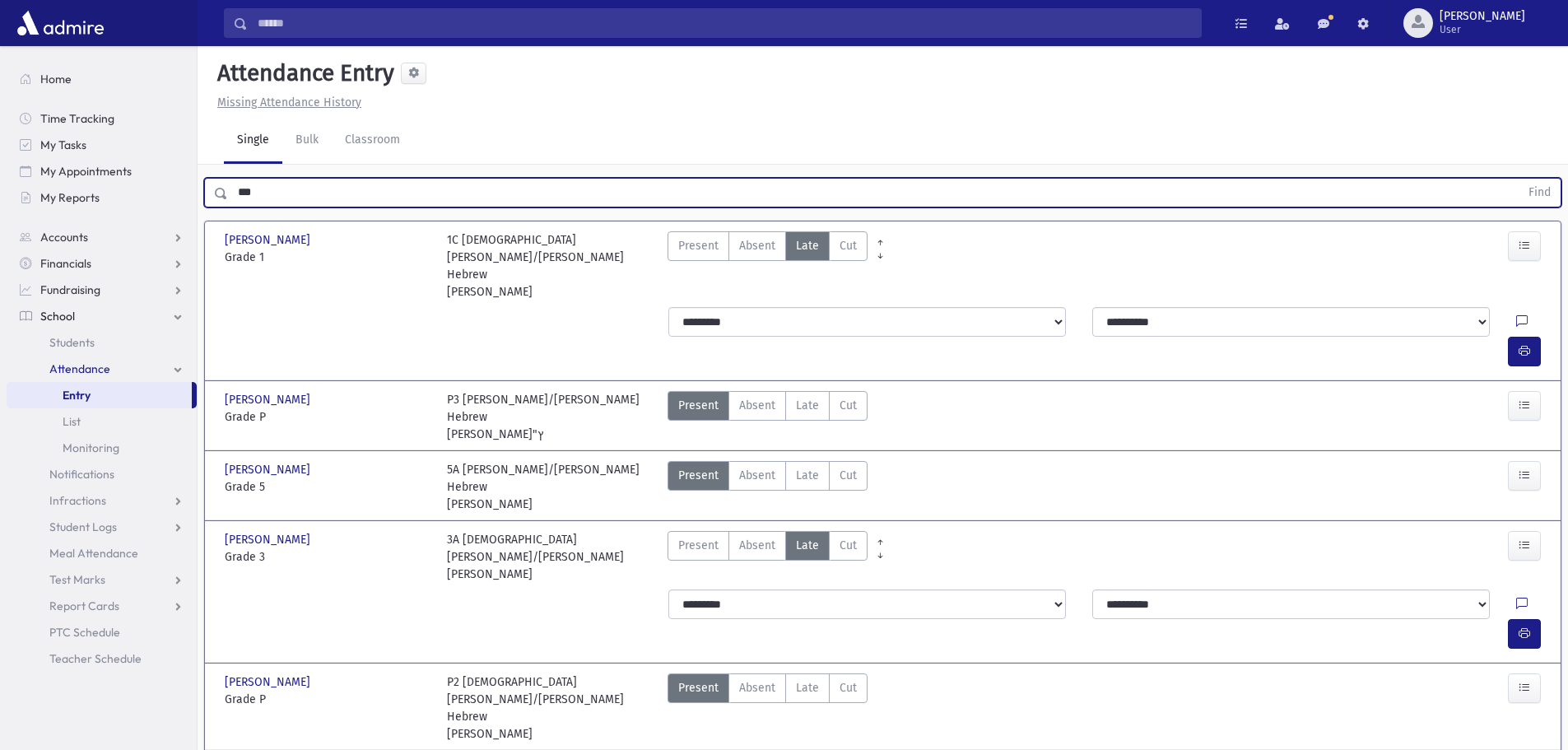
drag, startPoint x: 274, startPoint y: 192, endPoint x: 235, endPoint y: 193, distance: 39.0
click at [235, 193] on input "***" at bounding box center [873, 192] width 1291 height 30
click at [1519, 179] on button "Find" at bounding box center [1539, 192] width 42 height 28
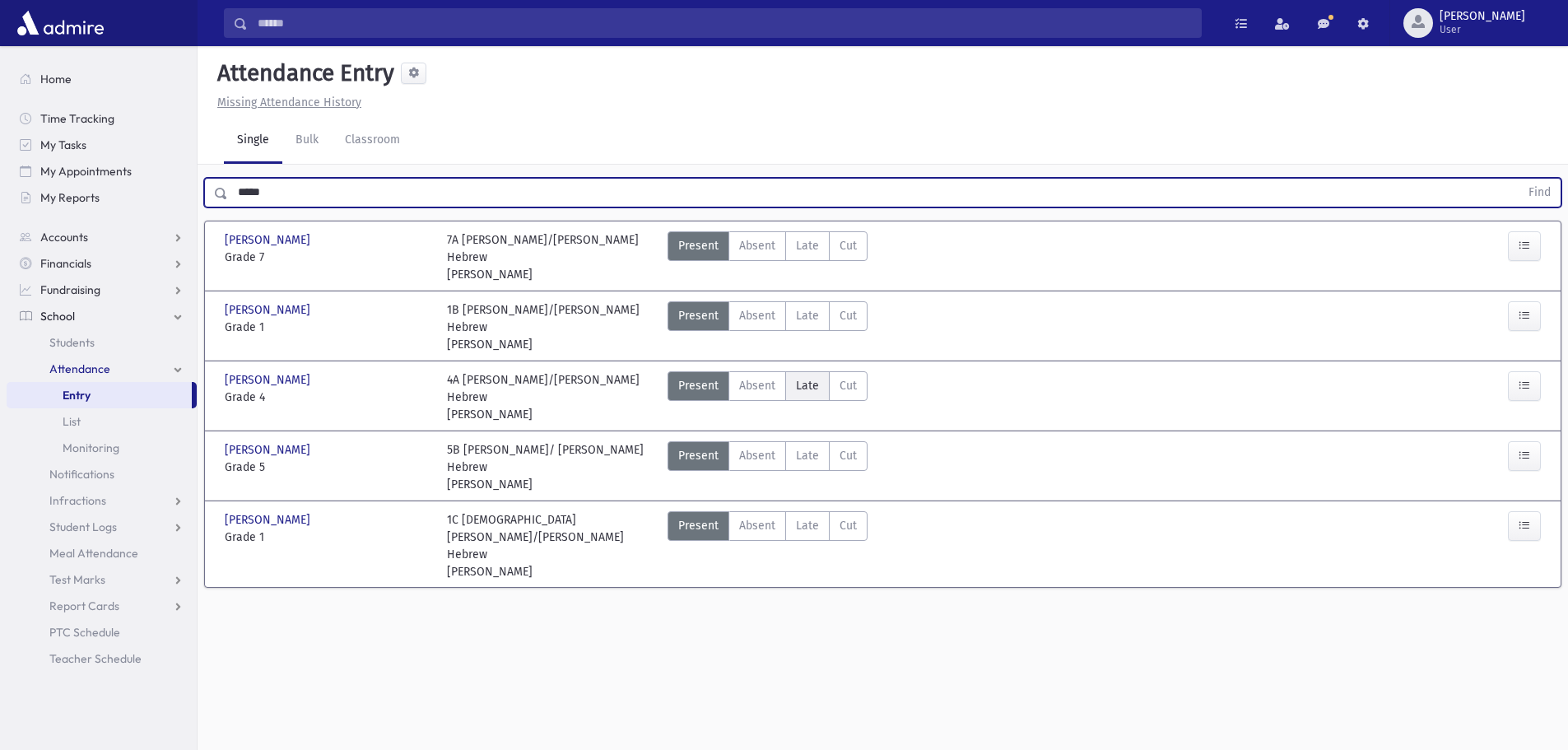
click at [805, 381] on label "Late Late" at bounding box center [808, 386] width 44 height 30
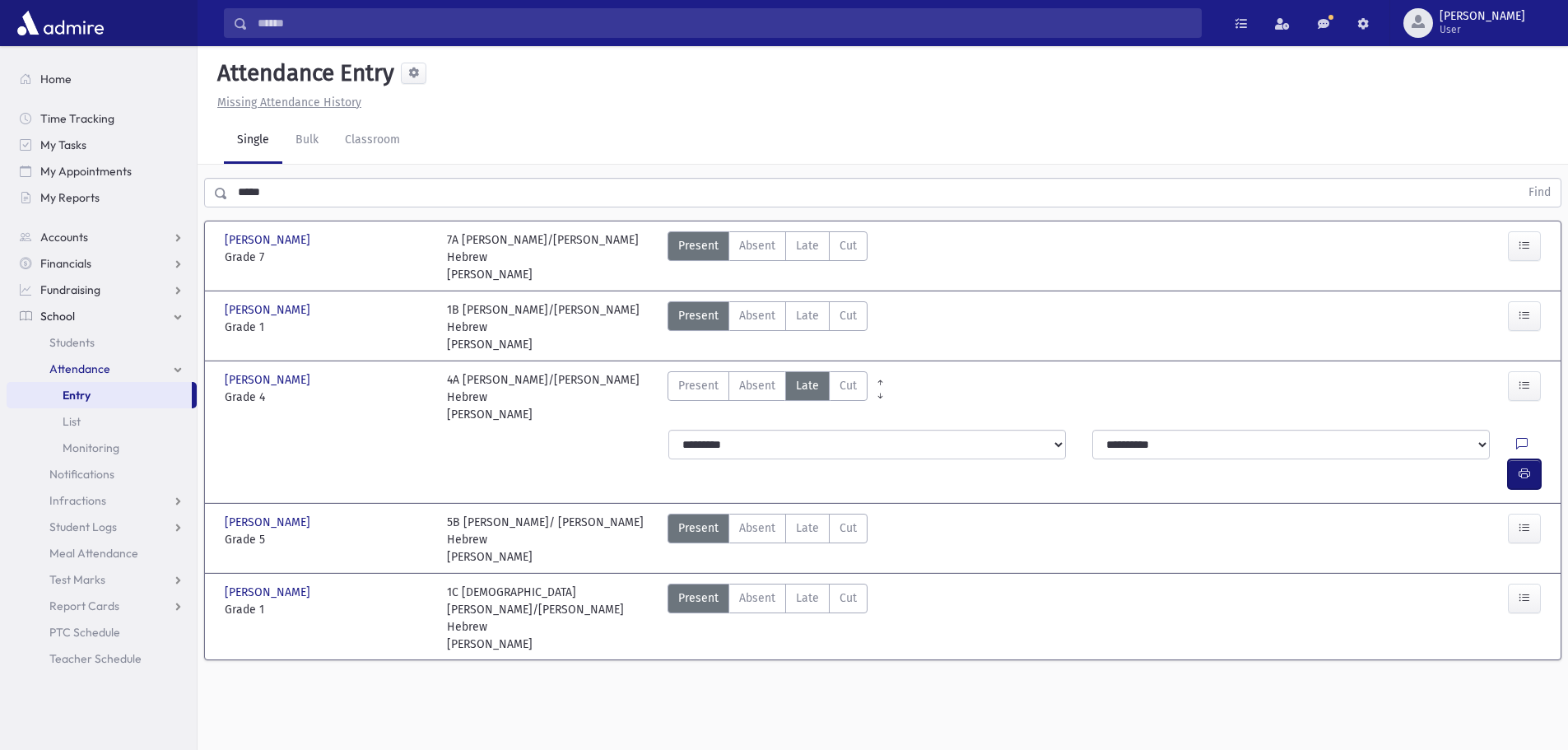
click at [1525, 467] on icon "button" at bounding box center [1525, 473] width 12 height 14
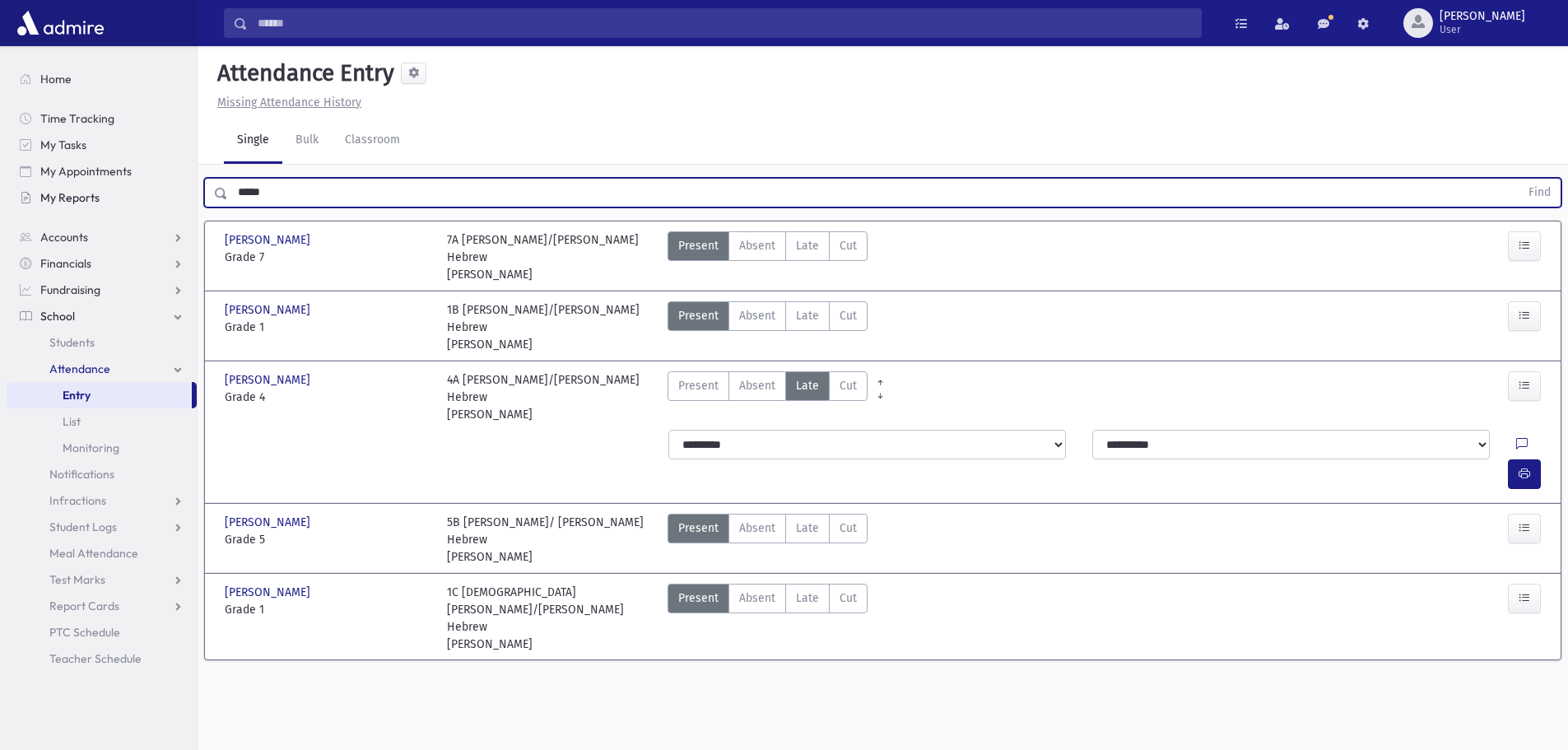
drag, startPoint x: 188, startPoint y: 192, endPoint x: 175, endPoint y: 195, distance: 13.3
click at [175, 195] on div "Search Results All Accounts" at bounding box center [784, 393] width 1568 height 787
click at [1519, 179] on button "Find" at bounding box center [1539, 192] width 42 height 28
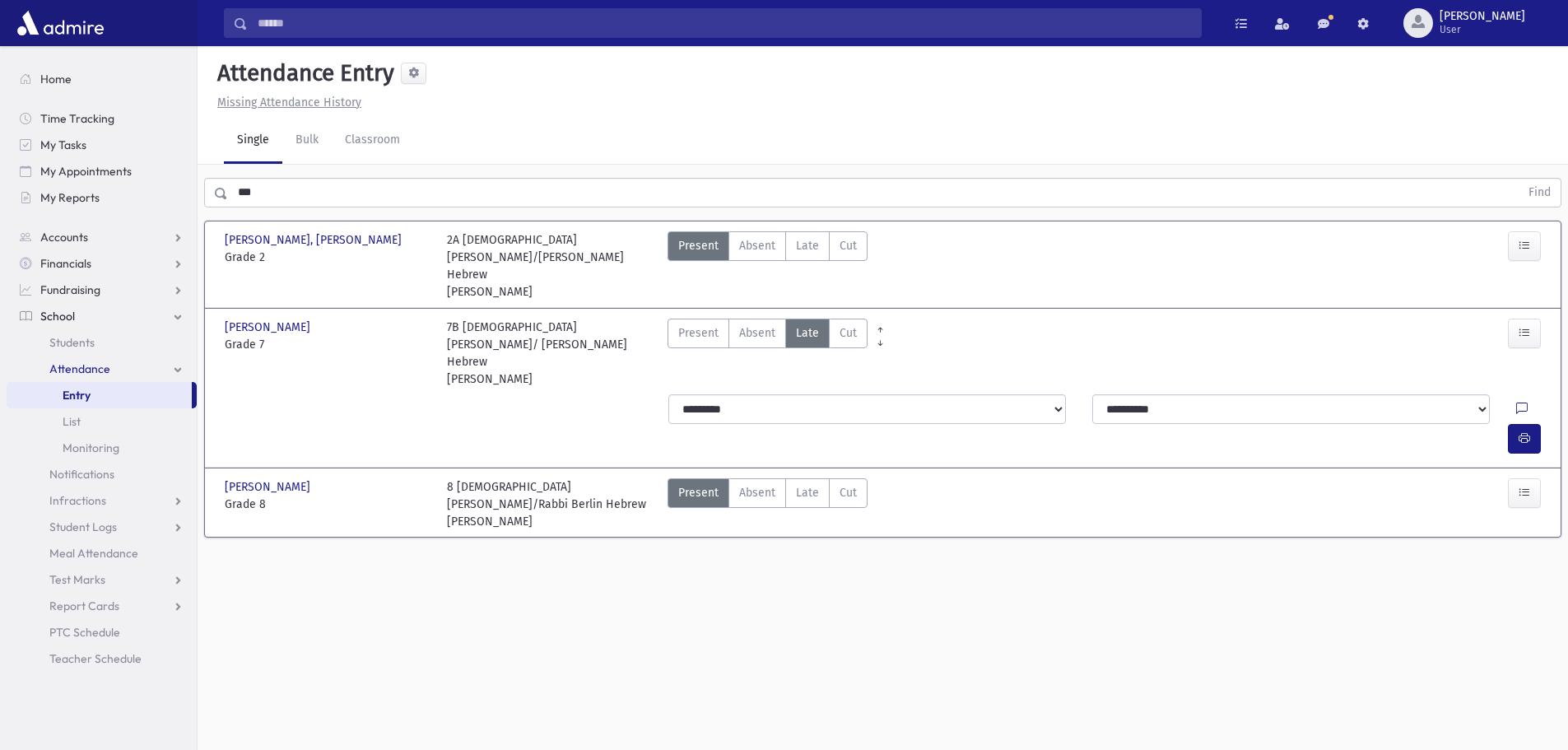
drag, startPoint x: 797, startPoint y: 232, endPoint x: 842, endPoint y: 278, distance: 64.4
click at [809, 236] on label "Late Late" at bounding box center [808, 246] width 44 height 30
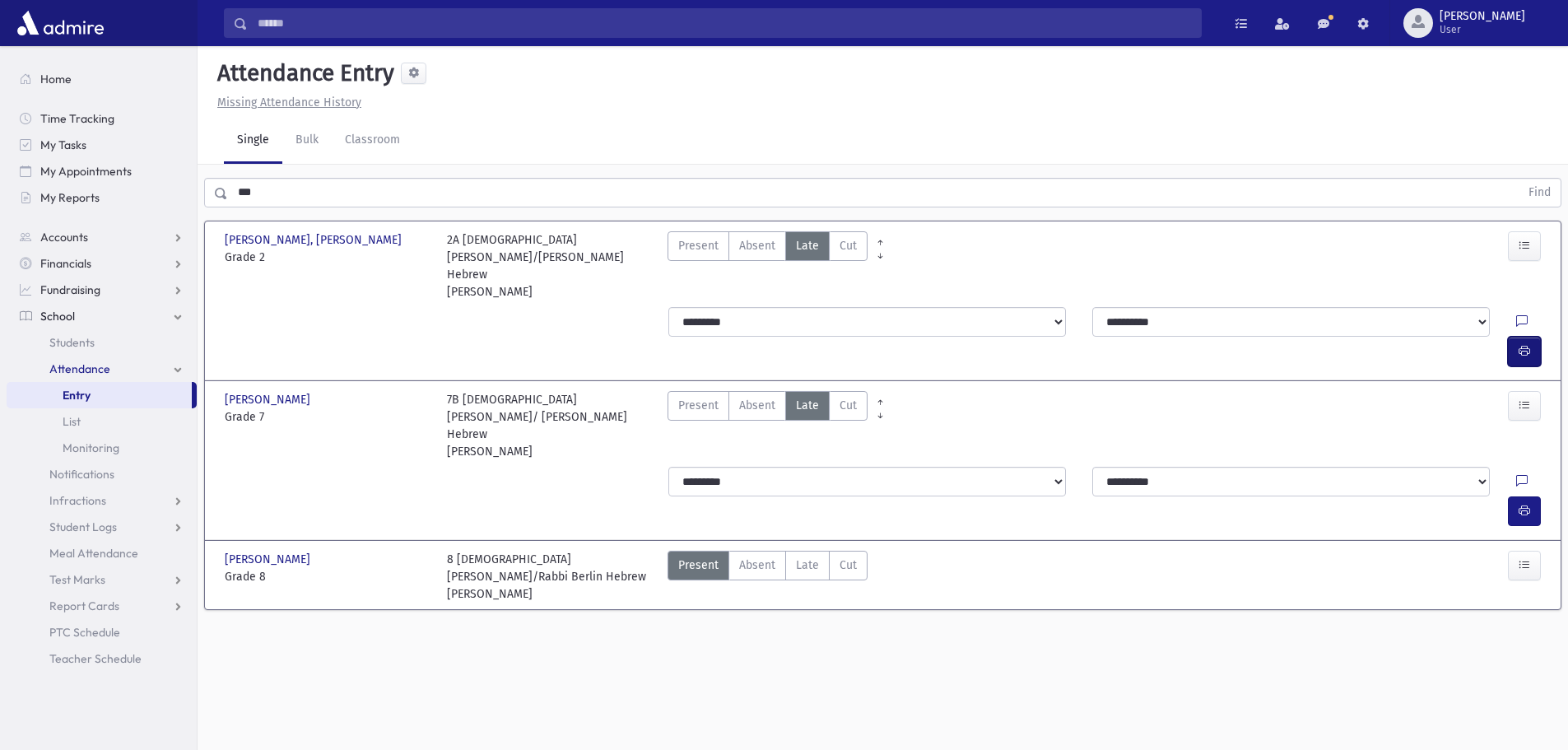
click at [1521, 337] on button "button" at bounding box center [1525, 352] width 33 height 30
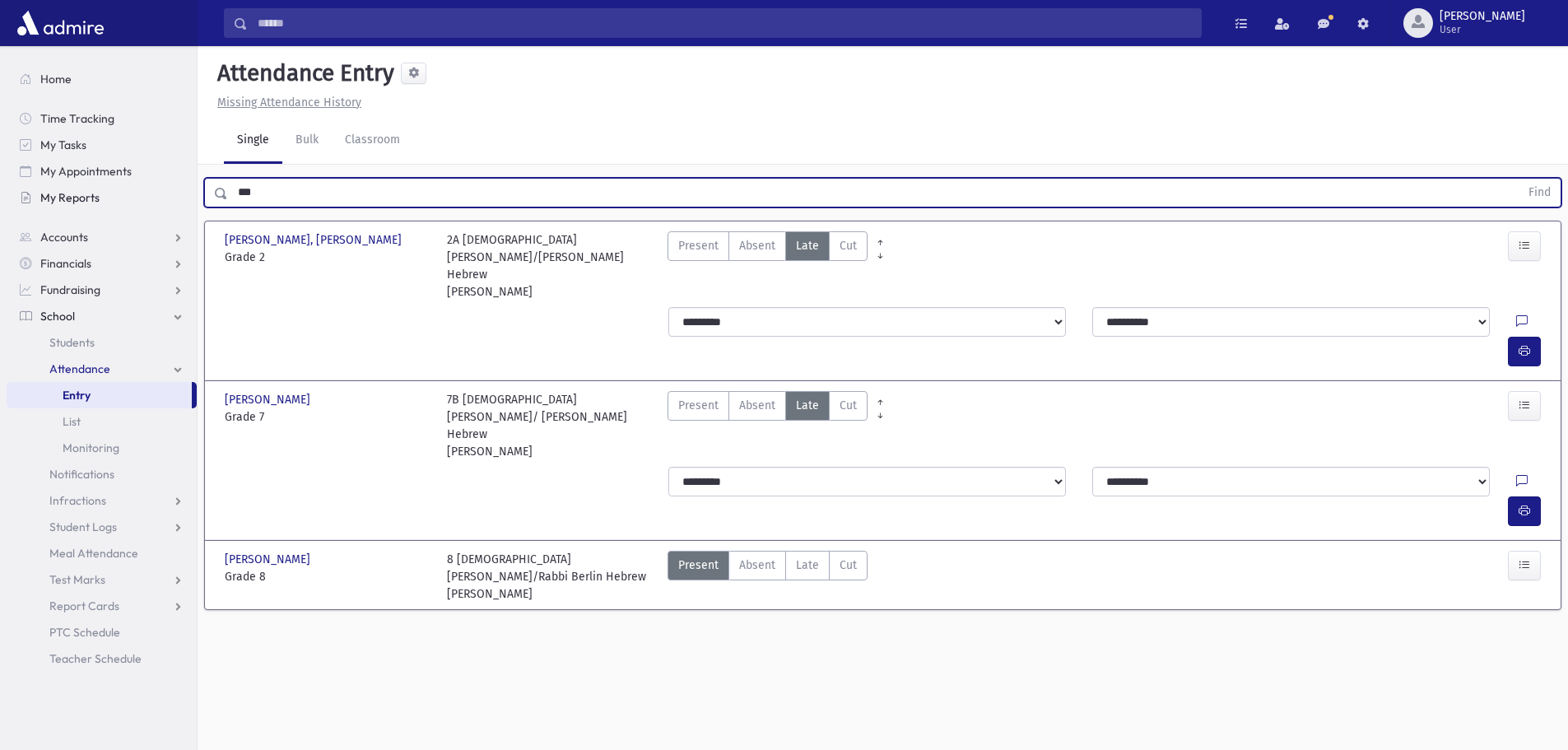
drag, startPoint x: 279, startPoint y: 186, endPoint x: 189, endPoint y: 188, distance: 90.0
click at [188, 188] on div "Search Results All Accounts" at bounding box center [784, 393] width 1568 height 787
click at [1519, 179] on button "Find" at bounding box center [1539, 192] width 42 height 28
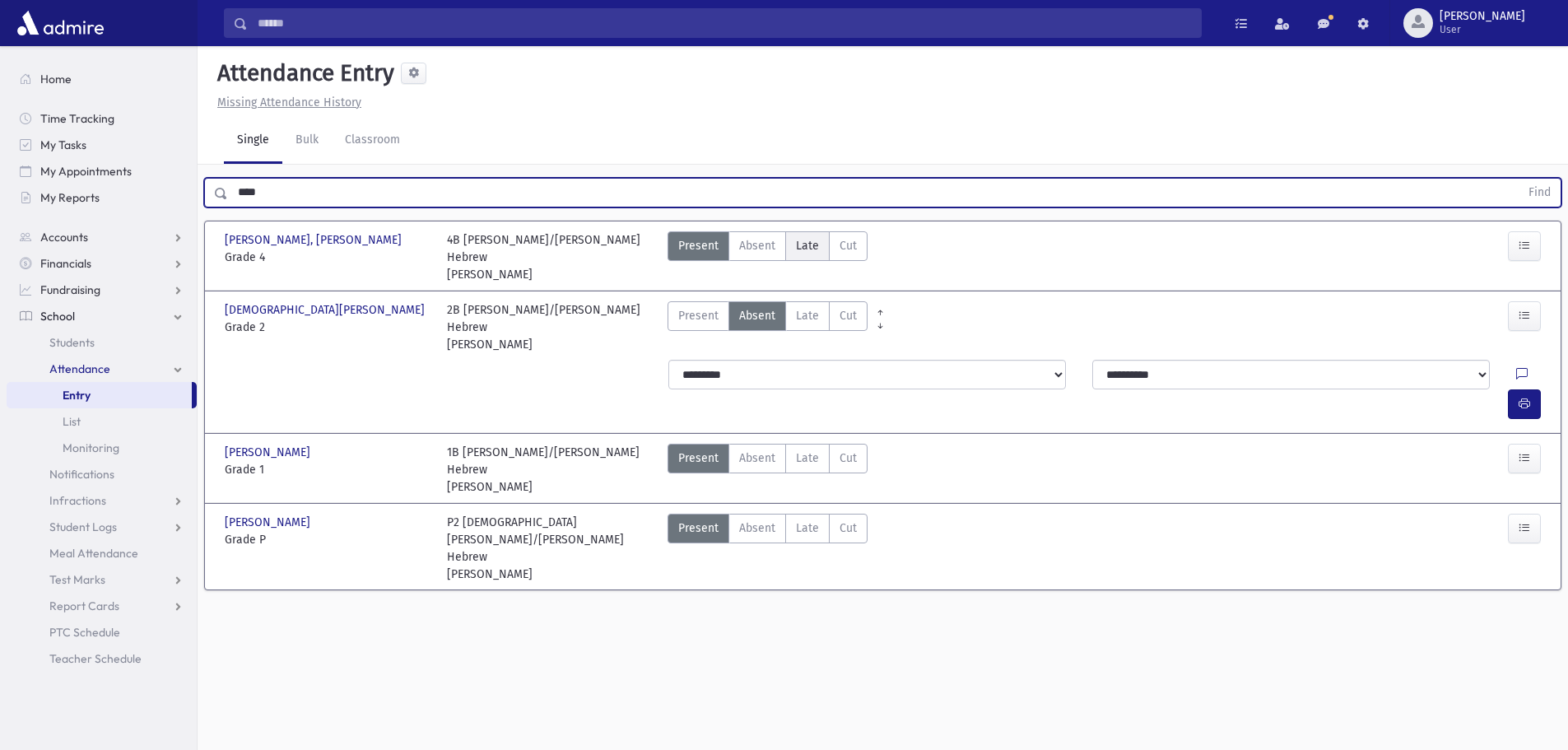
click at [804, 242] on span "Late" at bounding box center [807, 246] width 23 height 17
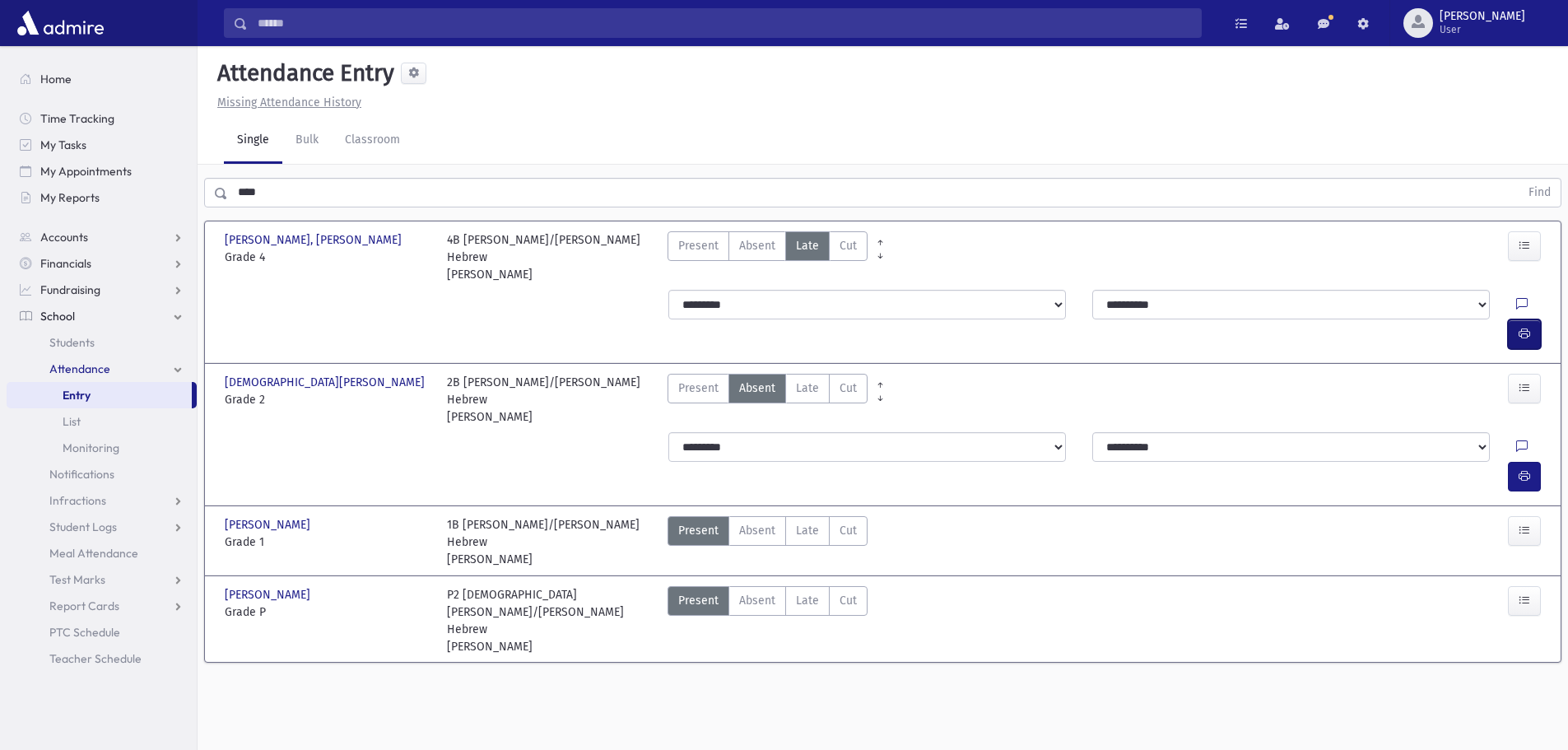
click at [1525, 327] on icon "button" at bounding box center [1525, 334] width 12 height 14
click at [798, 380] on span "Late" at bounding box center [807, 388] width 23 height 17
click at [1521, 469] on icon "button" at bounding box center [1525, 476] width 12 height 14
click at [821, 516] on label "Late Late" at bounding box center [808, 530] width 44 height 30
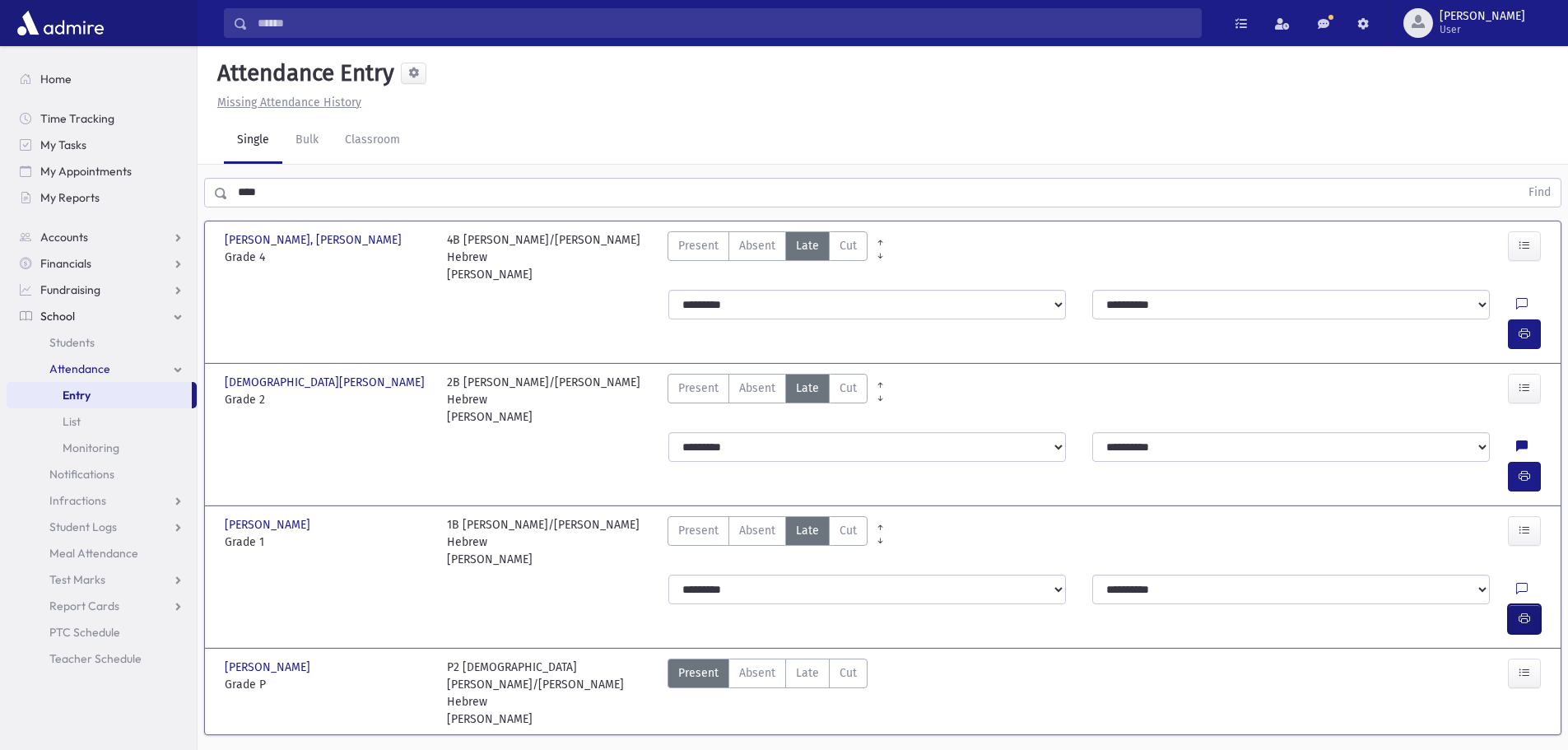
click at [1523, 604] on button "button" at bounding box center [1525, 619] width 33 height 30
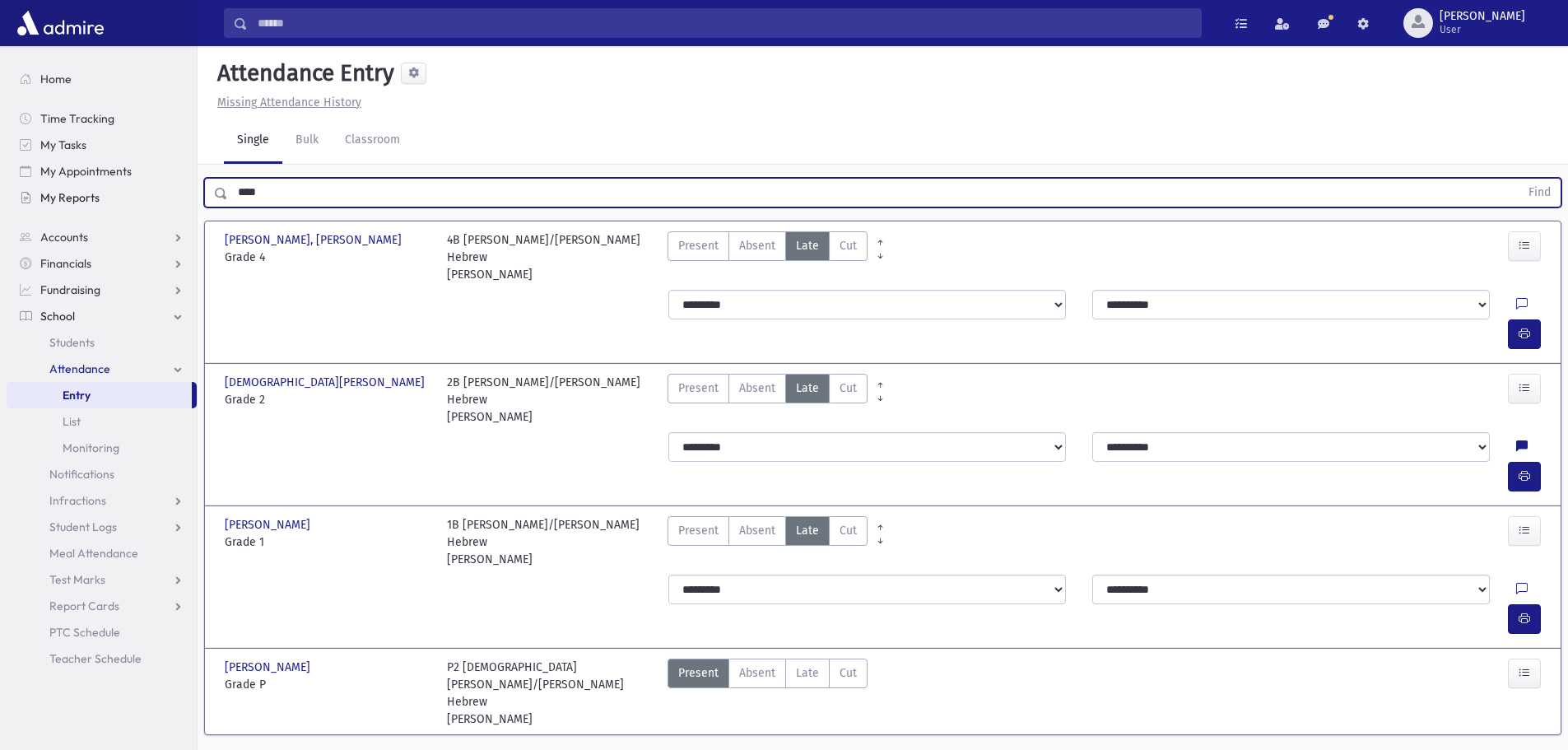
drag, startPoint x: 338, startPoint y: 198, endPoint x: 177, endPoint y: 203, distance: 161.1
click at [177, 203] on div "Search Results All Accounts" at bounding box center [784, 398] width 1568 height 795
click at [1519, 179] on button "Find" at bounding box center [1539, 192] width 42 height 28
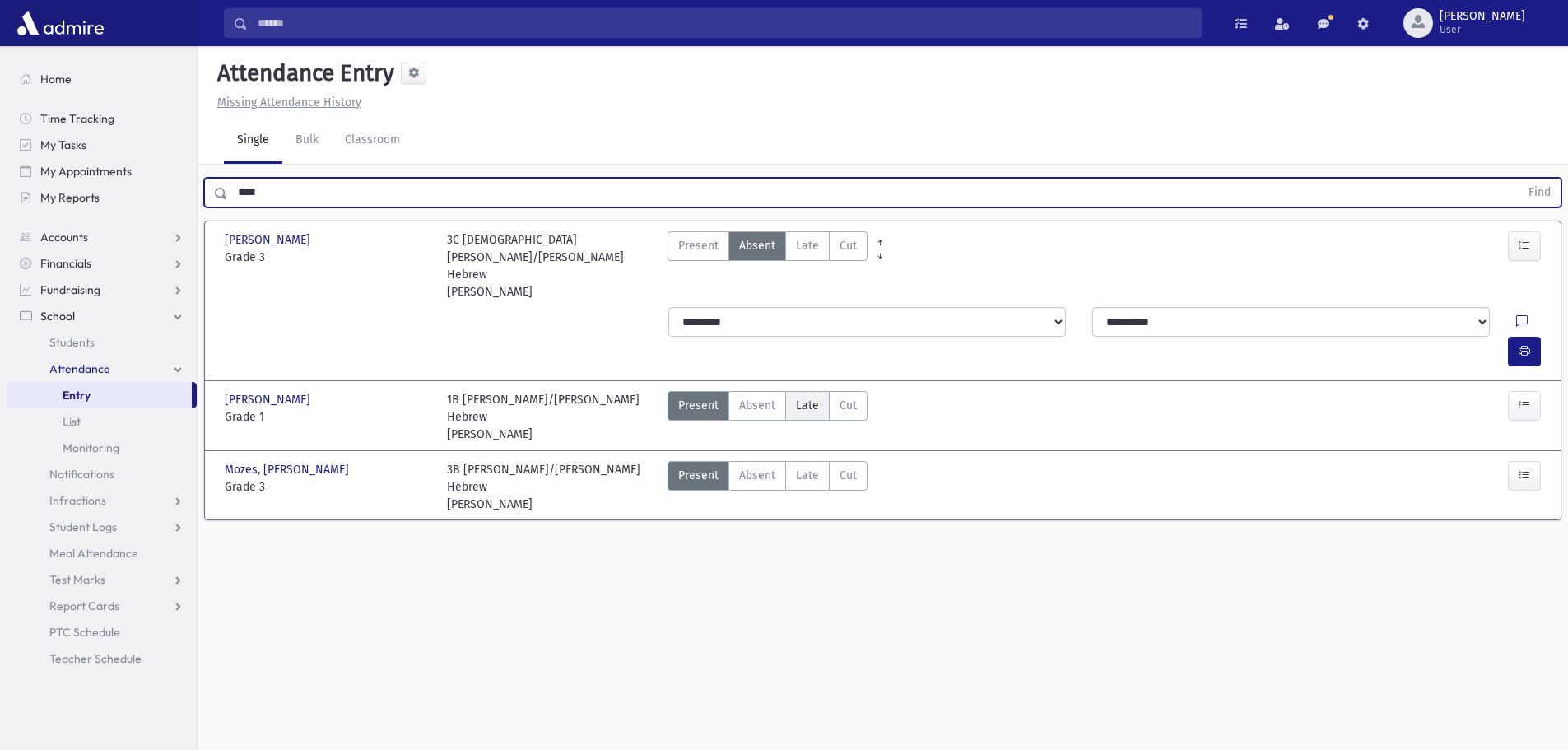
click at [811, 397] on span "Late" at bounding box center [807, 405] width 23 height 17
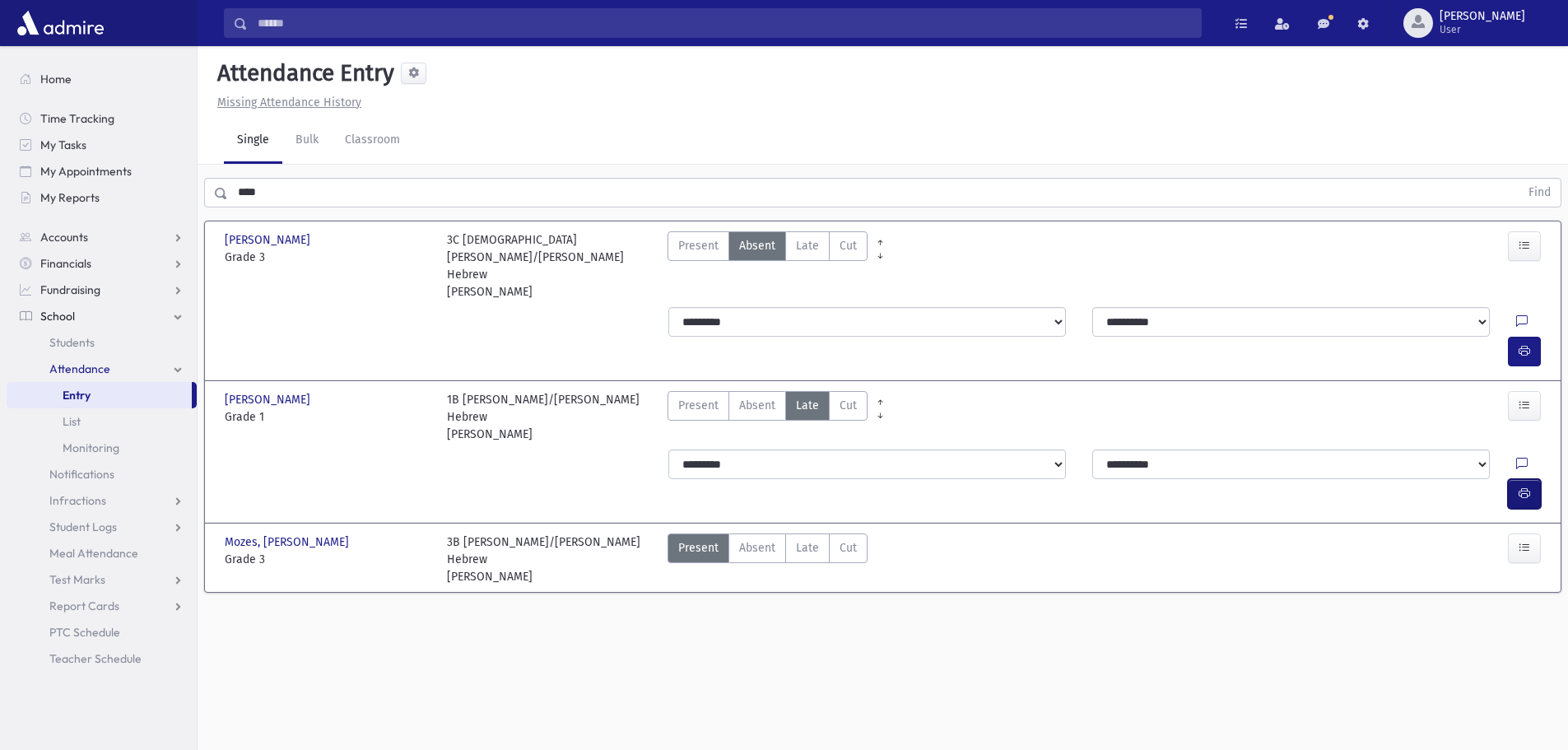
click at [1528, 479] on button "button" at bounding box center [1525, 494] width 33 height 30
click at [810, 539] on span "Late" at bounding box center [807, 547] width 23 height 17
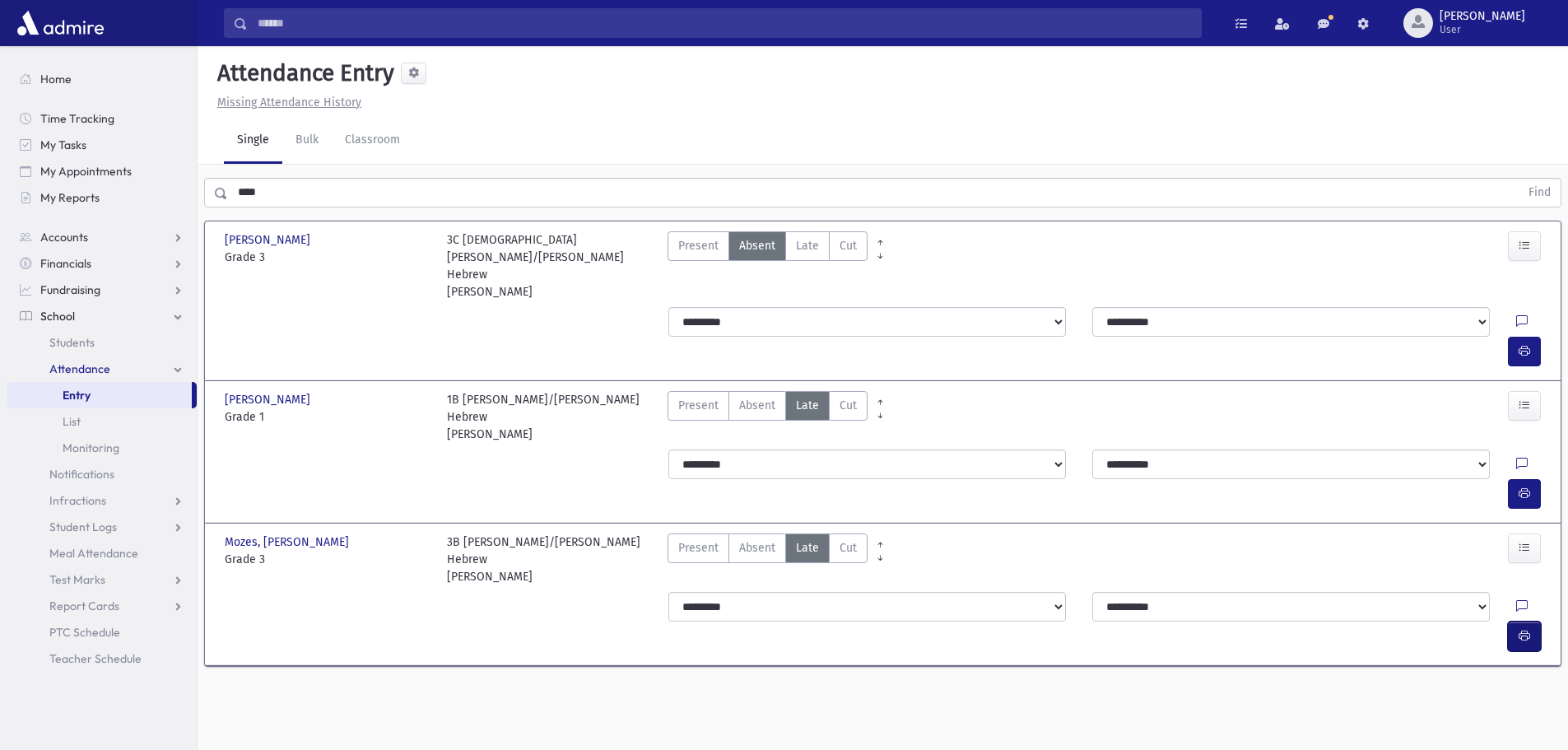
click at [1518, 621] on button "button" at bounding box center [1525, 636] width 33 height 30
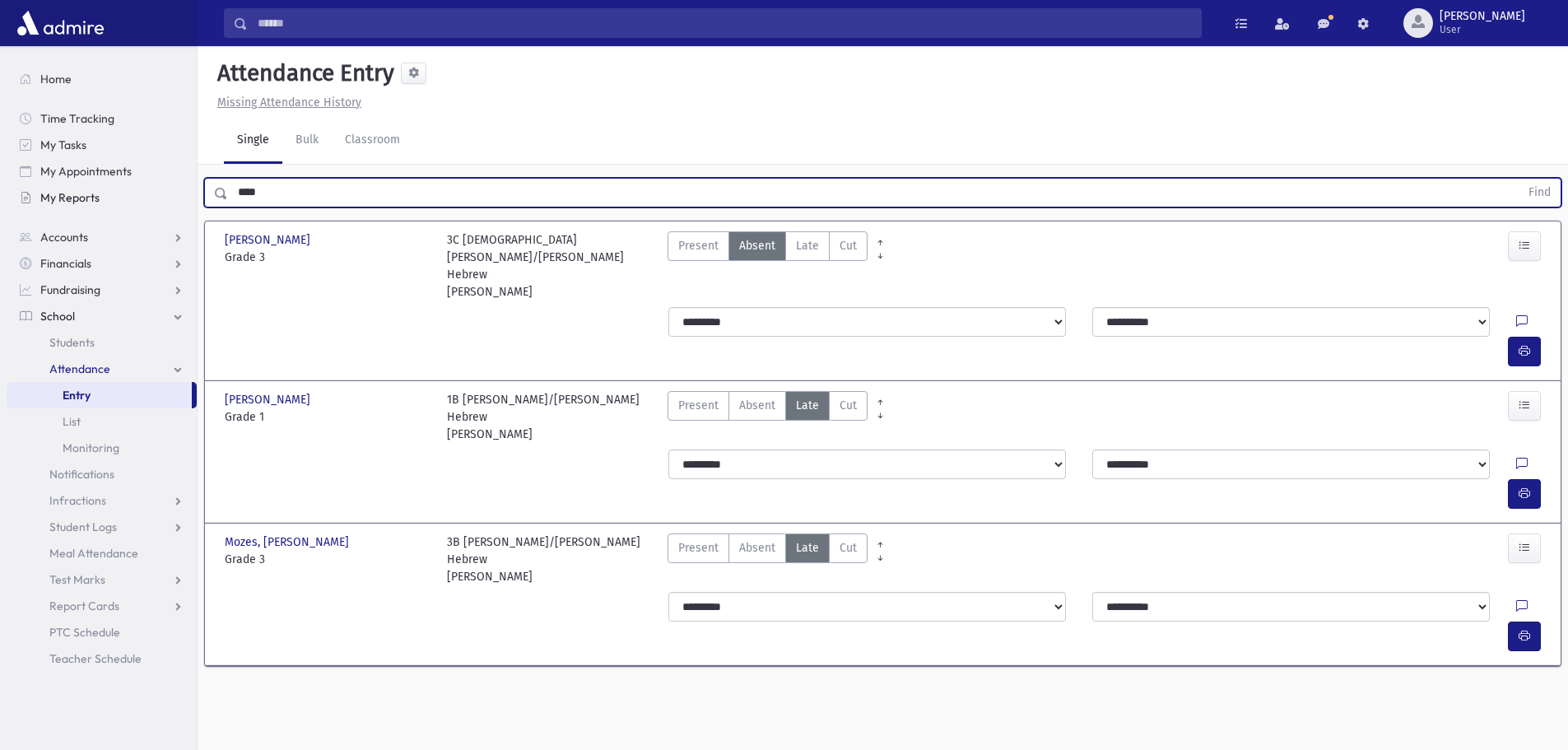
drag, startPoint x: 292, startPoint y: 191, endPoint x: 188, endPoint y: 196, distance: 104.1
click at [188, 196] on div "Search Results All Accounts" at bounding box center [784, 393] width 1568 height 787
click at [1519, 179] on button "Find" at bounding box center [1539, 192] width 42 height 28
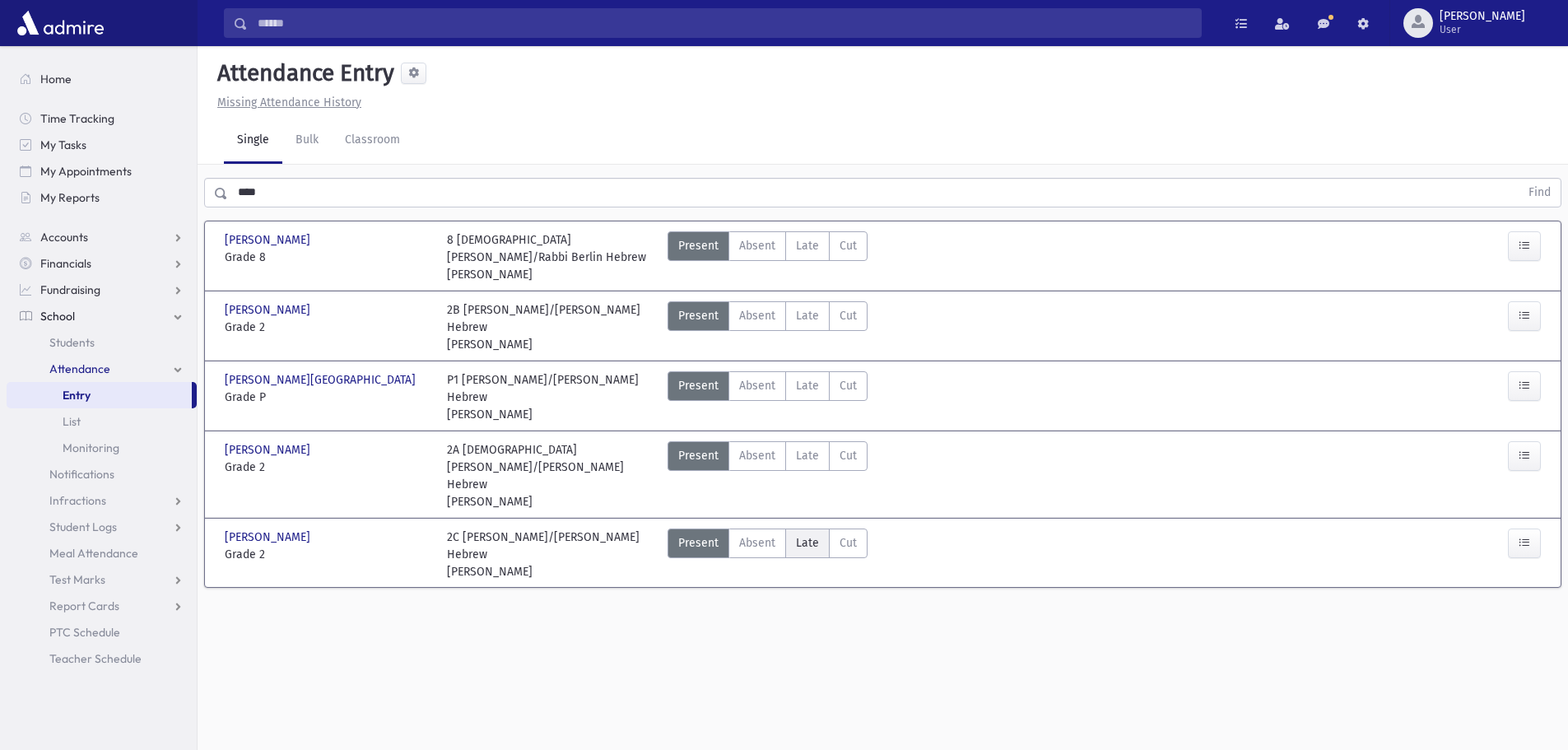
click at [814, 535] on span "Late" at bounding box center [807, 543] width 23 height 17
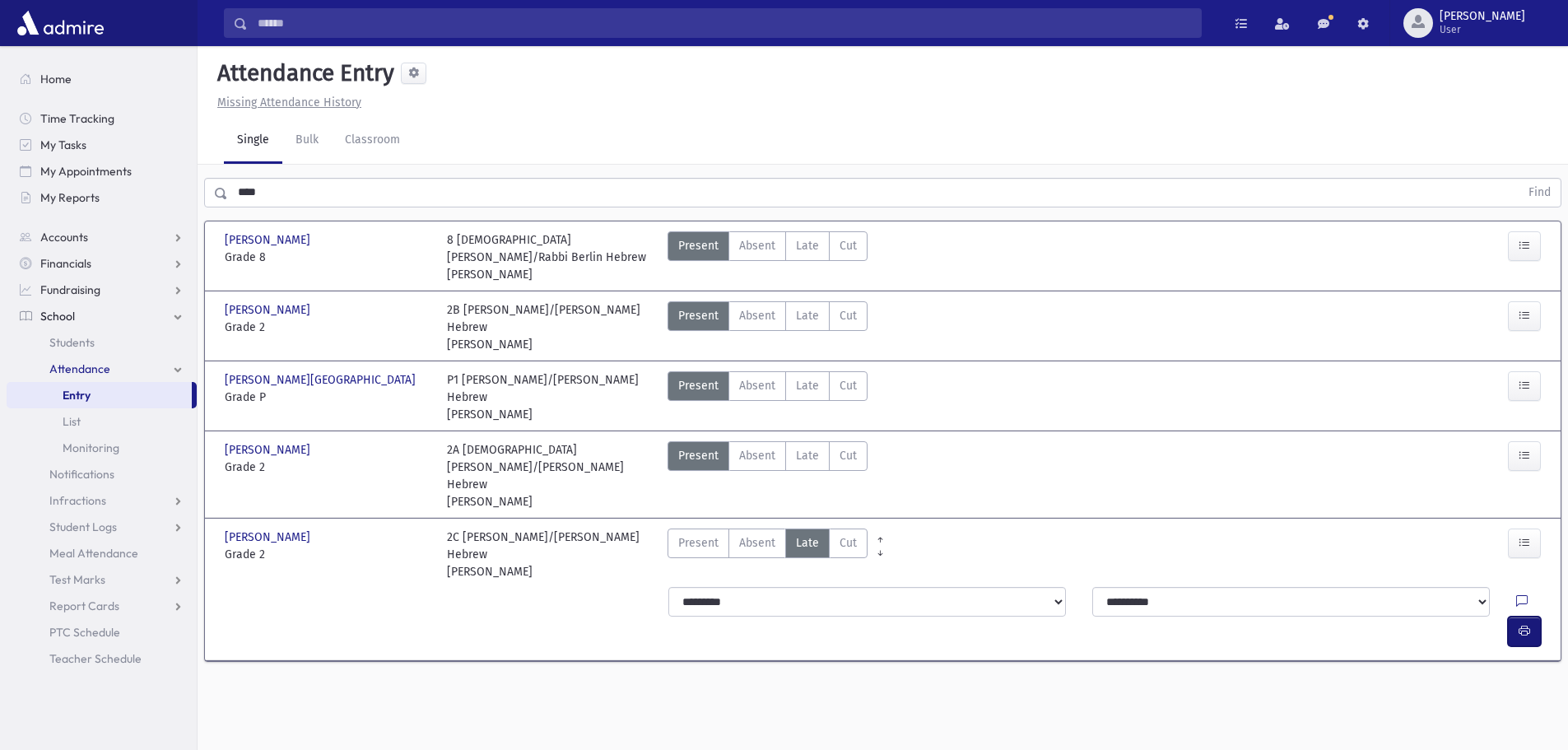
click at [1528, 624] on icon "button" at bounding box center [1525, 631] width 12 height 14
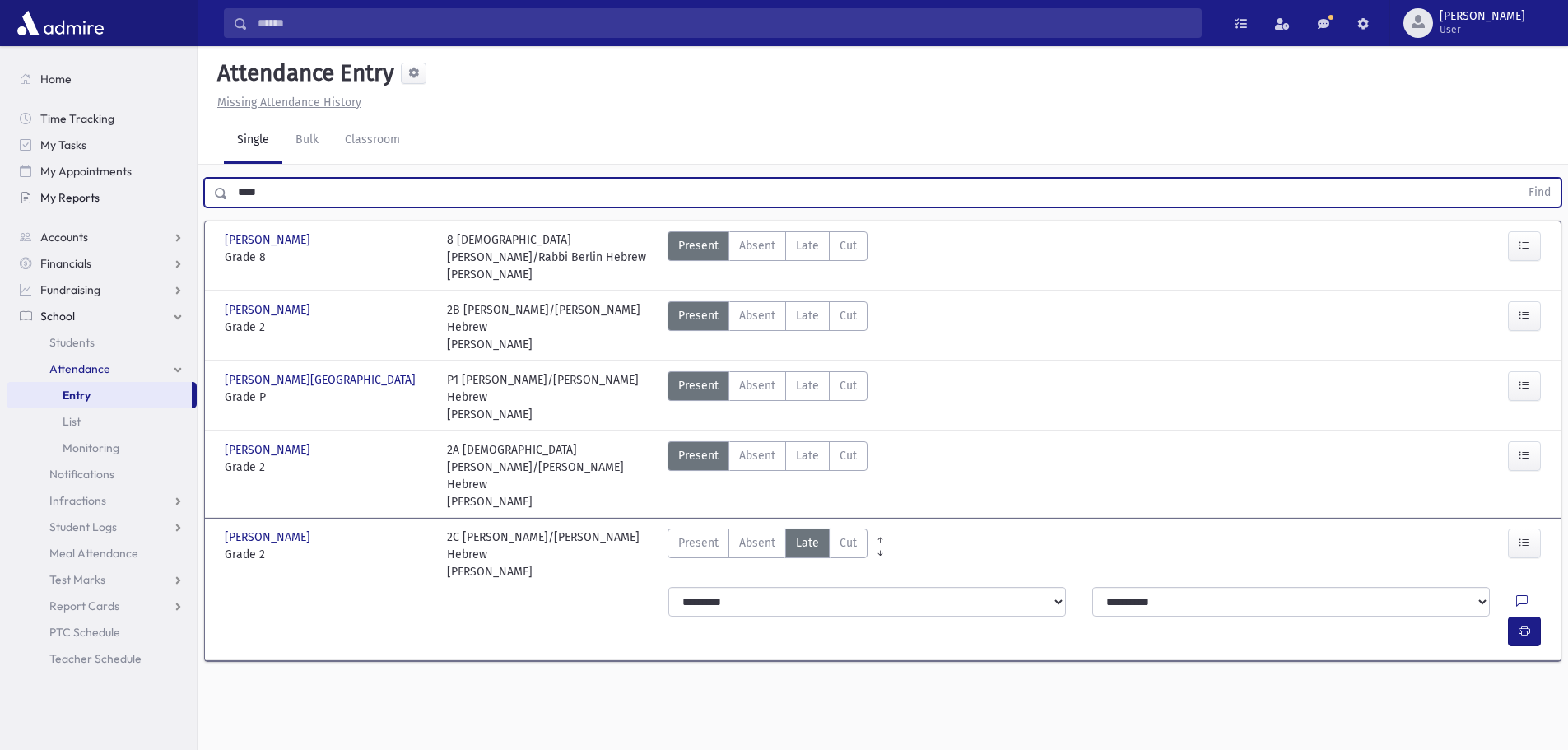
drag, startPoint x: 276, startPoint y: 200, endPoint x: 172, endPoint y: 201, distance: 104.0
click at [172, 201] on div "Search Results All Accounts" at bounding box center [784, 393] width 1568 height 787
click at [1519, 179] on button "Find" at bounding box center [1539, 192] width 42 height 28
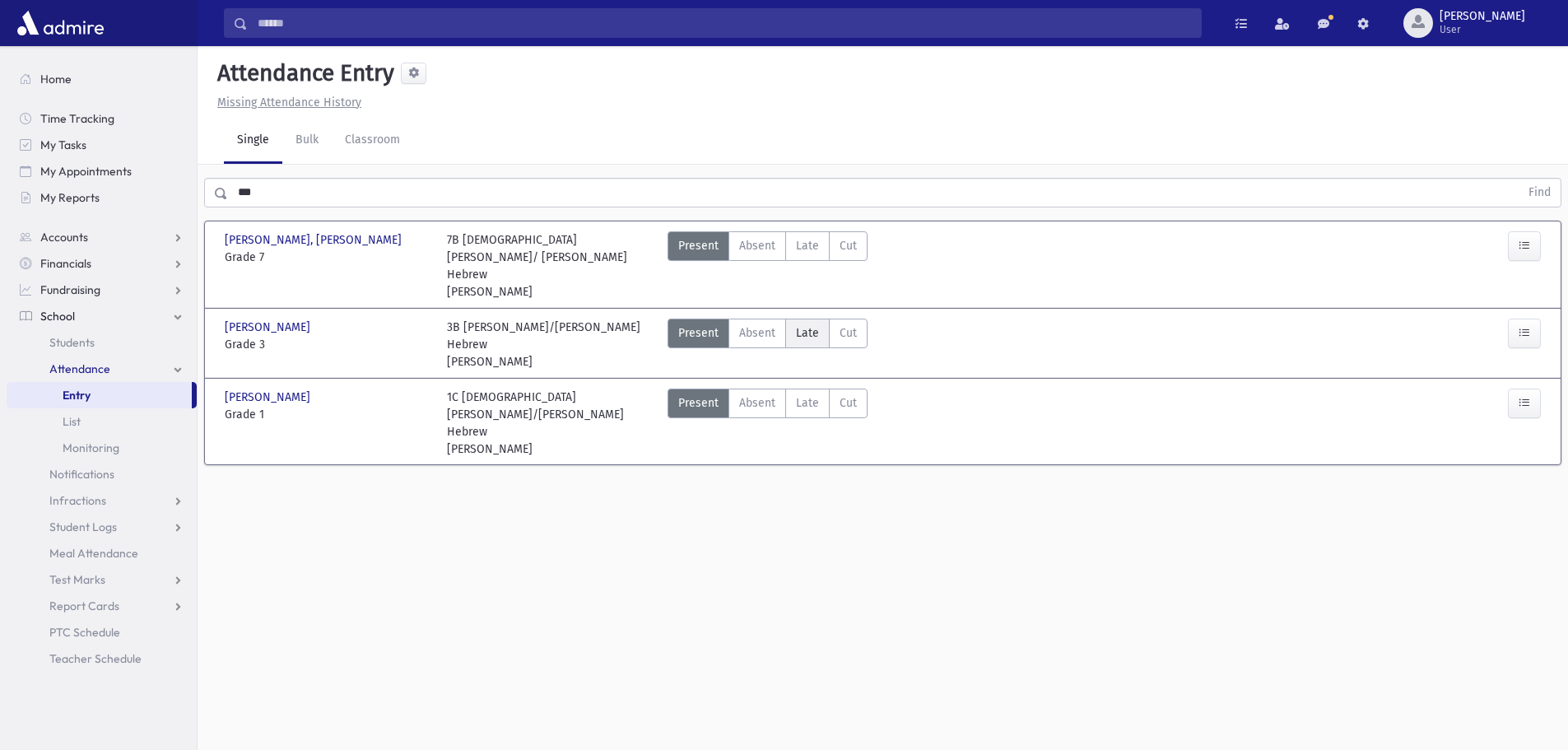
click at [807, 324] on span "Late" at bounding box center [807, 333] width 23 height 17
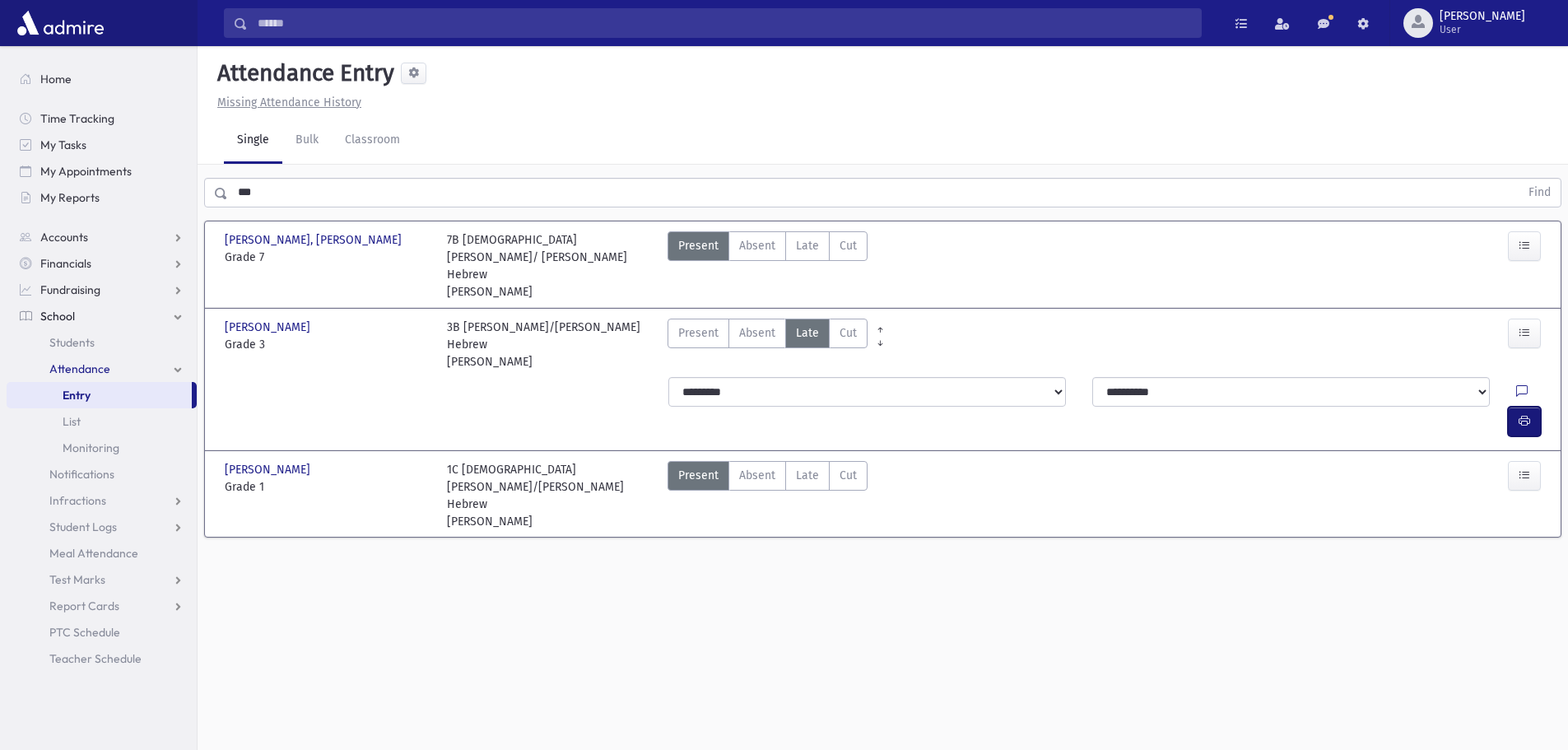
click at [1519, 414] on icon "button" at bounding box center [1525, 421] width 12 height 14
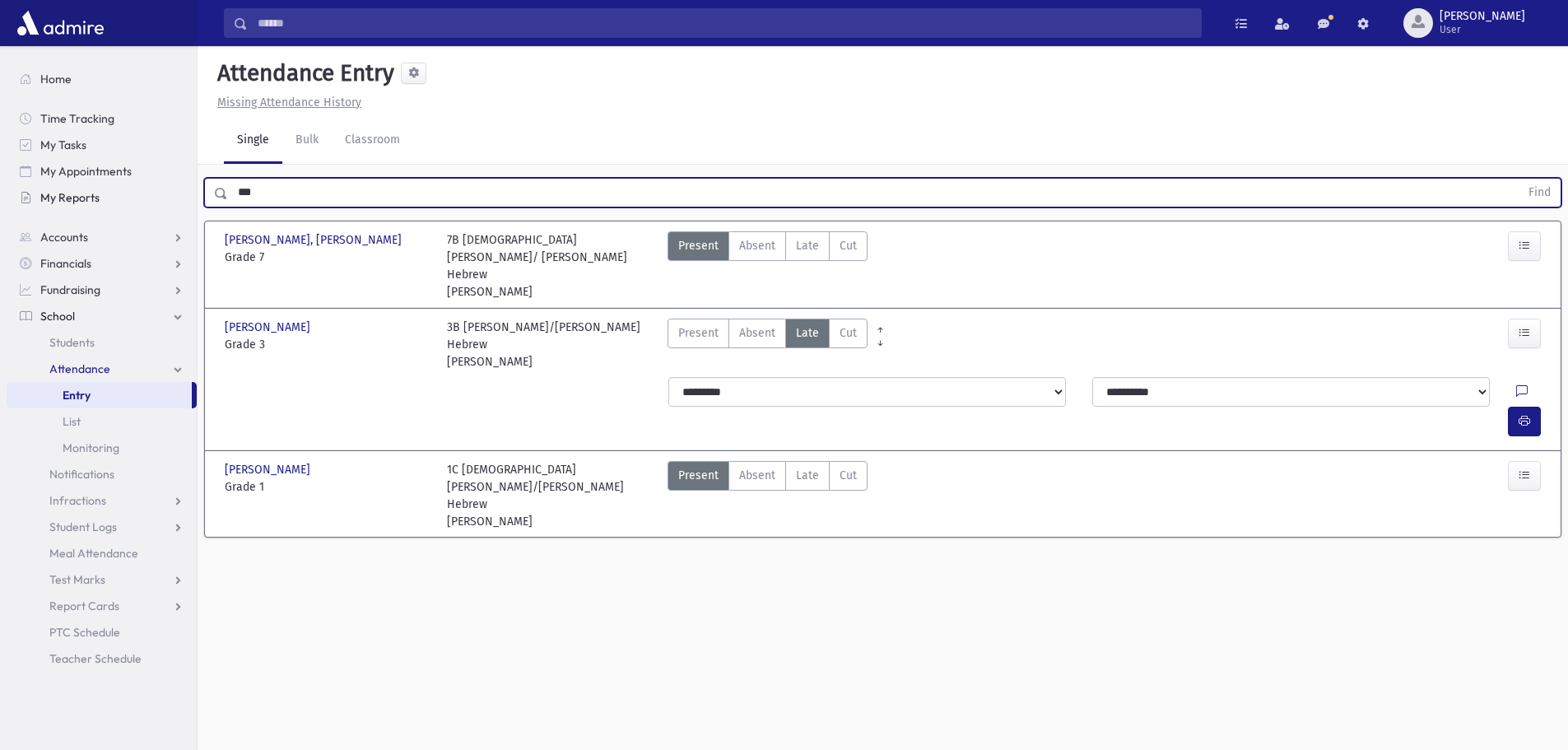
drag, startPoint x: 278, startPoint y: 189, endPoint x: 171, endPoint y: 188, distance: 107.0
click at [171, 188] on div "Search Results All Accounts" at bounding box center [784, 393] width 1568 height 787
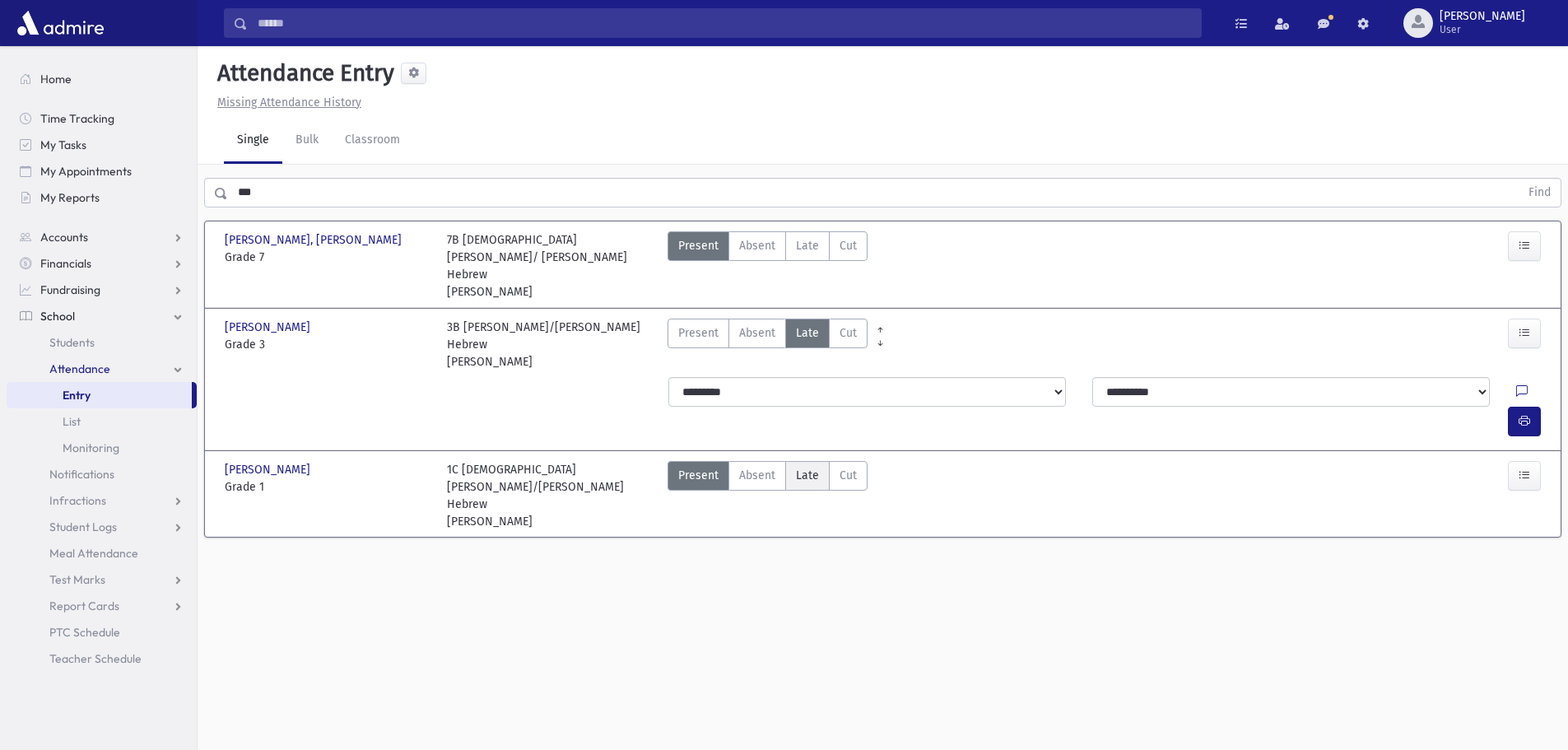
click at [801, 467] on span "Late" at bounding box center [807, 475] width 23 height 17
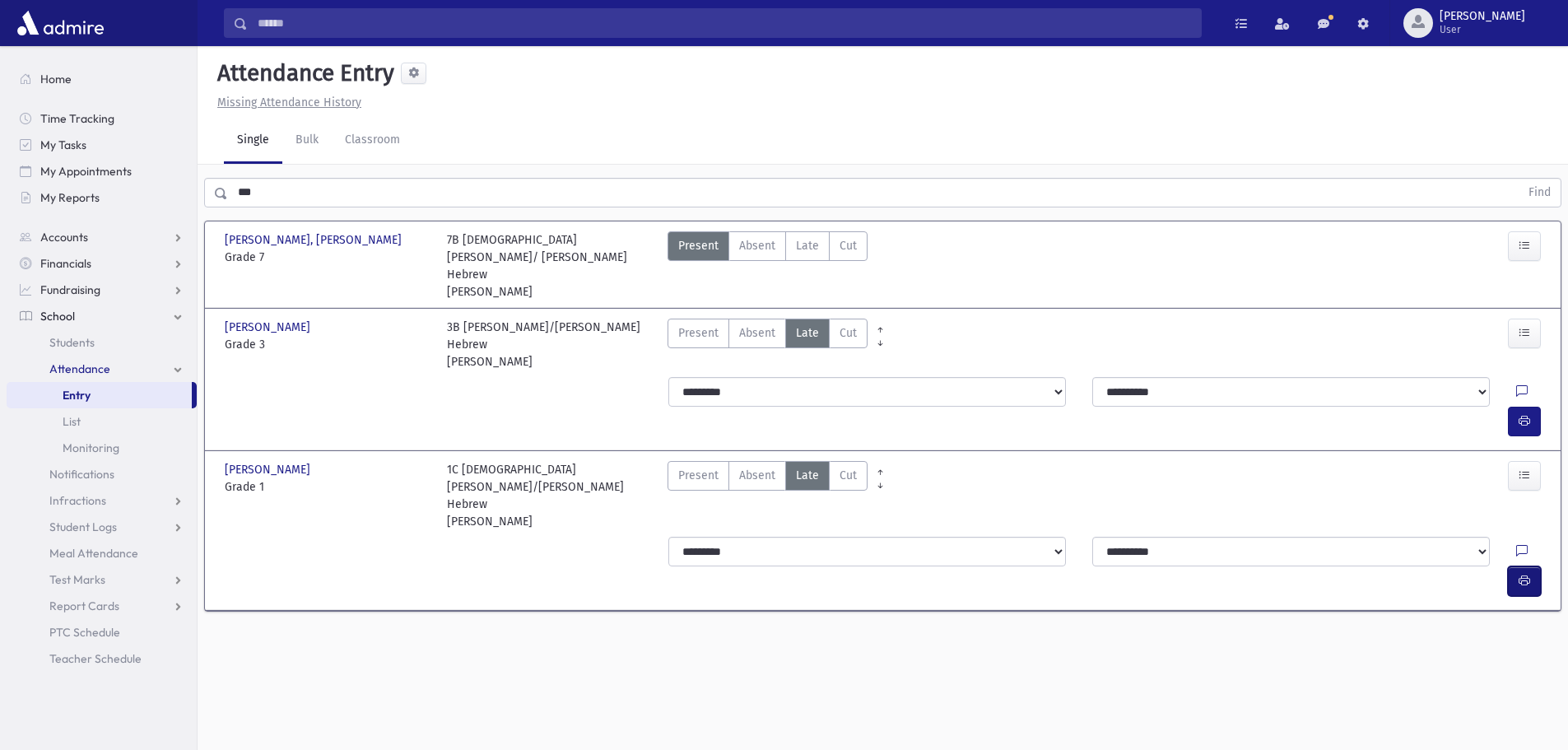
click at [1531, 566] on button "button" at bounding box center [1525, 581] width 33 height 30
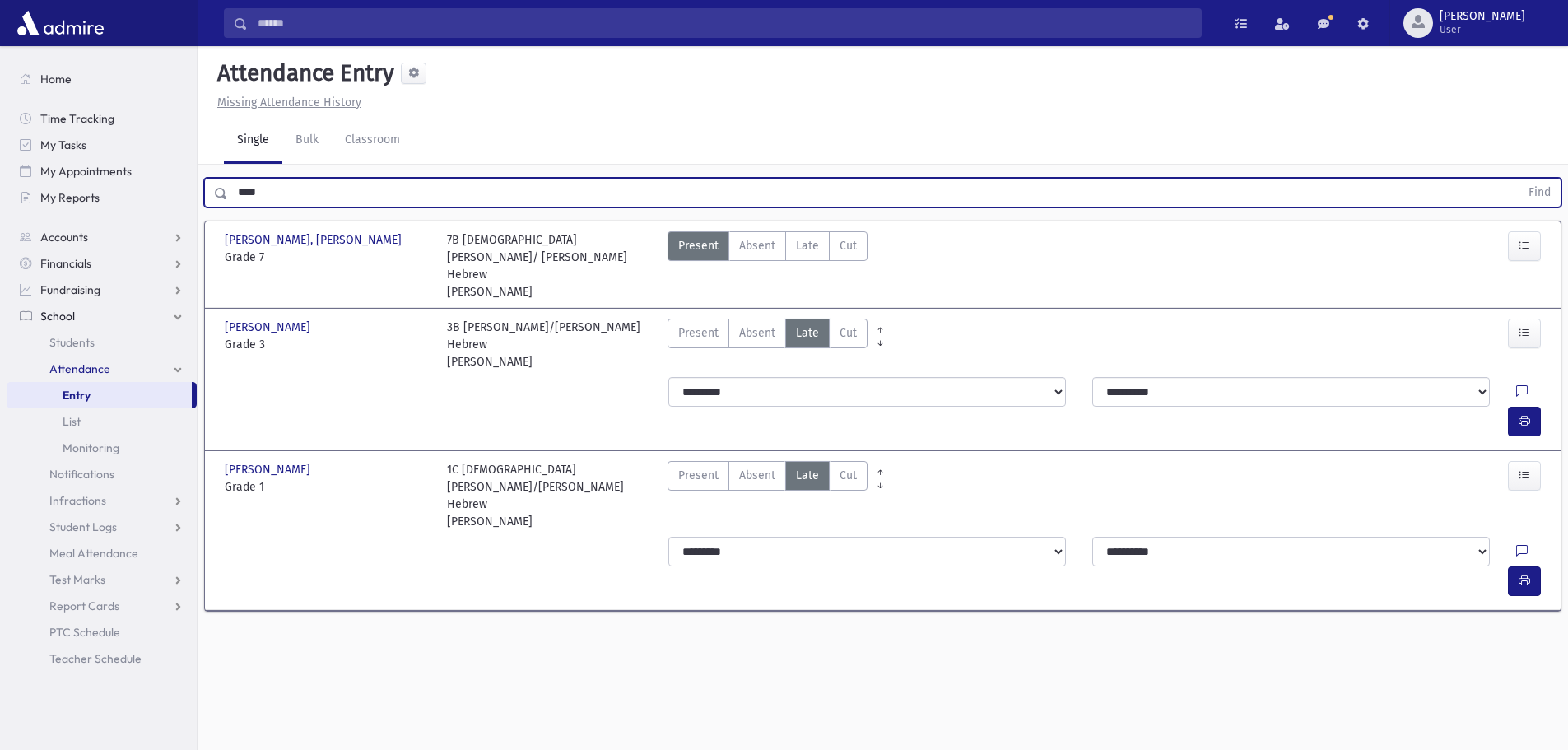
click at [1519, 179] on button "Find" at bounding box center [1539, 192] width 42 height 28
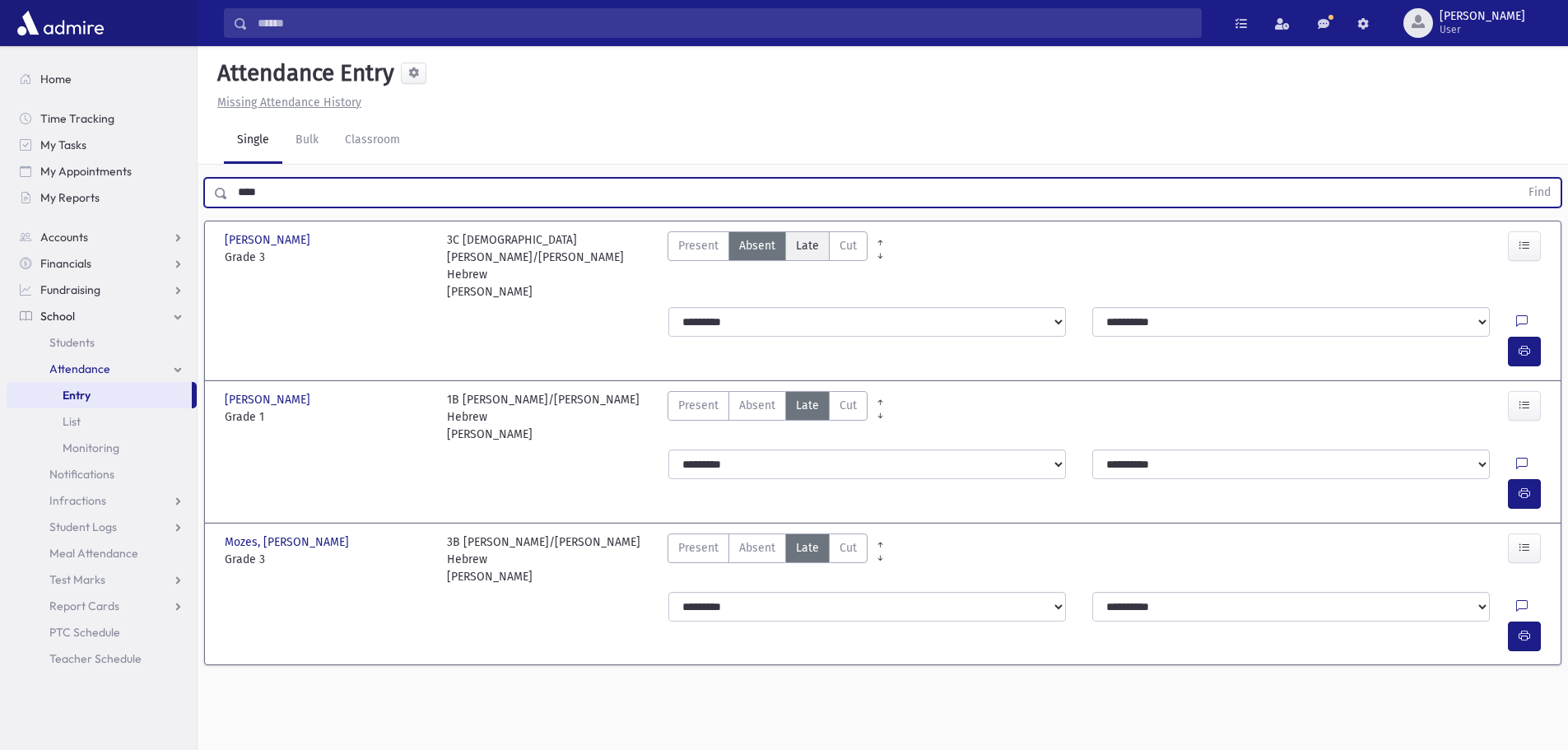
click at [817, 249] on label "Late Late" at bounding box center [808, 246] width 44 height 30
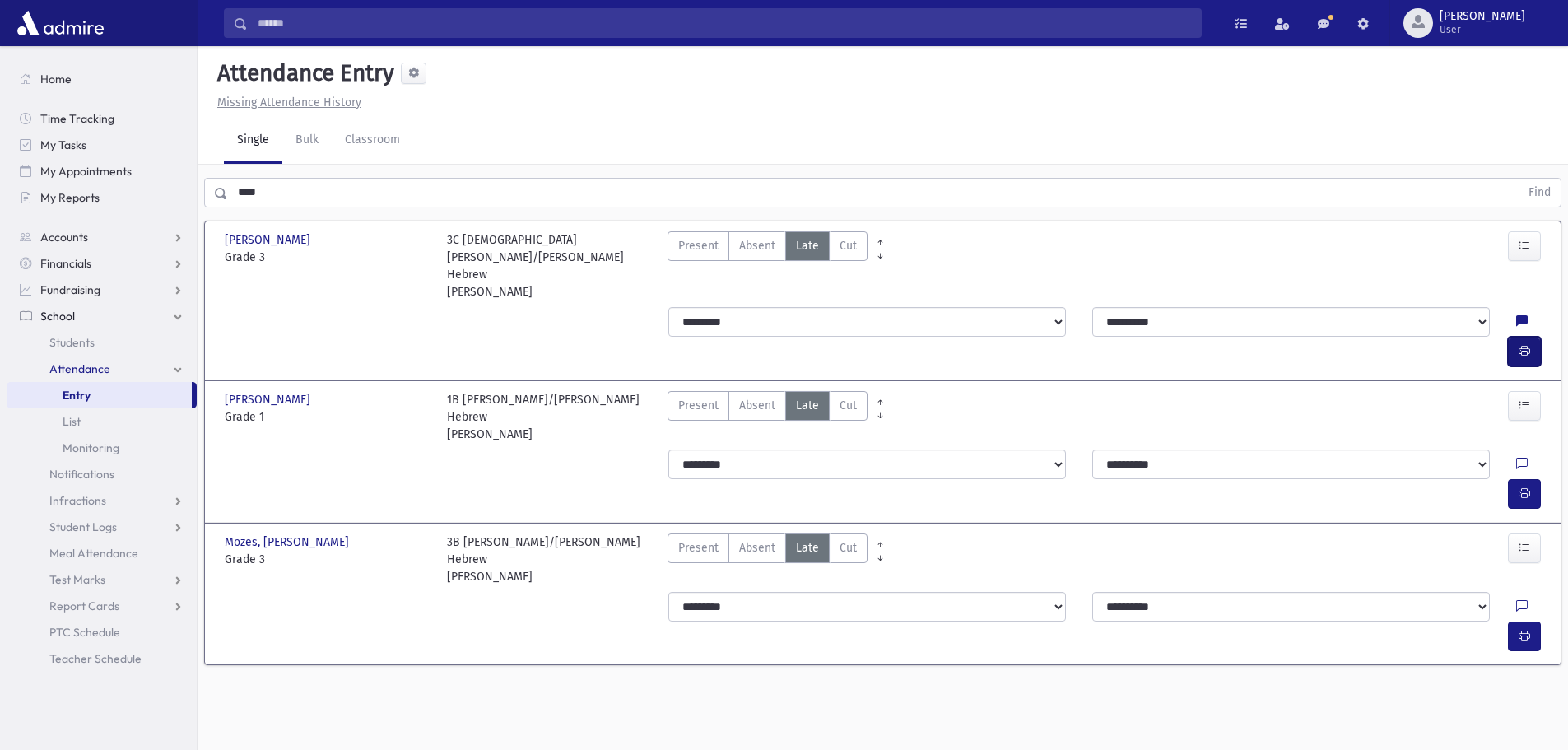
click at [1523, 344] on icon "button" at bounding box center [1525, 351] width 12 height 14
drag, startPoint x: 289, startPoint y: 192, endPoint x: 179, endPoint y: 199, distance: 110.2
click at [179, 198] on div "Search Results All Accounts" at bounding box center [784, 393] width 1568 height 787
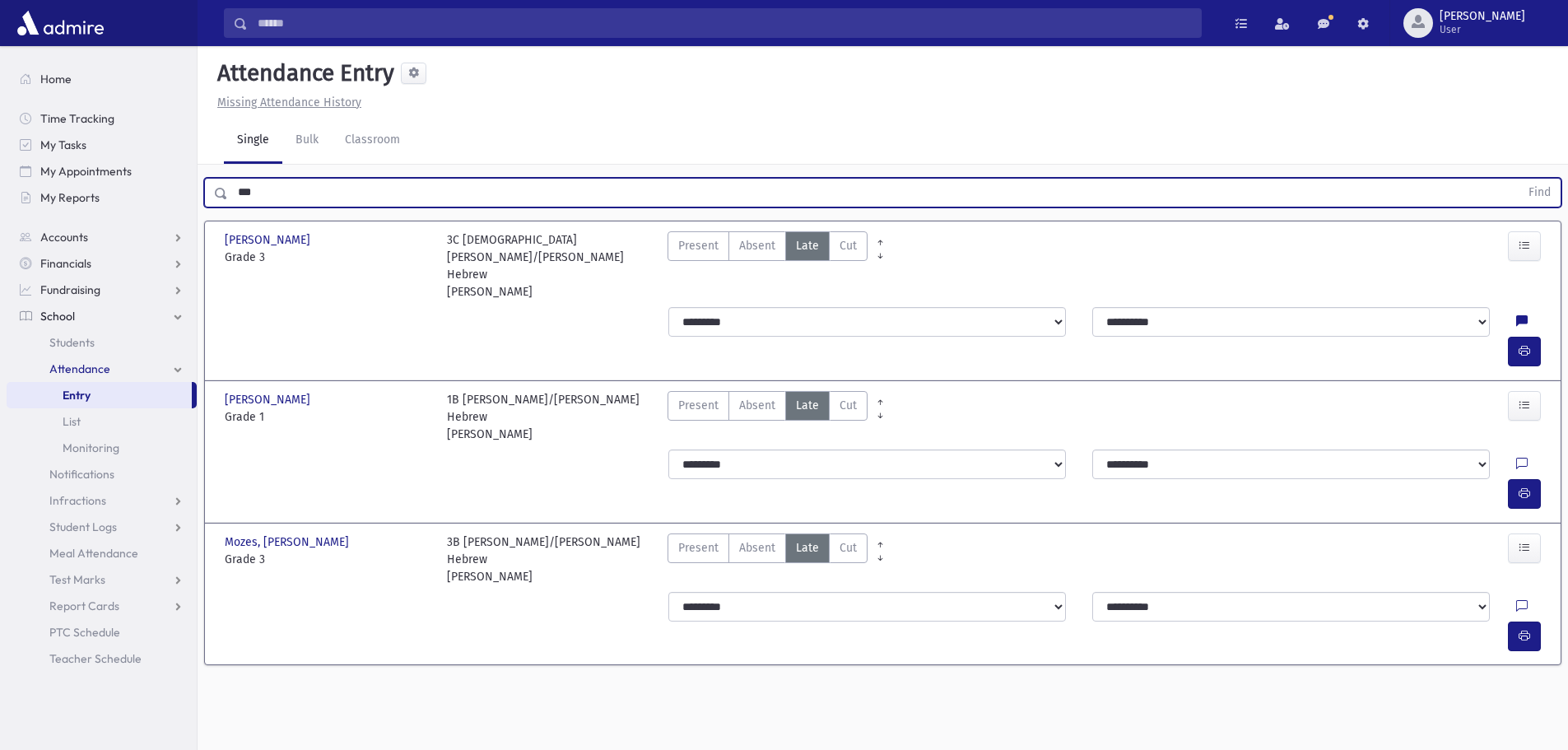
click at [1519, 179] on button "Find" at bounding box center [1539, 192] width 42 height 28
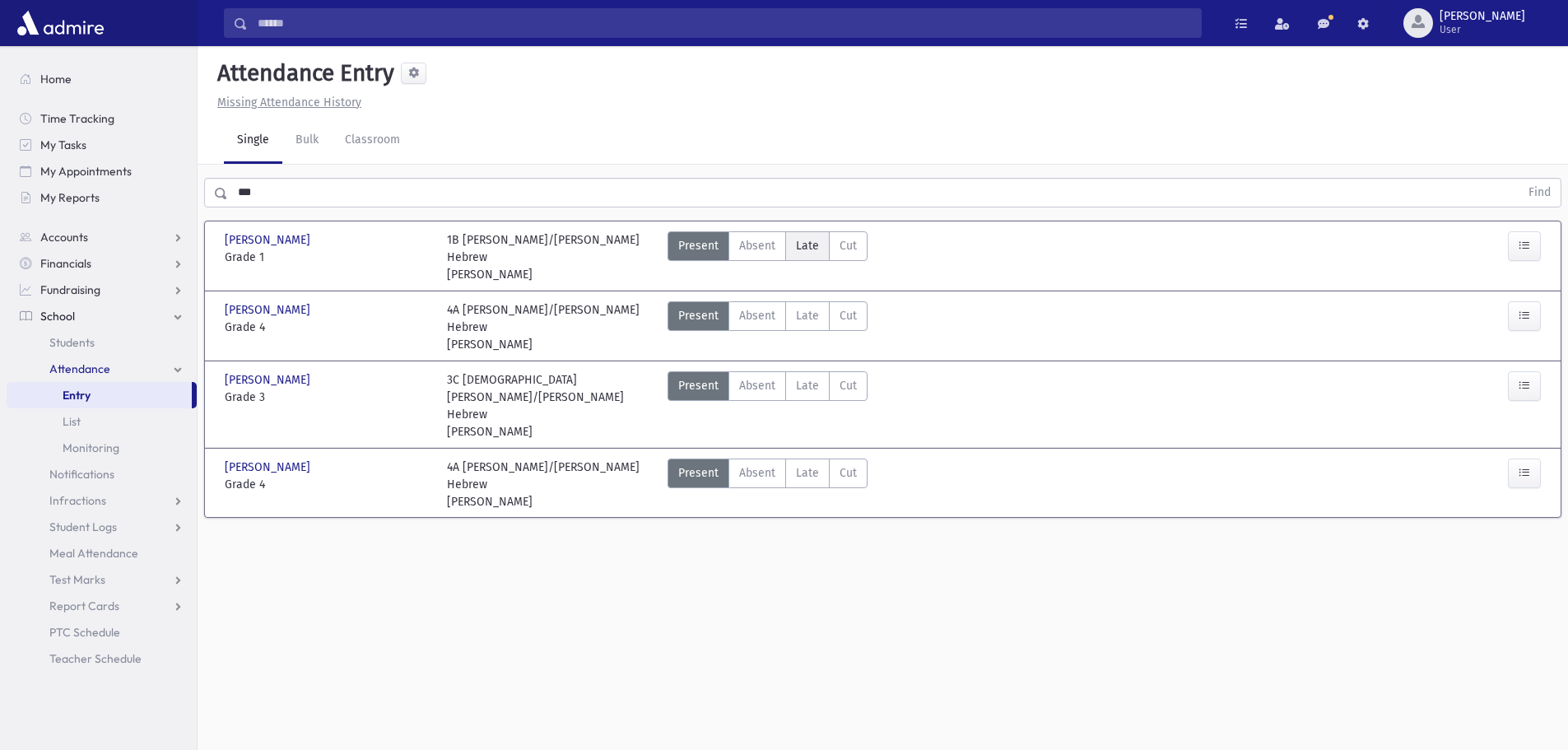
click at [815, 250] on span "Late" at bounding box center [807, 246] width 23 height 17
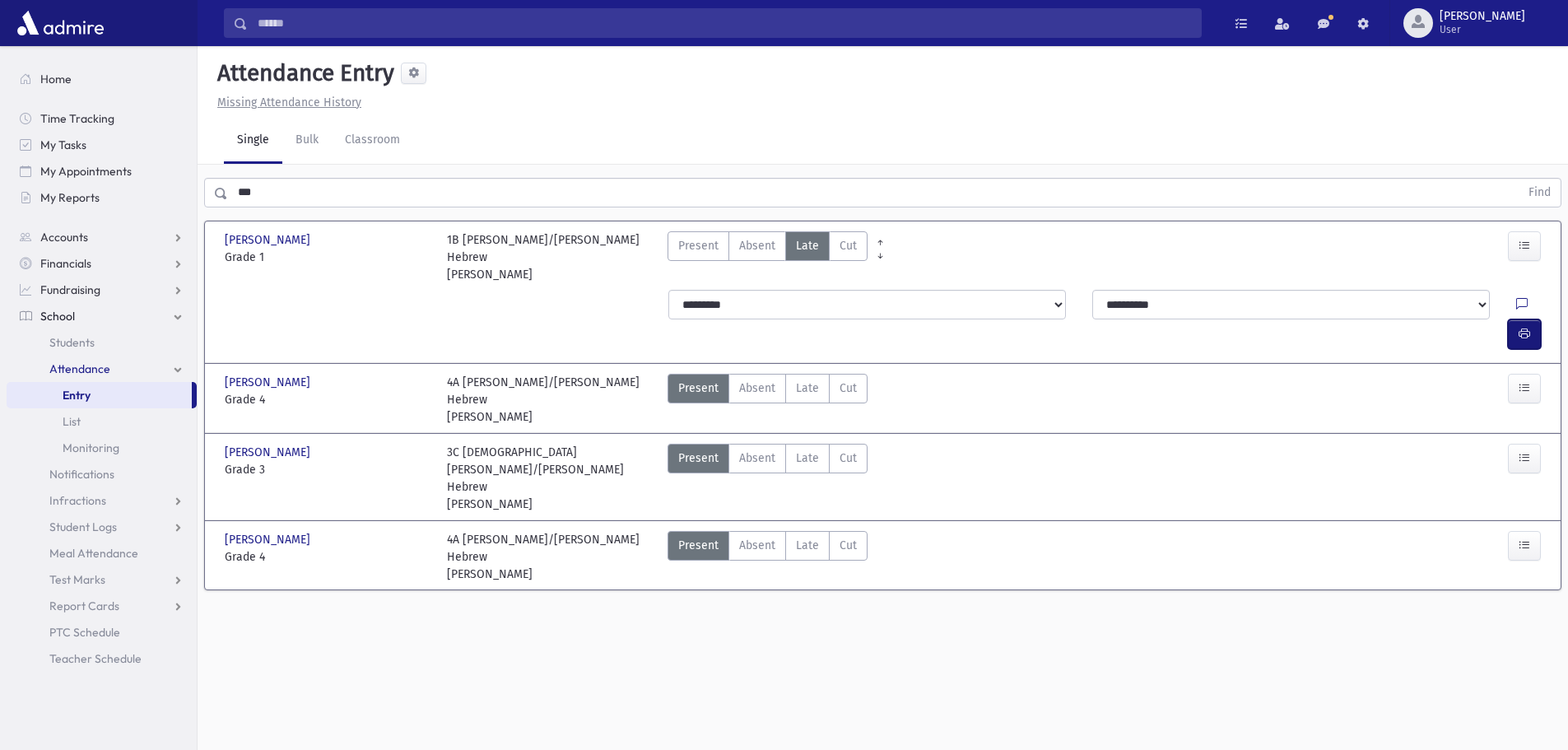
click at [1534, 319] on button "button" at bounding box center [1525, 334] width 33 height 30
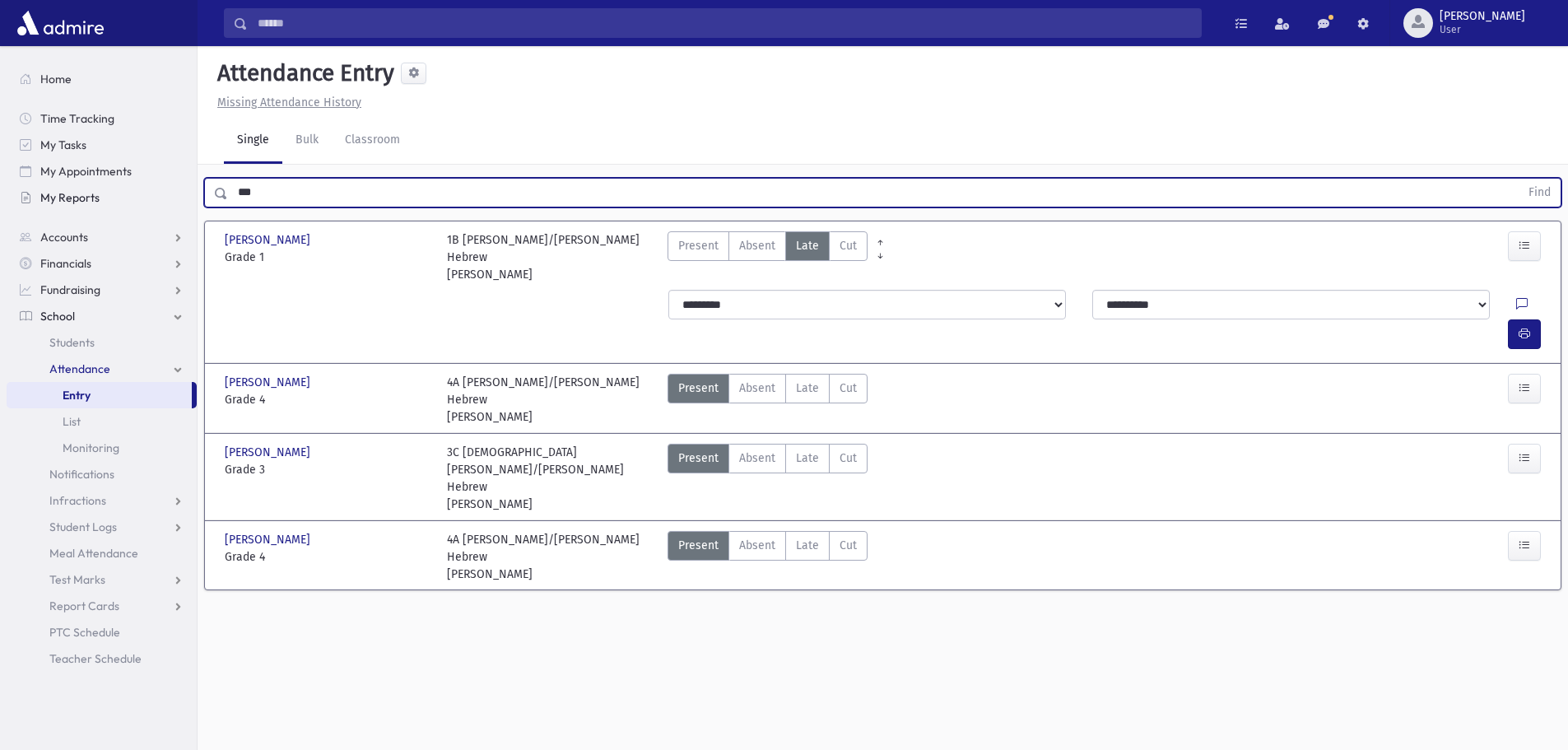
drag, startPoint x: 212, startPoint y: 184, endPoint x: 170, endPoint y: 186, distance: 42.0
click at [170, 186] on div "Search Results All Accounts" at bounding box center [784, 393] width 1568 height 787
click at [1519, 179] on button "Find" at bounding box center [1539, 192] width 42 height 28
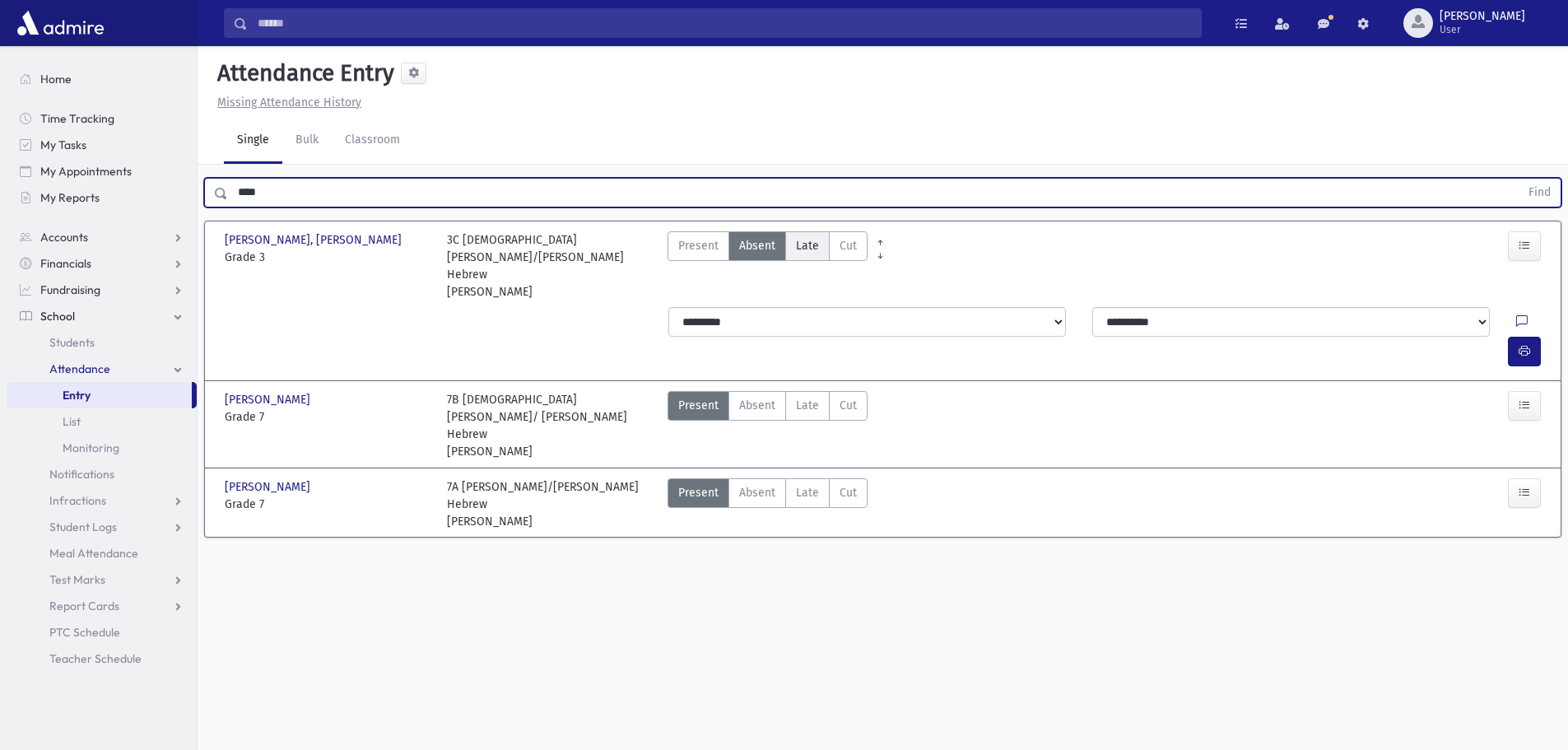
click at [793, 249] on label "Late Late" at bounding box center [808, 246] width 44 height 30
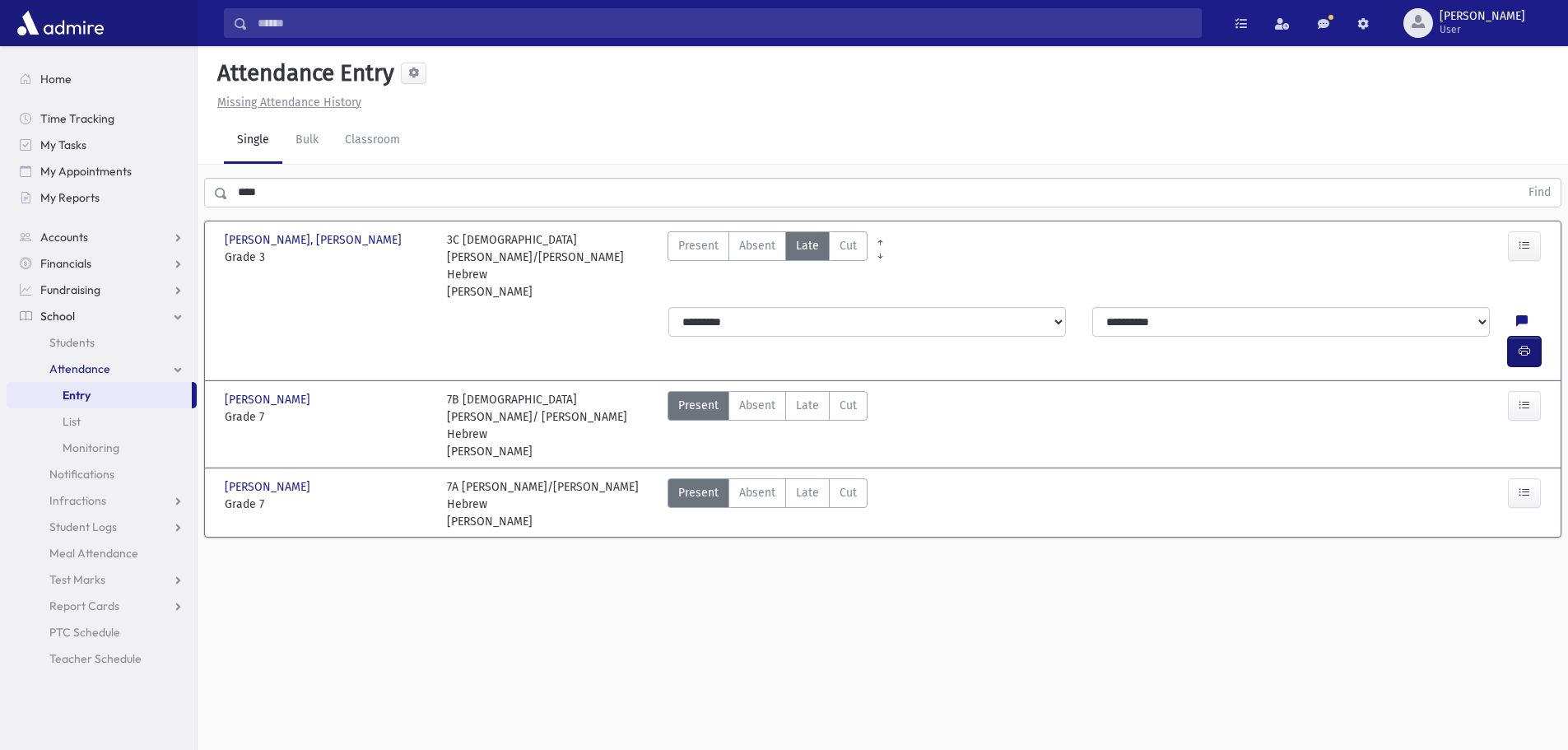
click at [1525, 344] on icon "button" at bounding box center [1525, 351] width 12 height 14
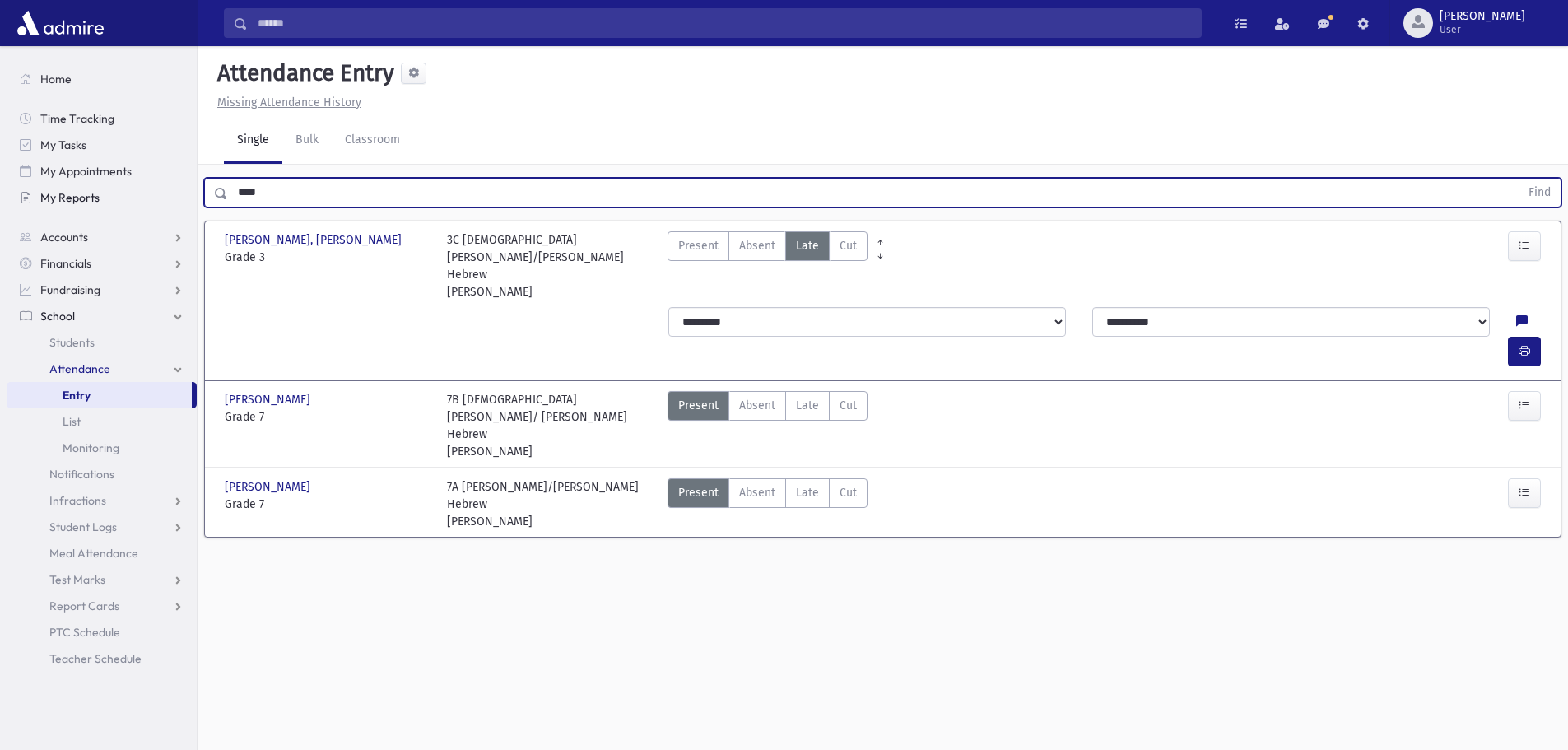
drag, startPoint x: 296, startPoint y: 192, endPoint x: 153, endPoint y: 198, distance: 143.1
click at [153, 198] on div "Search Results All Accounts" at bounding box center [784, 393] width 1568 height 787
click at [1519, 179] on button "Find" at bounding box center [1539, 192] width 42 height 28
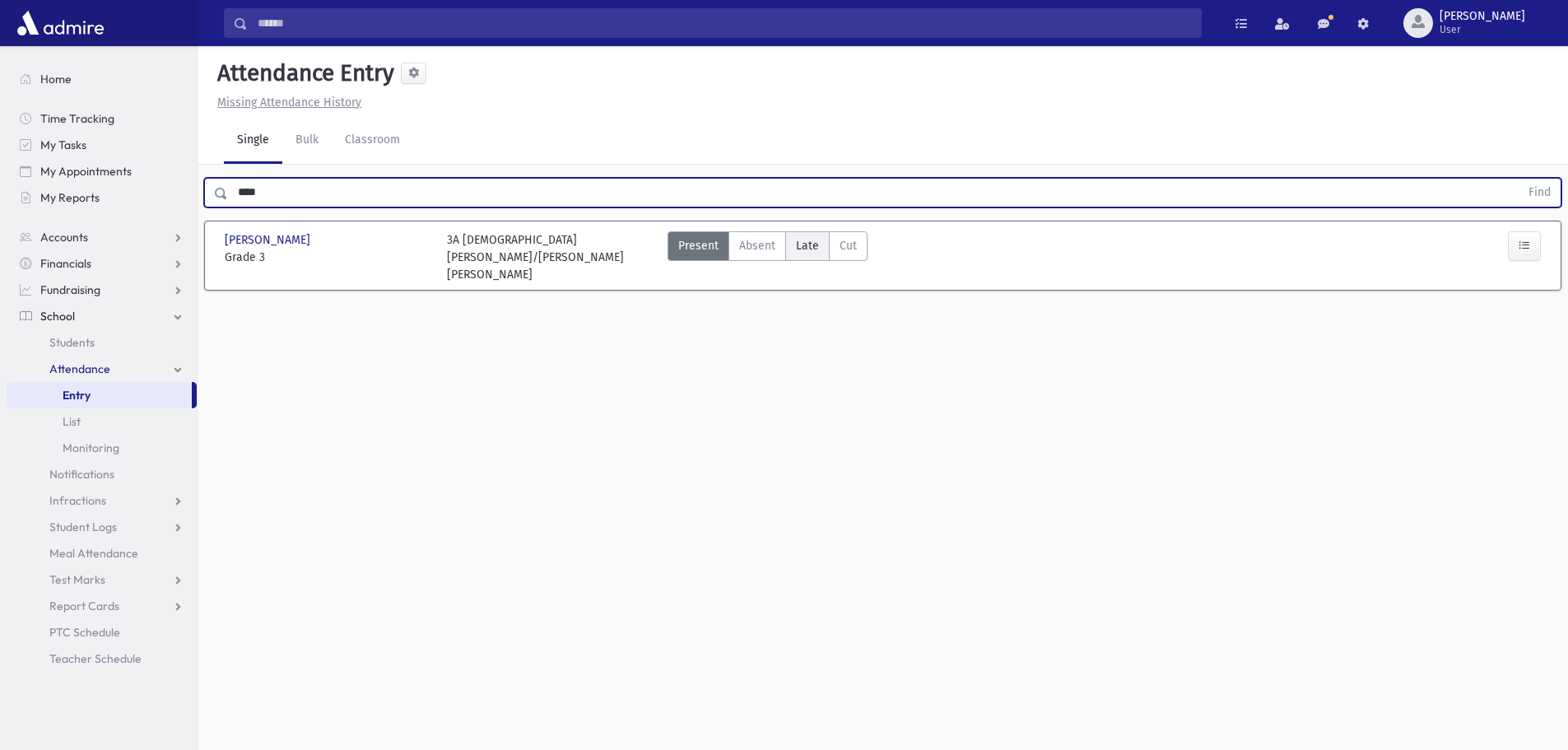
click at [814, 256] on label "Late Late" at bounding box center [808, 246] width 44 height 30
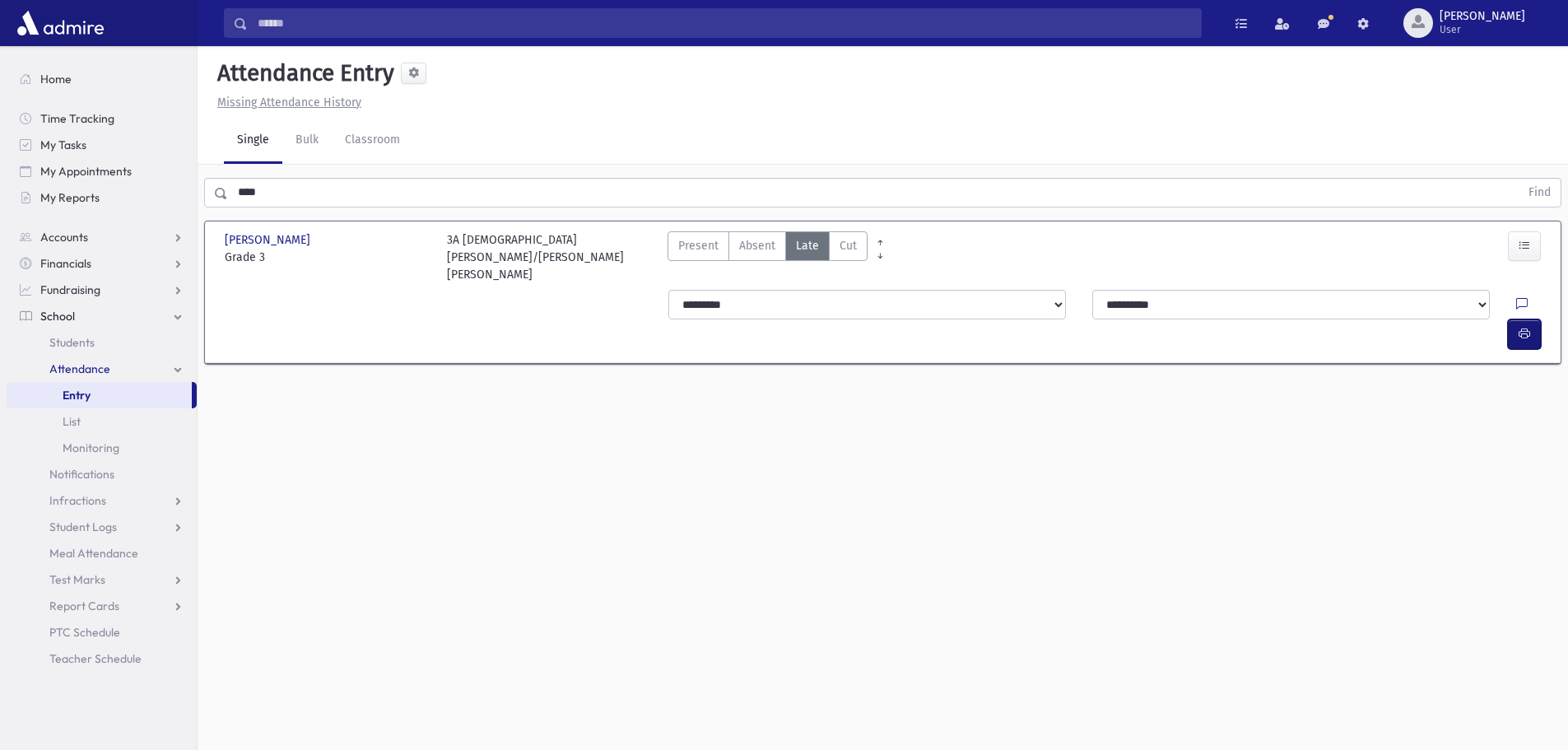
click at [1514, 319] on button "button" at bounding box center [1525, 334] width 33 height 30
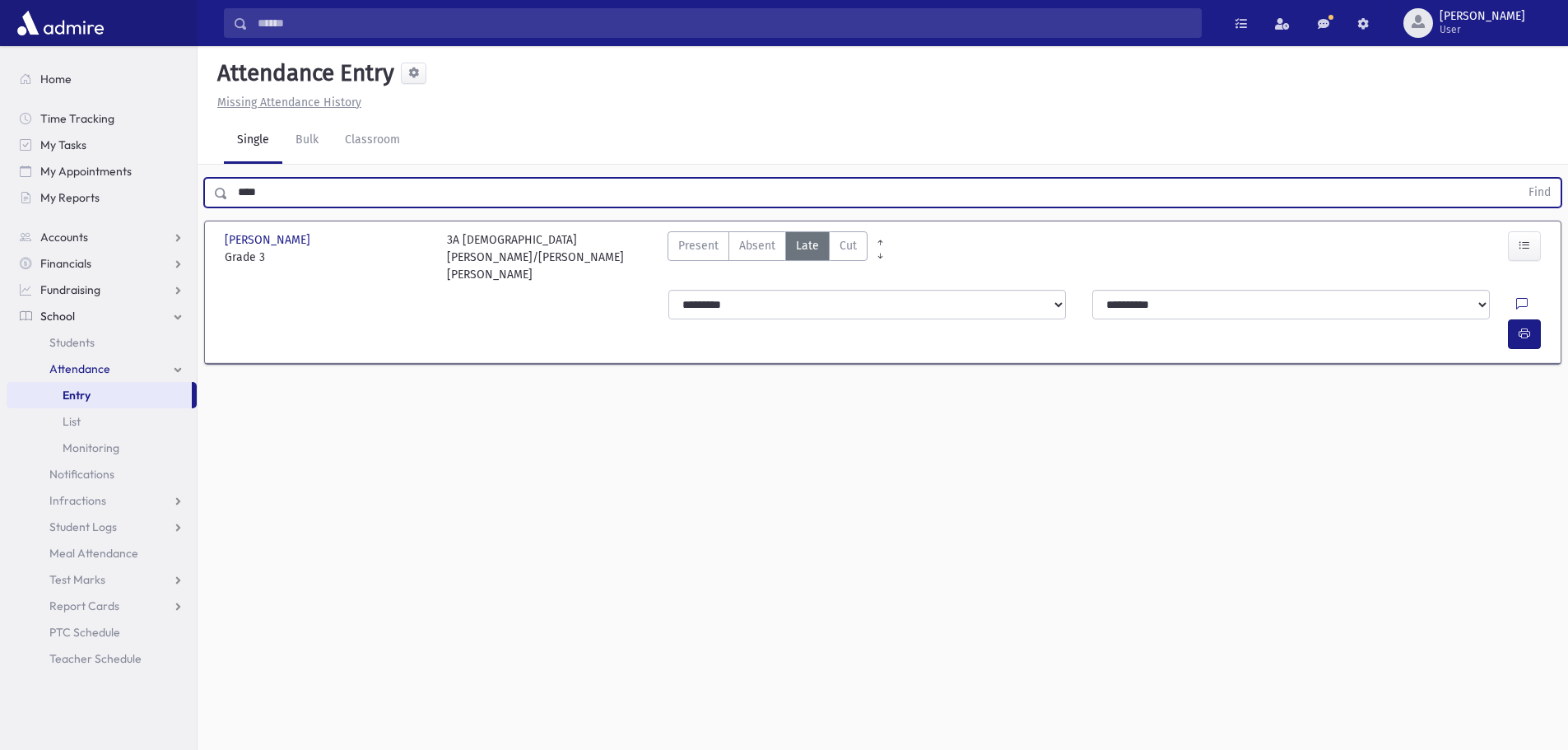
drag, startPoint x: 263, startPoint y: 192, endPoint x: 205, endPoint y: 203, distance: 59.0
click at [206, 203] on div "**** Find" at bounding box center [883, 192] width 1358 height 30
click at [1519, 179] on button "Find" at bounding box center [1539, 192] width 42 height 28
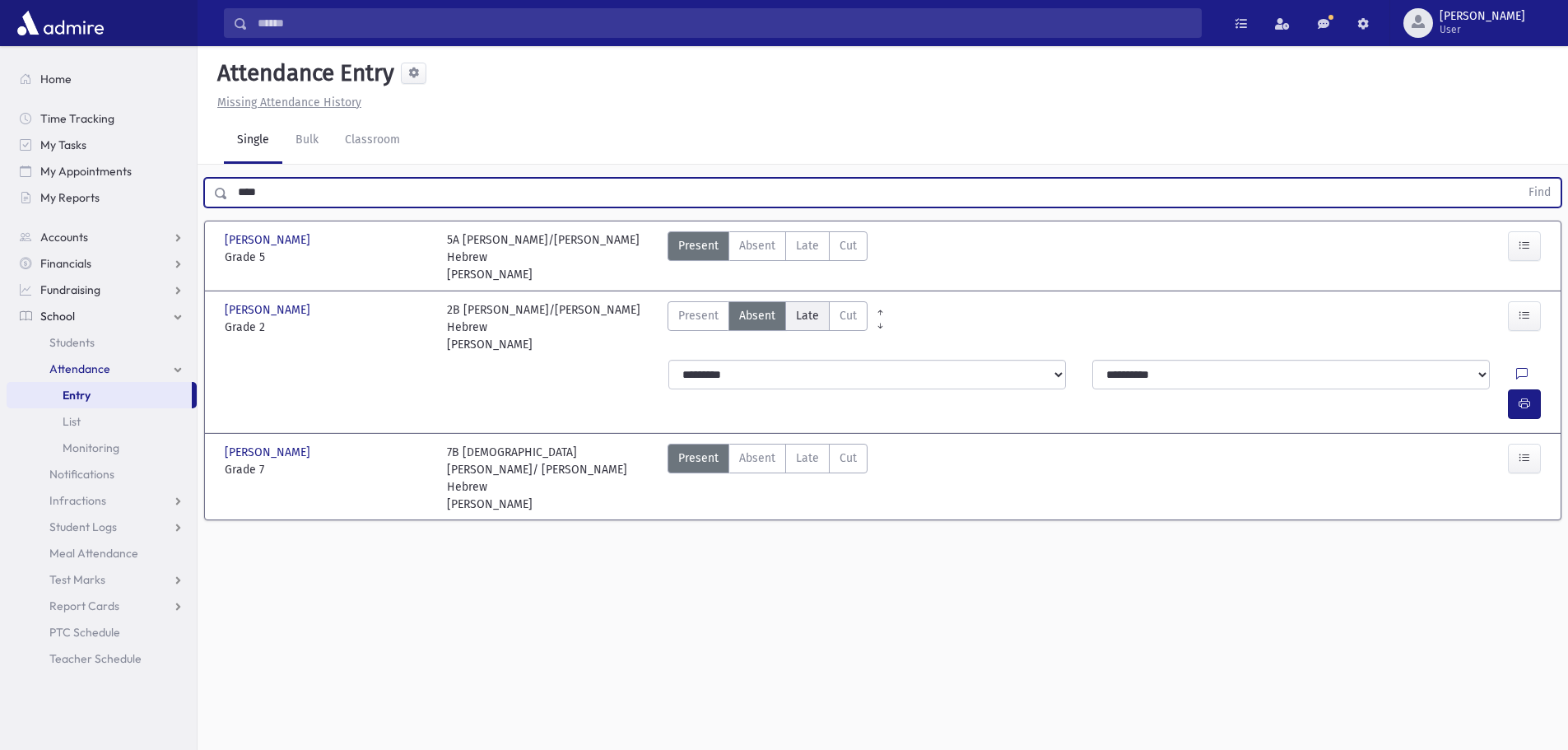
click at [799, 308] on label "Late Late" at bounding box center [808, 316] width 44 height 30
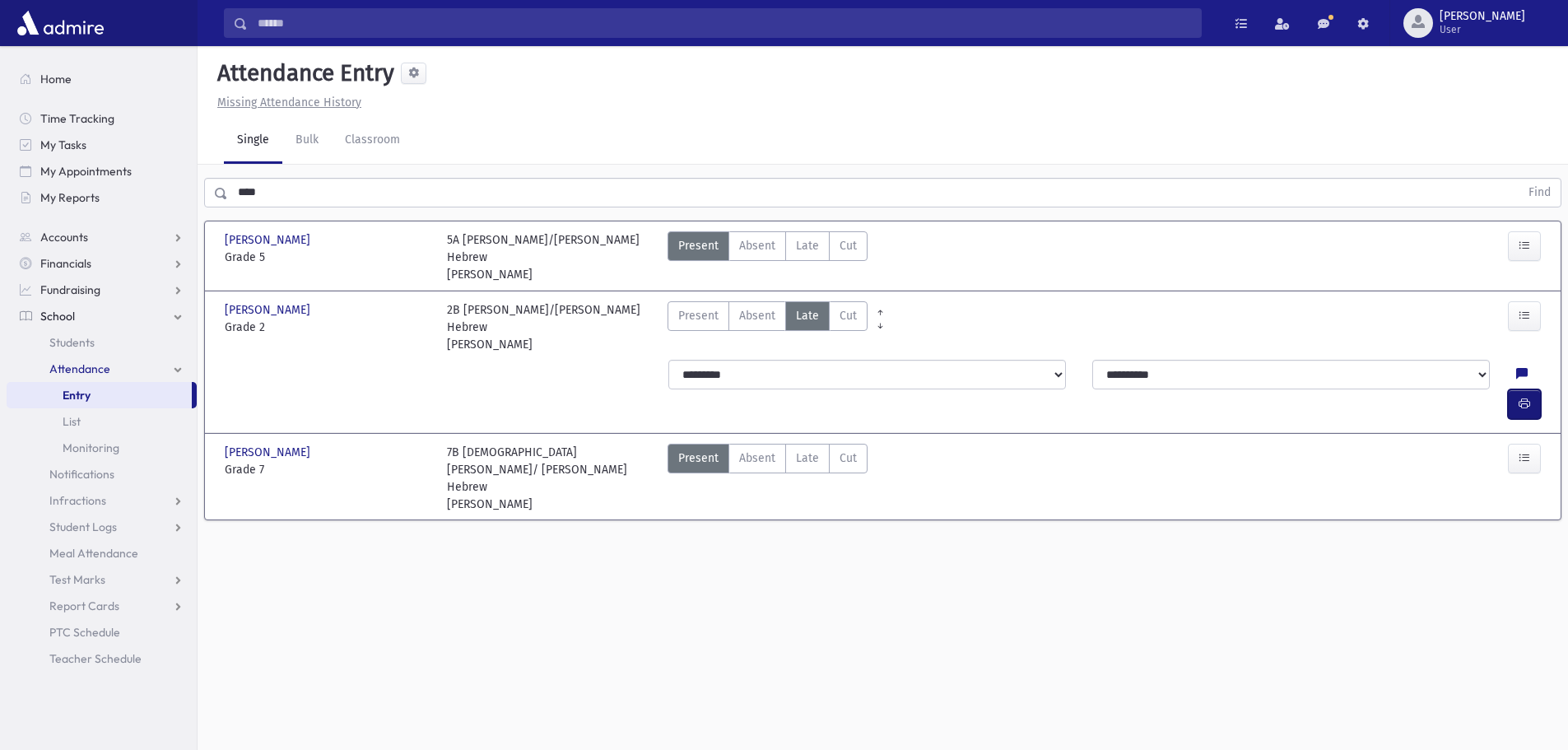
click at [1519, 389] on button "button" at bounding box center [1525, 404] width 33 height 30
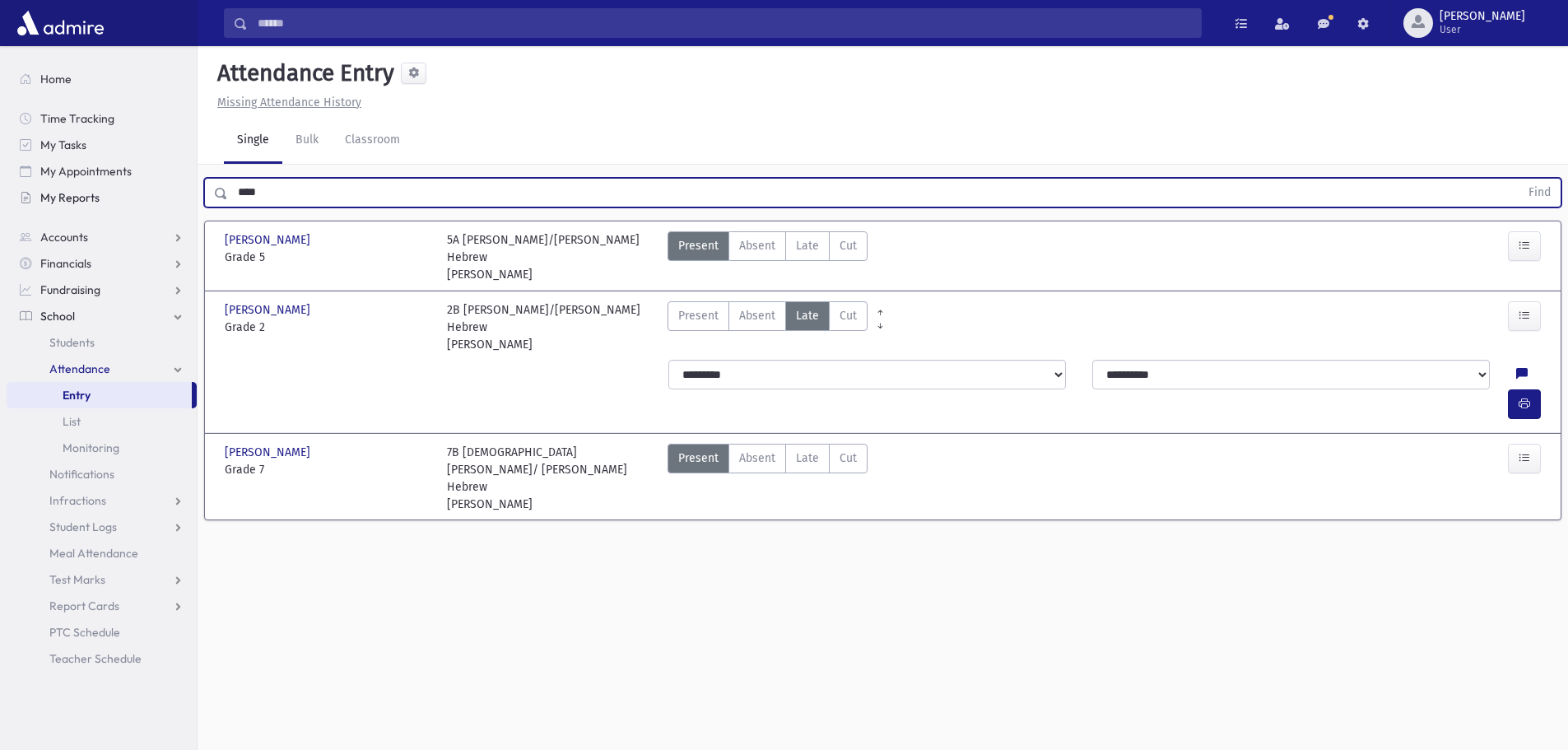
drag, startPoint x: 281, startPoint y: 180, endPoint x: 163, endPoint y: 202, distance: 120.0
click at [163, 202] on div "Search Results All Accounts" at bounding box center [784, 393] width 1568 height 787
click at [1519, 179] on button "Find" at bounding box center [1539, 192] width 42 height 28
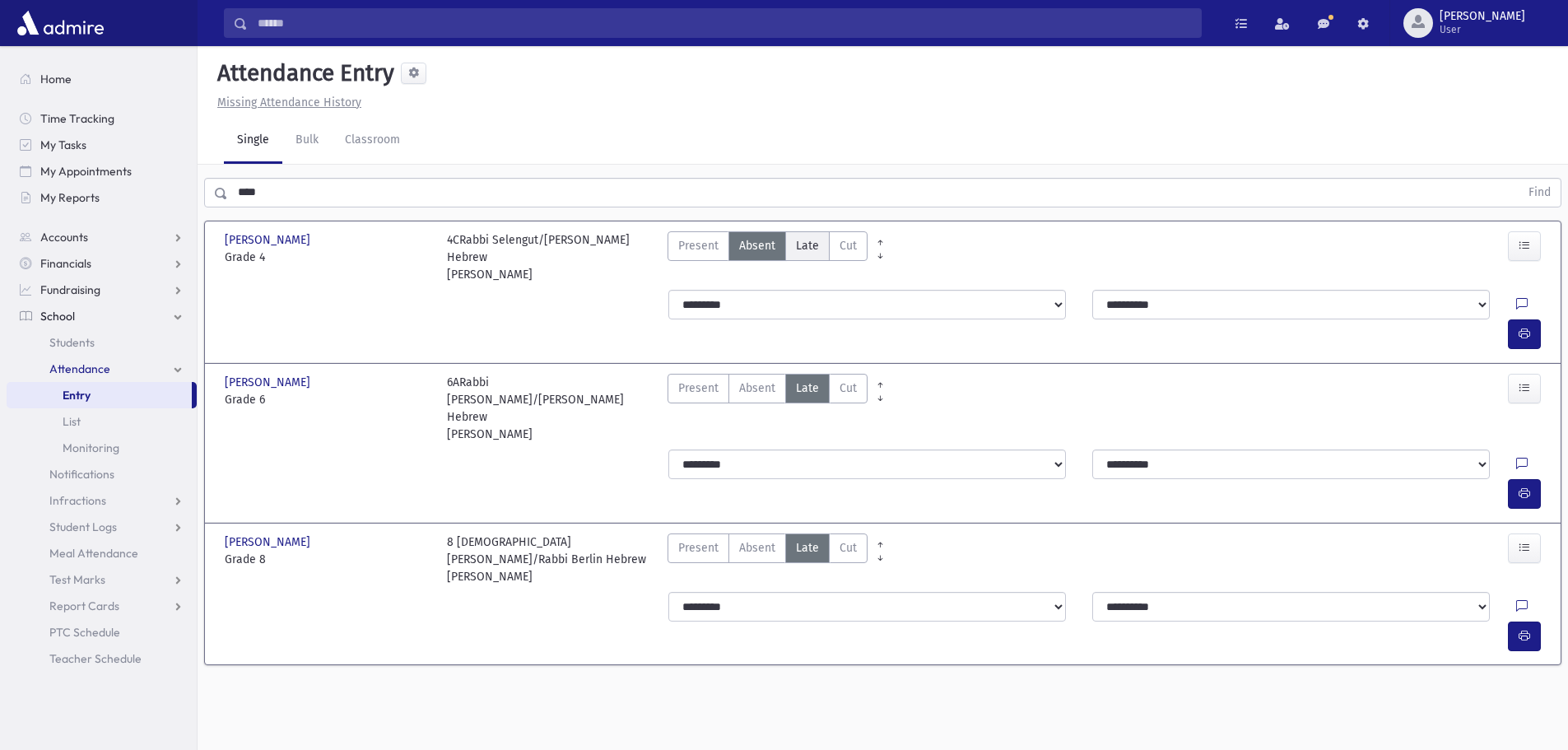
click at [804, 247] on span "Late" at bounding box center [807, 246] width 23 height 17
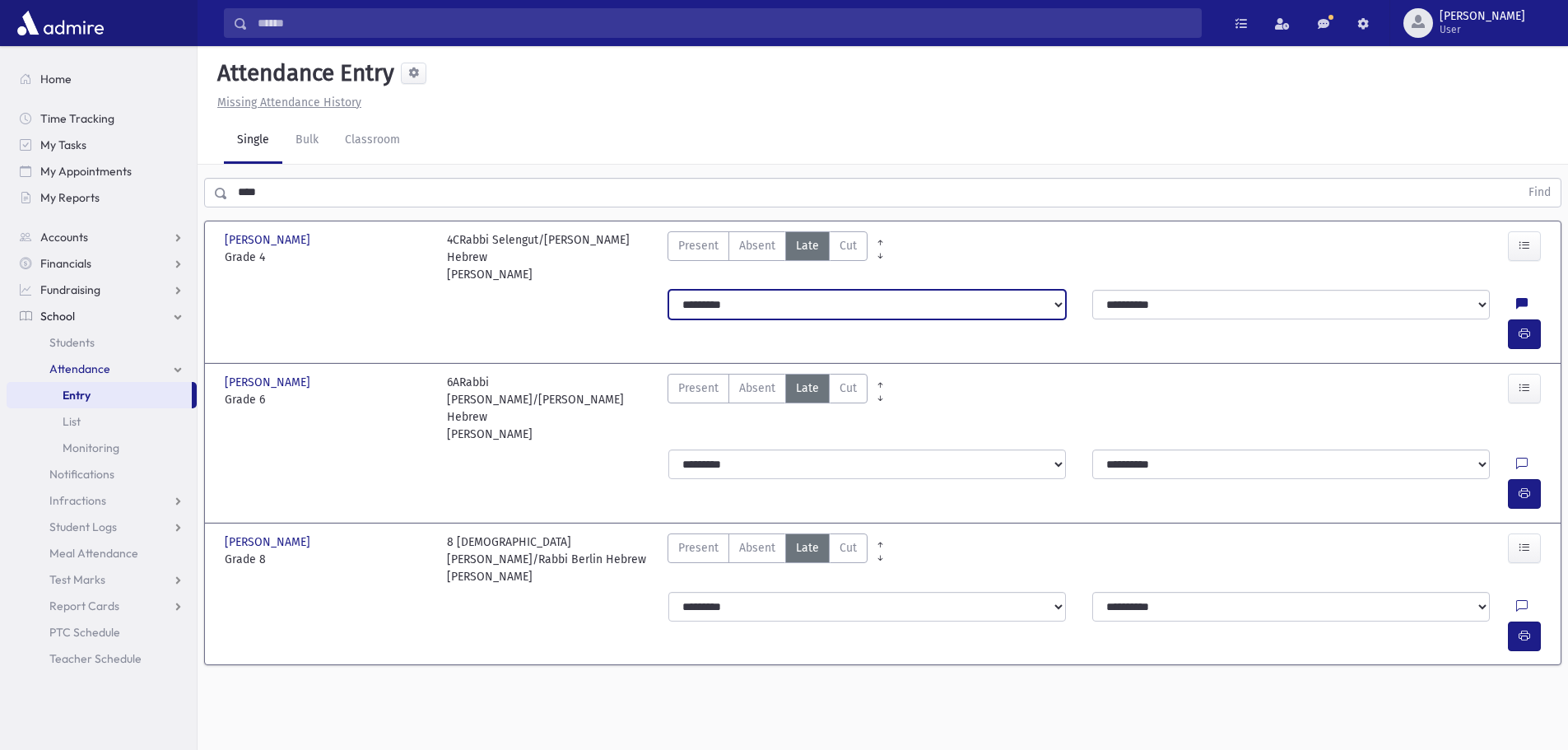
click at [802, 294] on select "**********" at bounding box center [867, 304] width 398 height 30
click at [668, 289] on select "**********" at bounding box center [867, 304] width 398 height 30
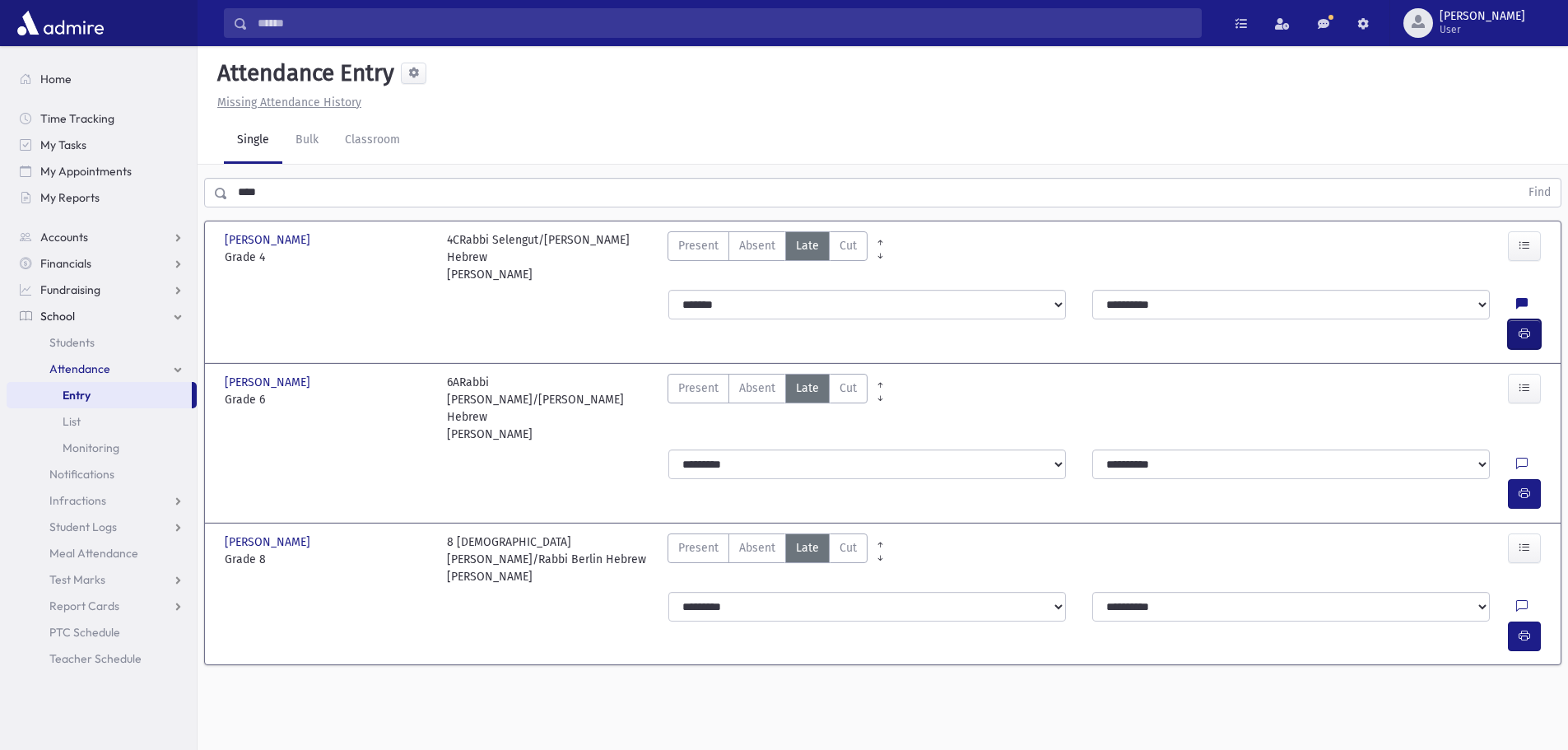
click at [1515, 319] on button "button" at bounding box center [1525, 334] width 33 height 30
drag, startPoint x: 285, startPoint y: 198, endPoint x: 220, endPoint y: 204, distance: 65.3
click at [220, 204] on div "**** Find" at bounding box center [883, 192] width 1358 height 30
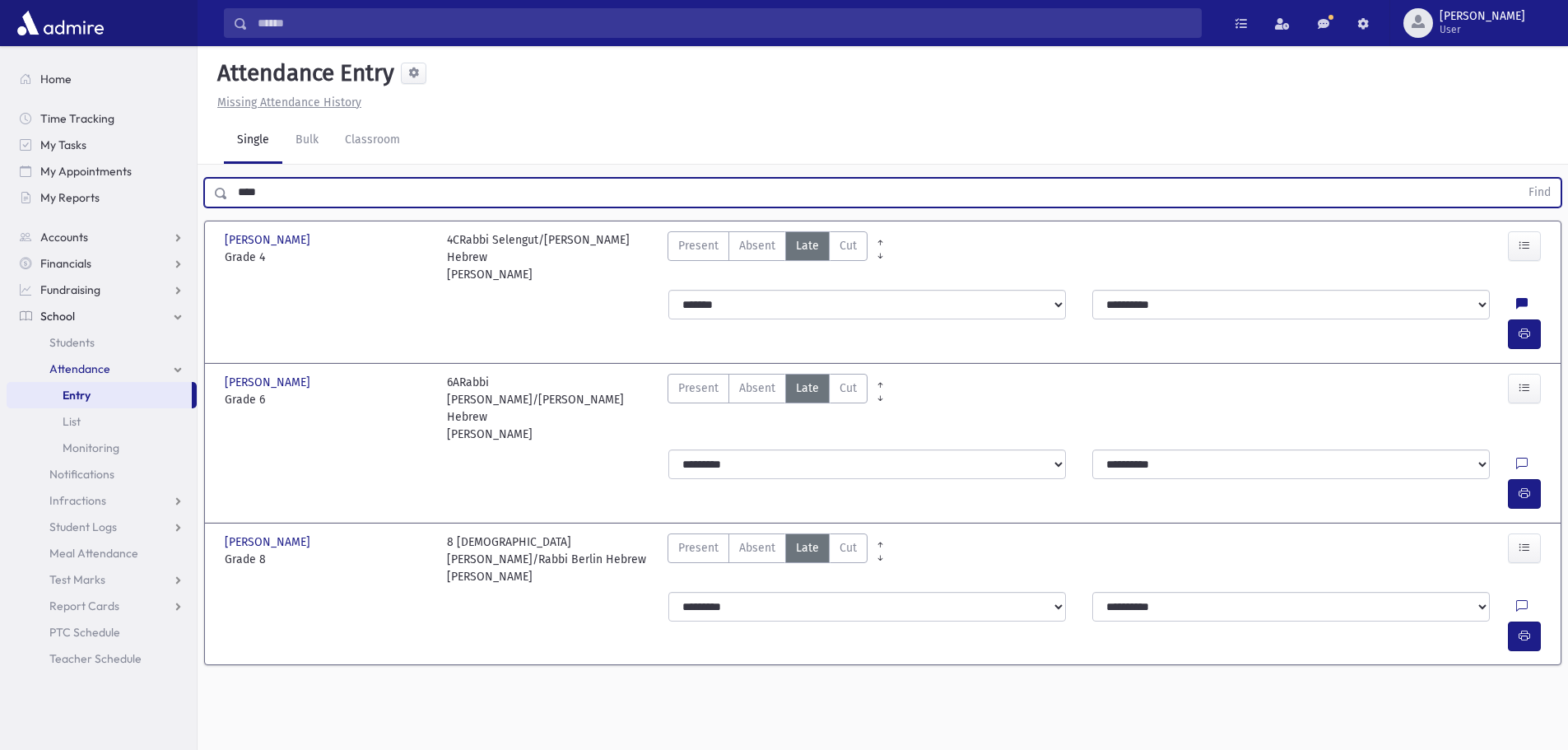
click at [1127, 673] on div "Attendance Entry Missing Attendance History Single Bulk Classroom **** Find [PE…" at bounding box center [883, 398] width 1371 height 704
drag, startPoint x: 243, startPoint y: 182, endPoint x: 205, endPoint y: 347, distance: 169.3
click at [209, 180] on div "**** Find" at bounding box center [883, 192] width 1358 height 30
click at [1519, 179] on button "Find" at bounding box center [1539, 192] width 42 height 28
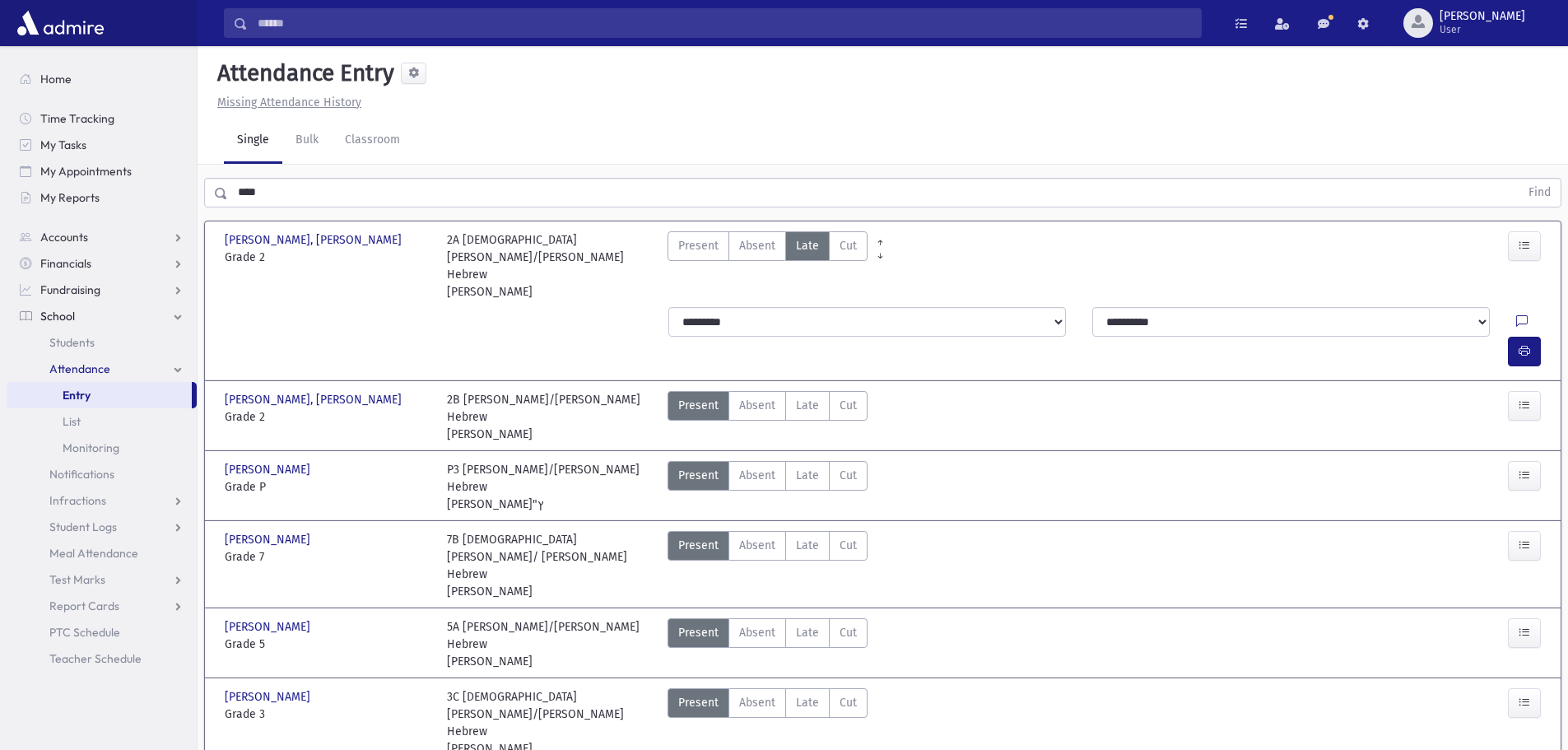
drag, startPoint x: 263, startPoint y: 182, endPoint x: 141, endPoint y: 208, distance: 124.7
click at [141, 208] on div "Search Results All Accounts" at bounding box center [784, 641] width 1568 height 1282
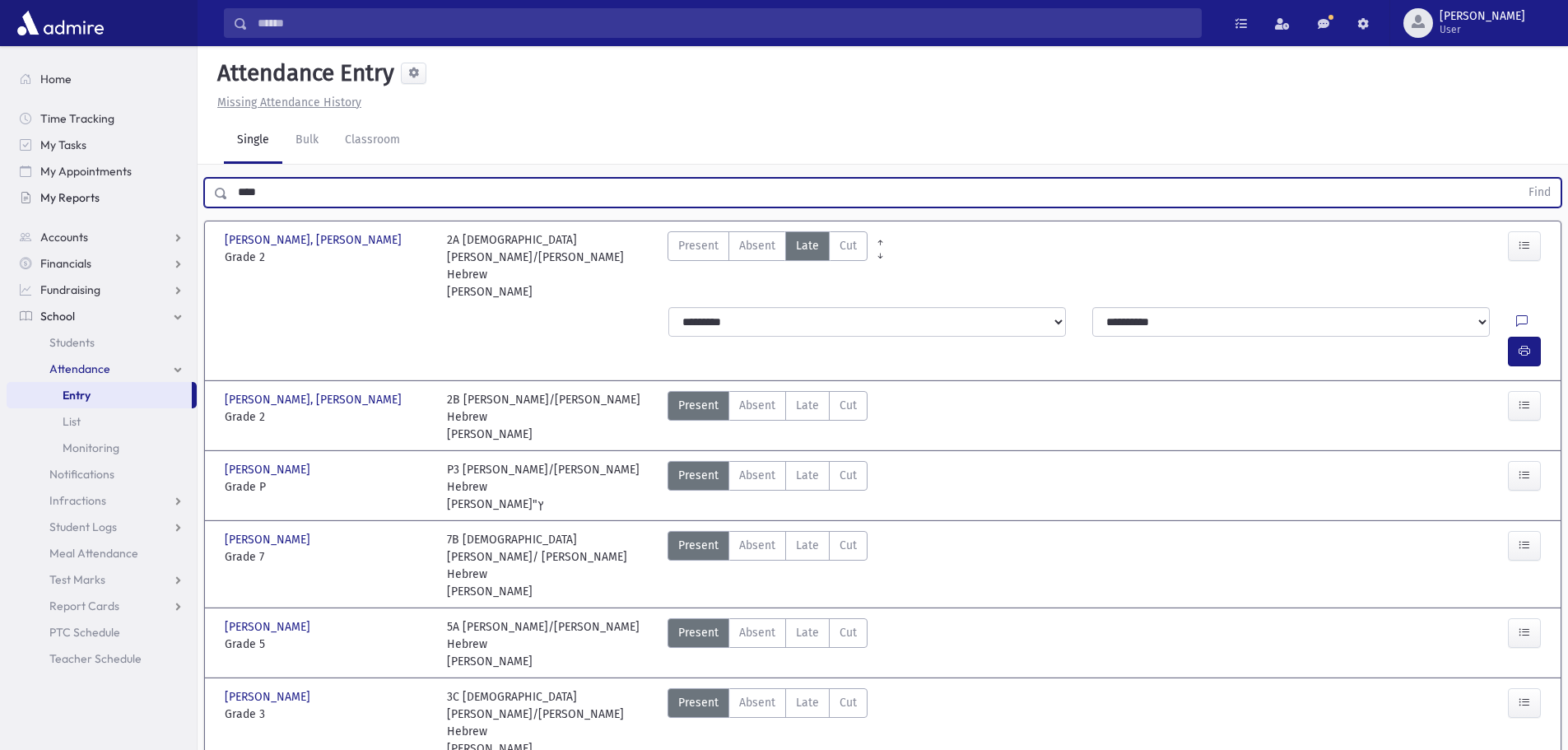
type input "****"
click at [1519, 179] on button "Find" at bounding box center [1539, 192] width 42 height 28
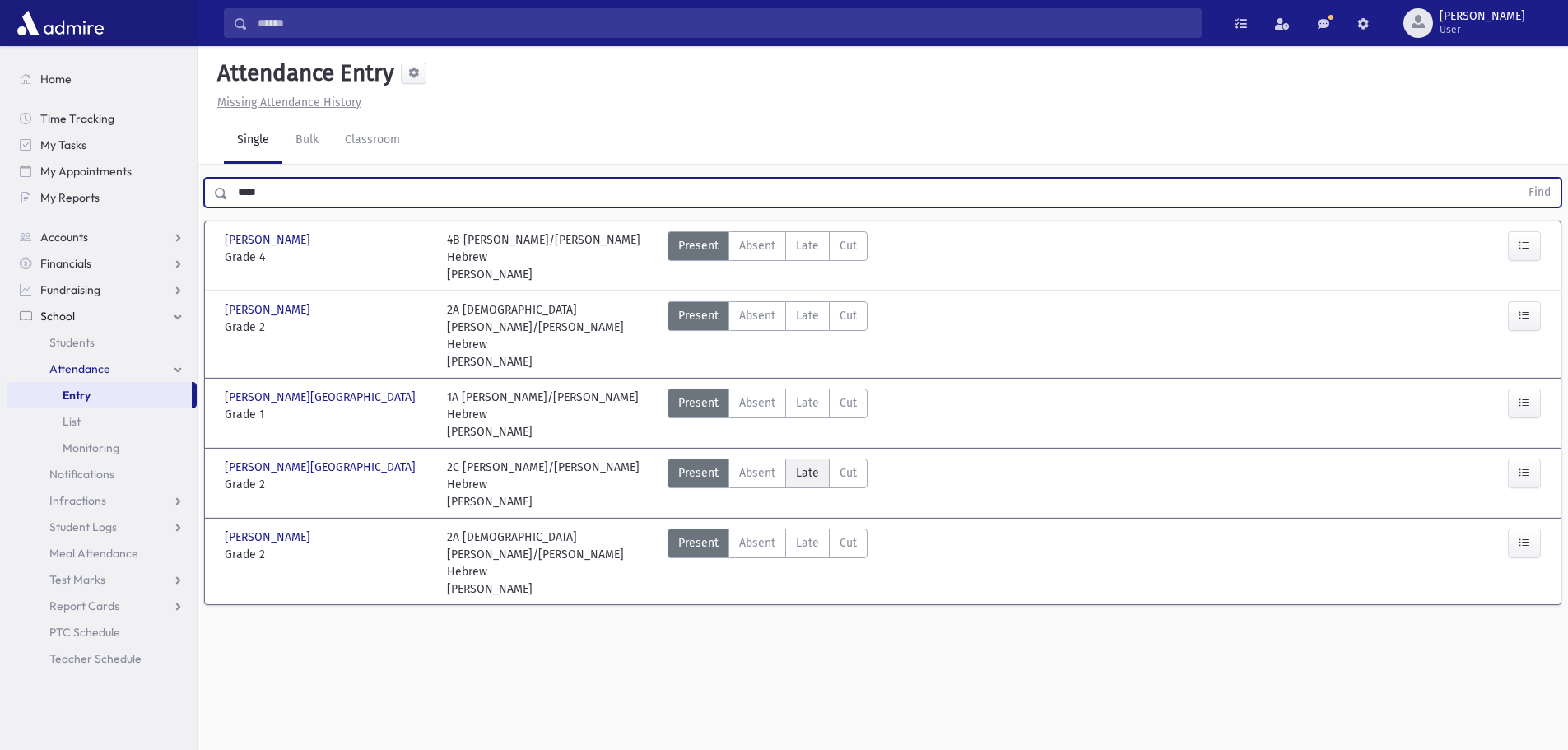
click at [807, 464] on span "Late" at bounding box center [807, 472] width 23 height 17
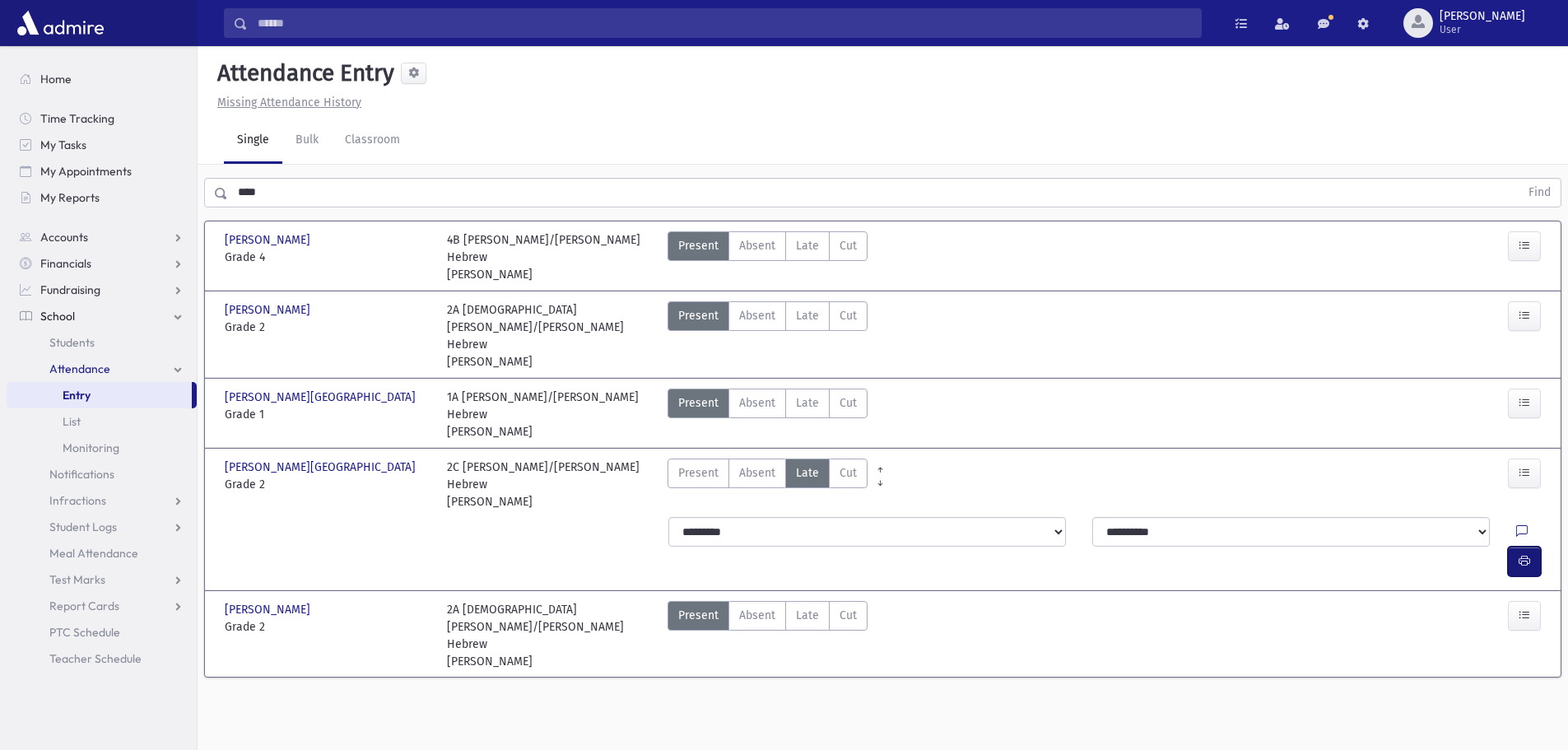
click at [1518, 547] on button "button" at bounding box center [1525, 561] width 33 height 30
drag, startPoint x: 278, startPoint y: 199, endPoint x: 173, endPoint y: 210, distance: 105.6
click at [175, 209] on div "Search Results All Accounts" at bounding box center [784, 393] width 1568 height 787
